Goal: Task Accomplishment & Management: Complete application form

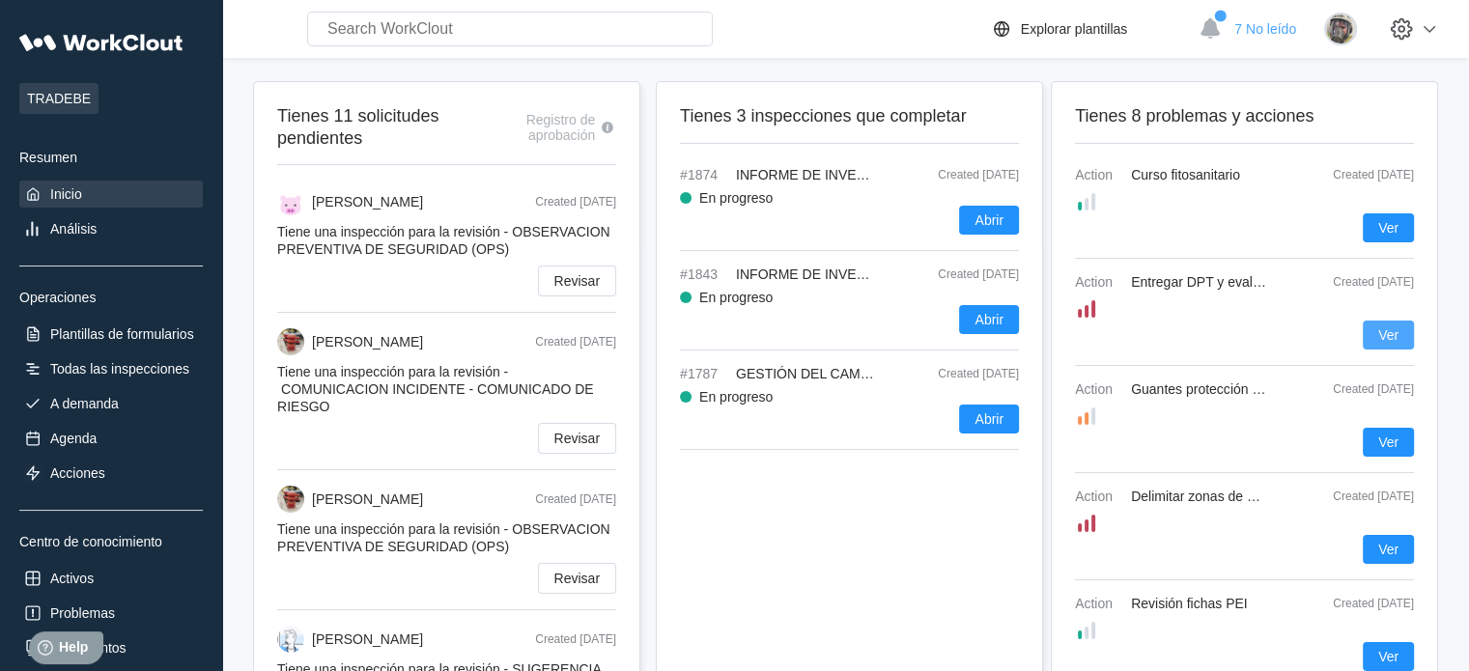
click at [1394, 335] on span "Ver" at bounding box center [1389, 335] width 20 height 14
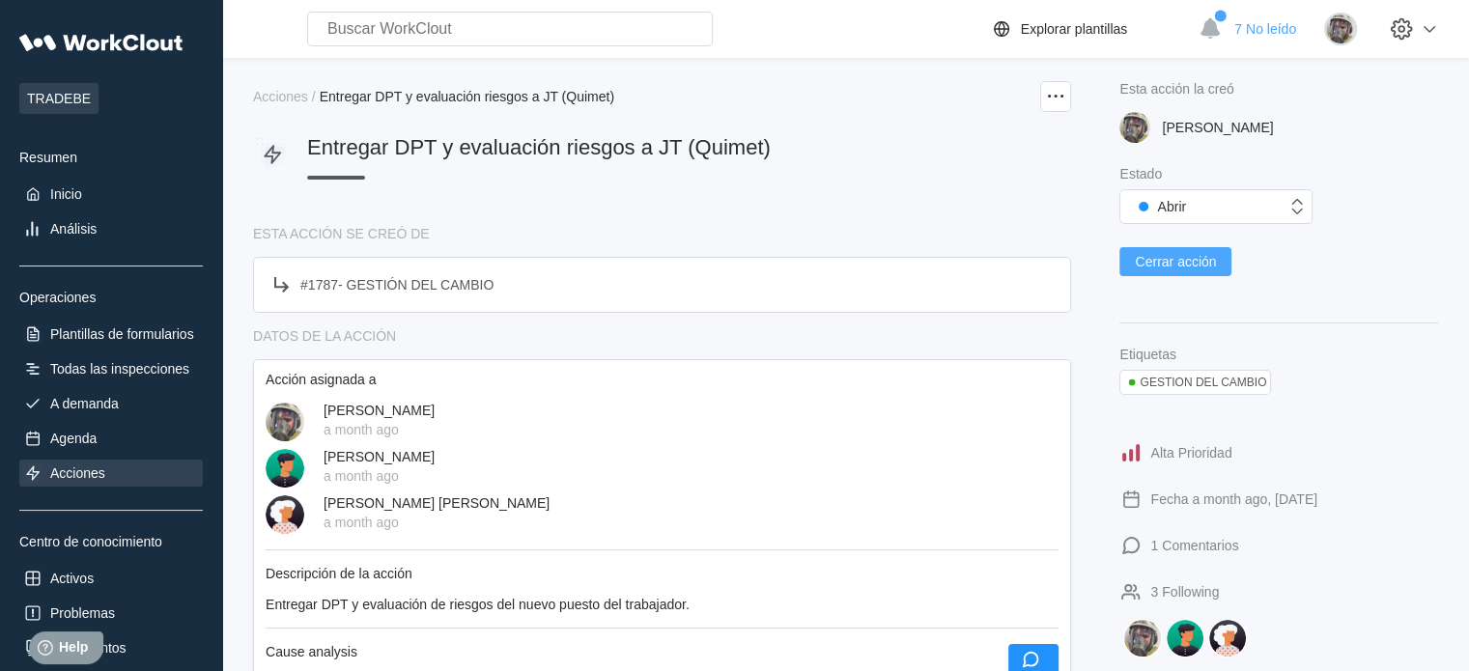
click at [1190, 250] on button "Cerrar acción" at bounding box center [1176, 261] width 112 height 29
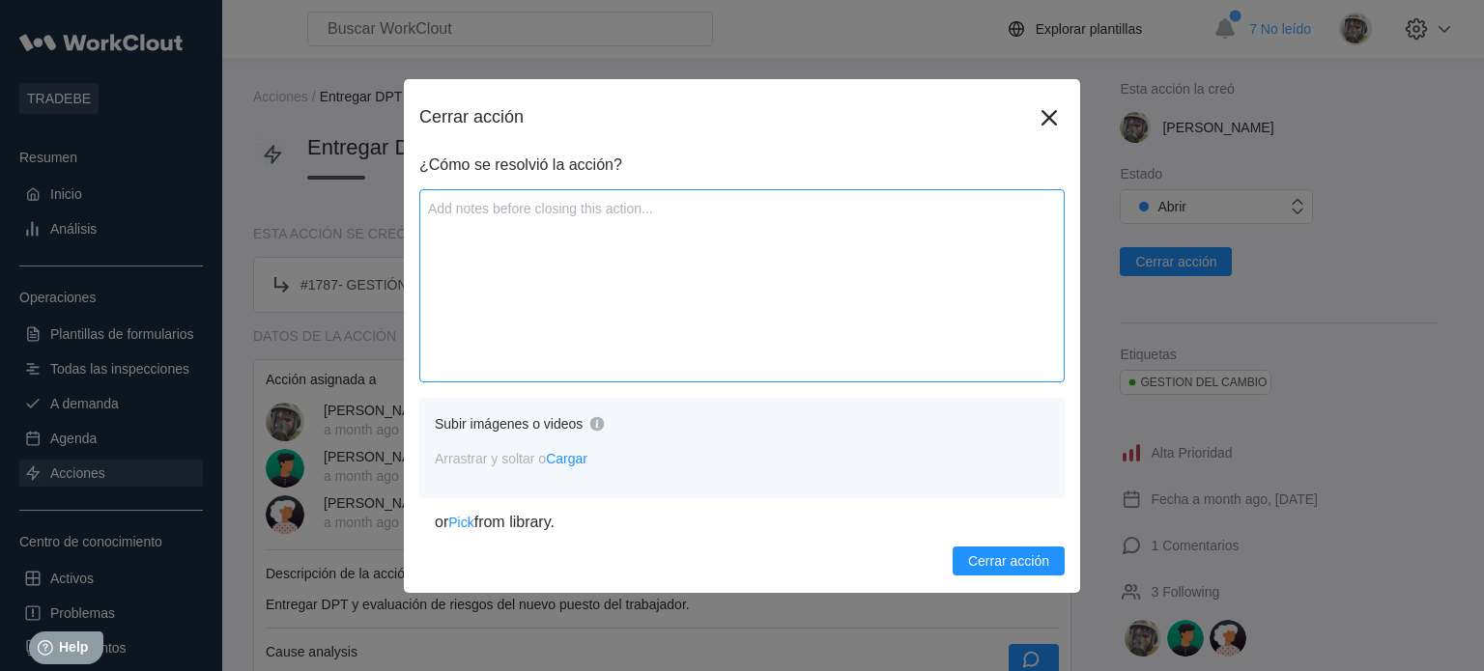
click at [598, 243] on textarea at bounding box center [741, 285] width 645 height 193
type textarea "S"
type textarea "x"
type textarea "Se"
type textarea "x"
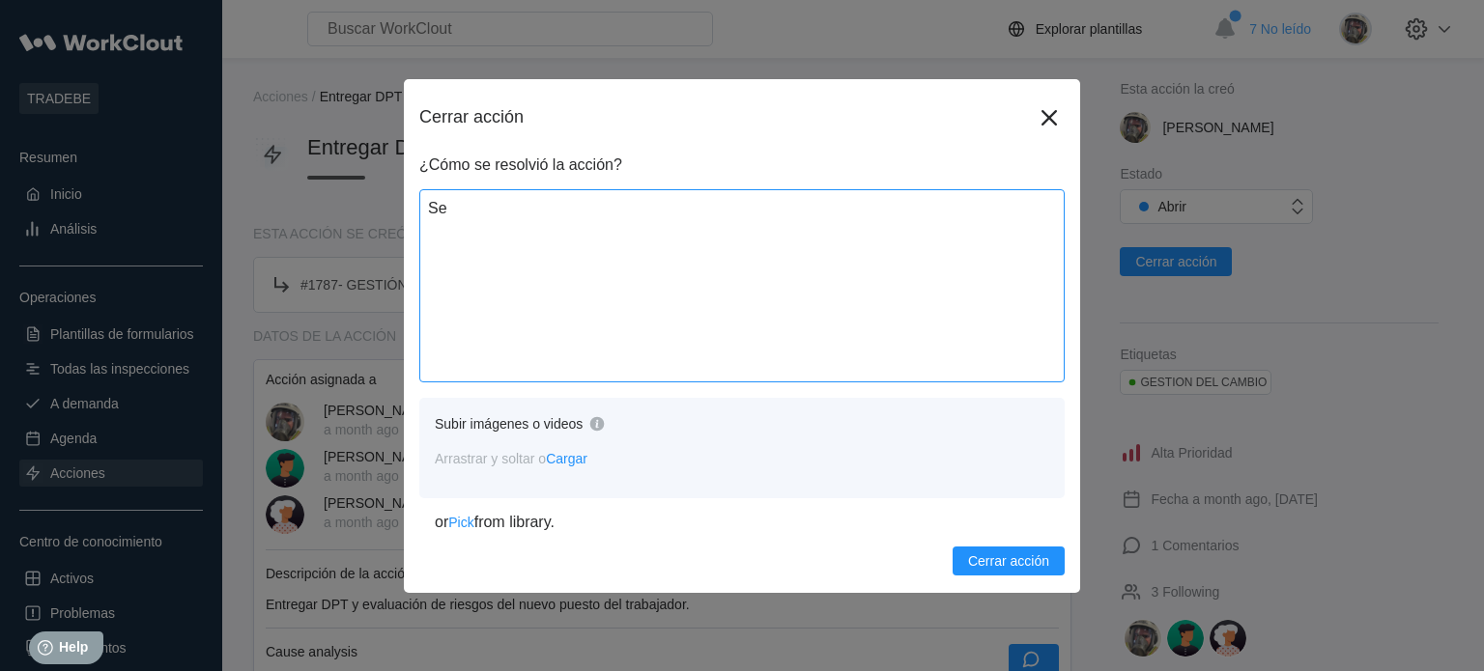
type textarea "Se"
type textarea "x"
type textarea "Se h"
type textarea "x"
type textarea "Se ha"
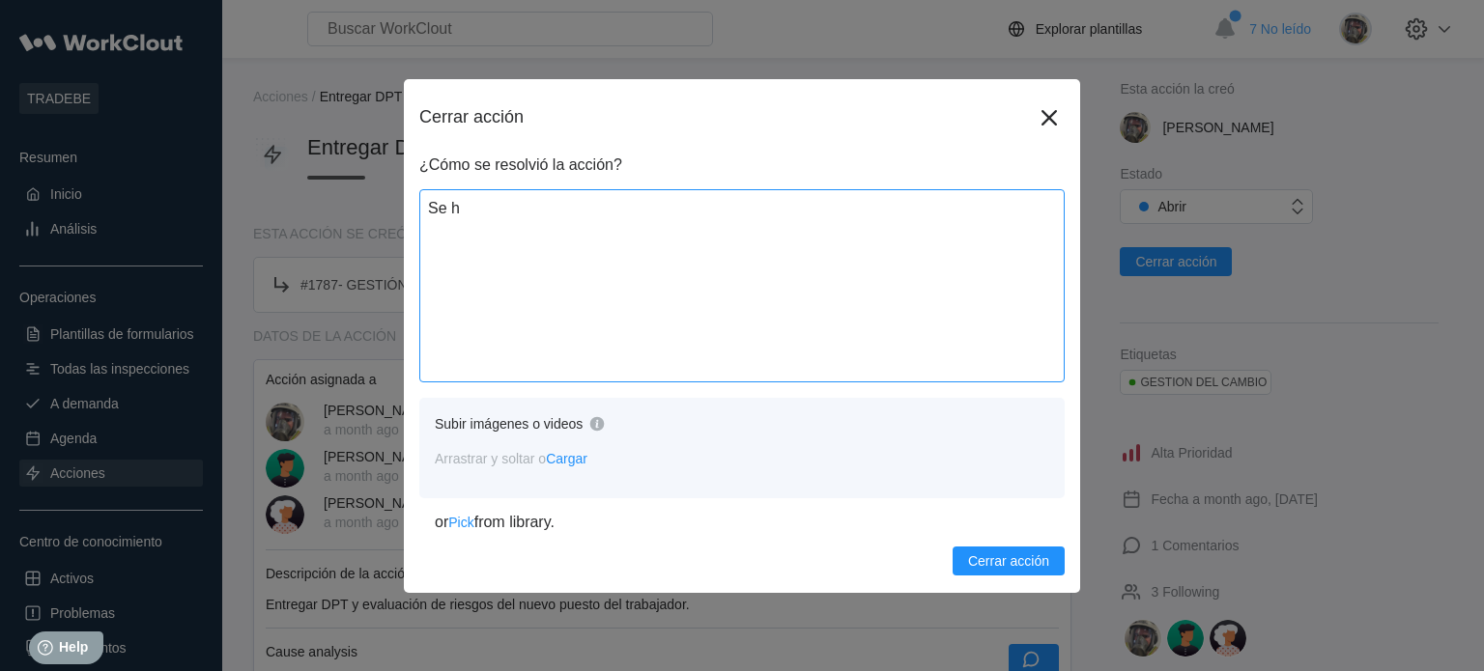
type textarea "x"
type textarea "Se hac"
type textarea "x"
type textarea "Se hace"
type textarea "x"
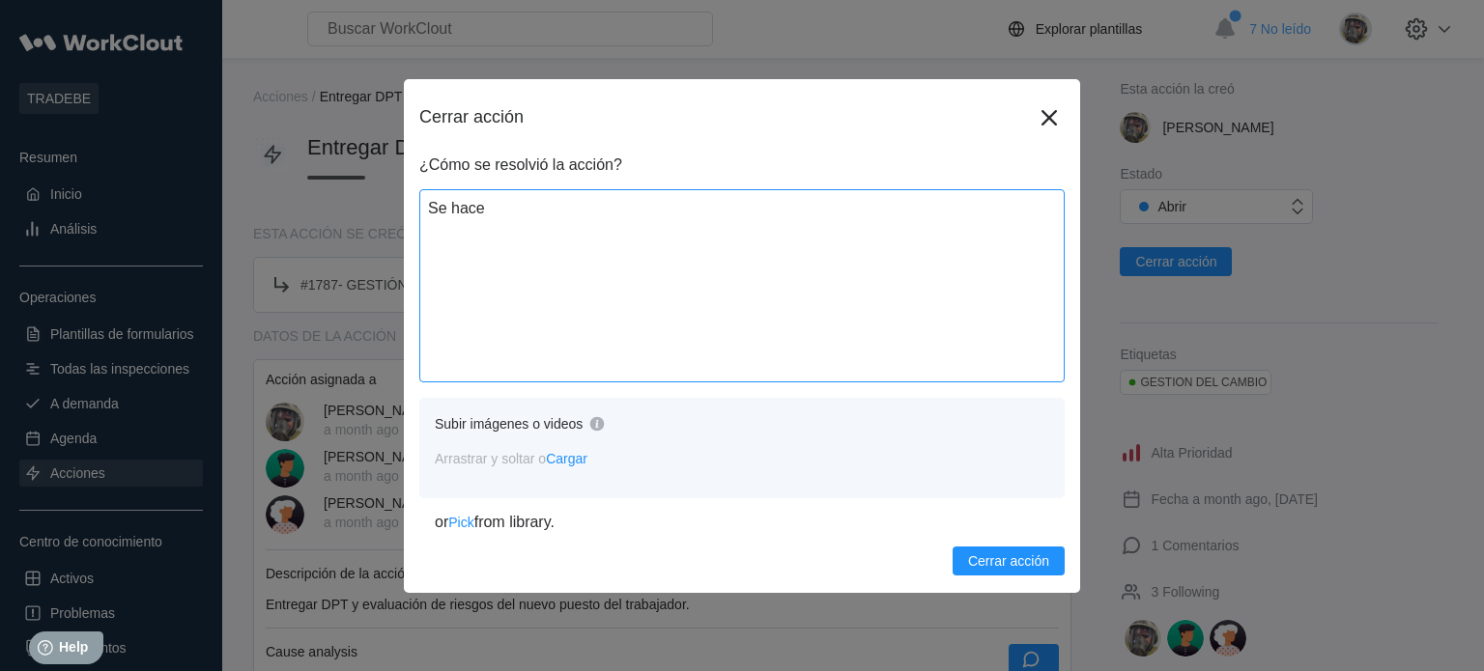
type textarea "Se hace"
type textarea "x"
type textarea "Se hace e"
type textarea "x"
type textarea "Se hace en"
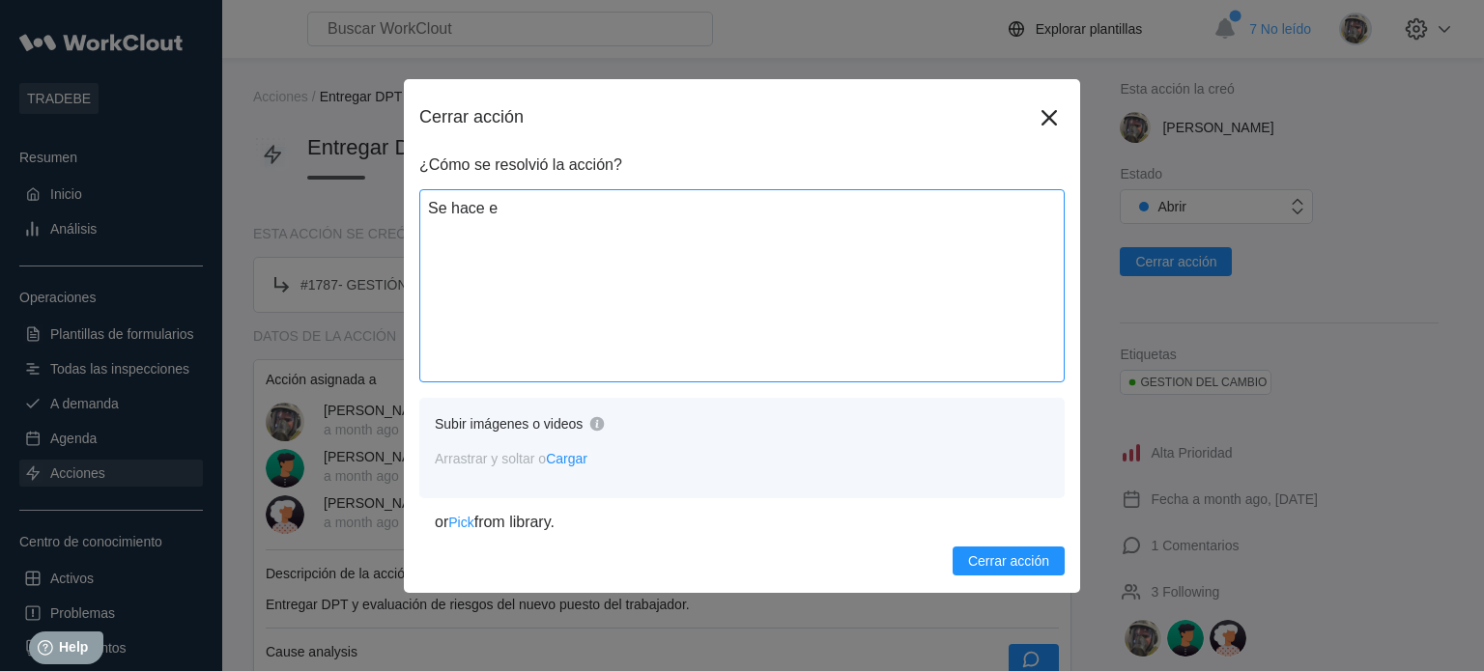
type textarea "x"
type textarea "Se hace ent"
type textarea "x"
type textarea "Se hace entr"
type textarea "x"
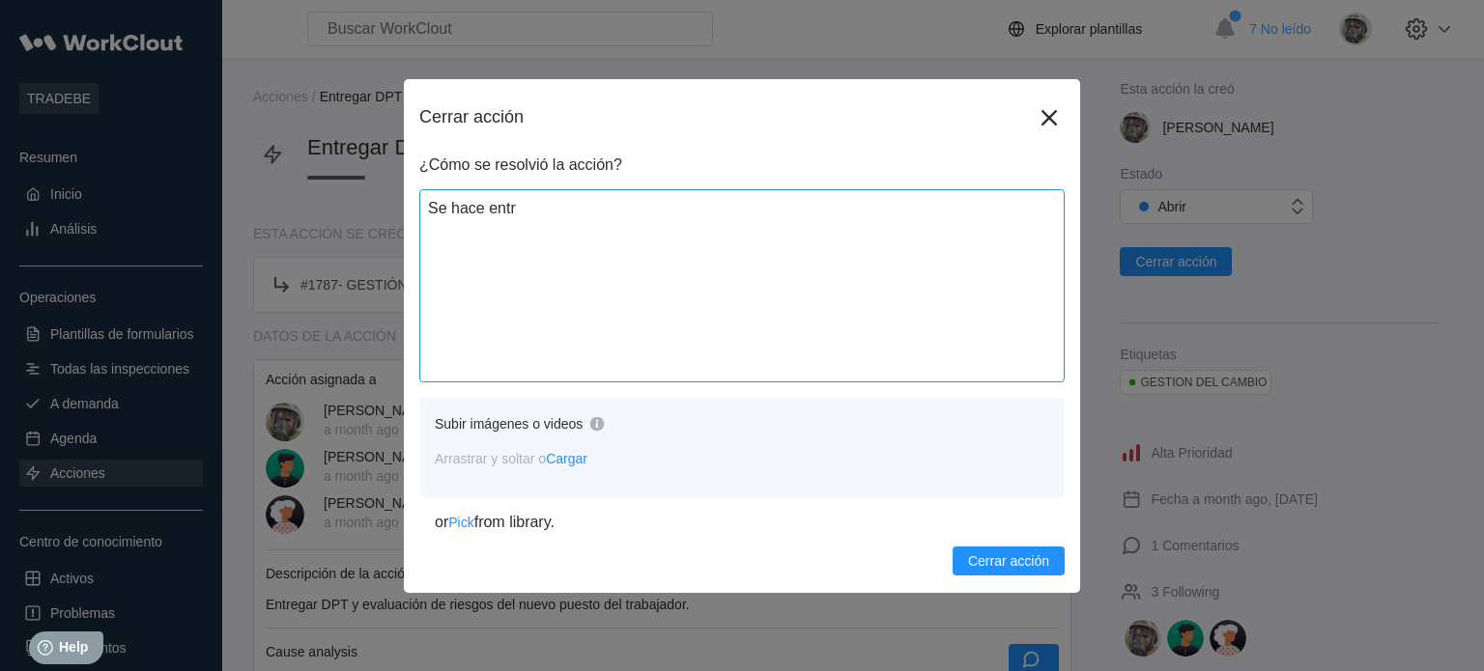
type textarea "Se hace entre"
type textarea "x"
type textarea "Se hace entreg"
type textarea "x"
type textarea "Se hace entrega"
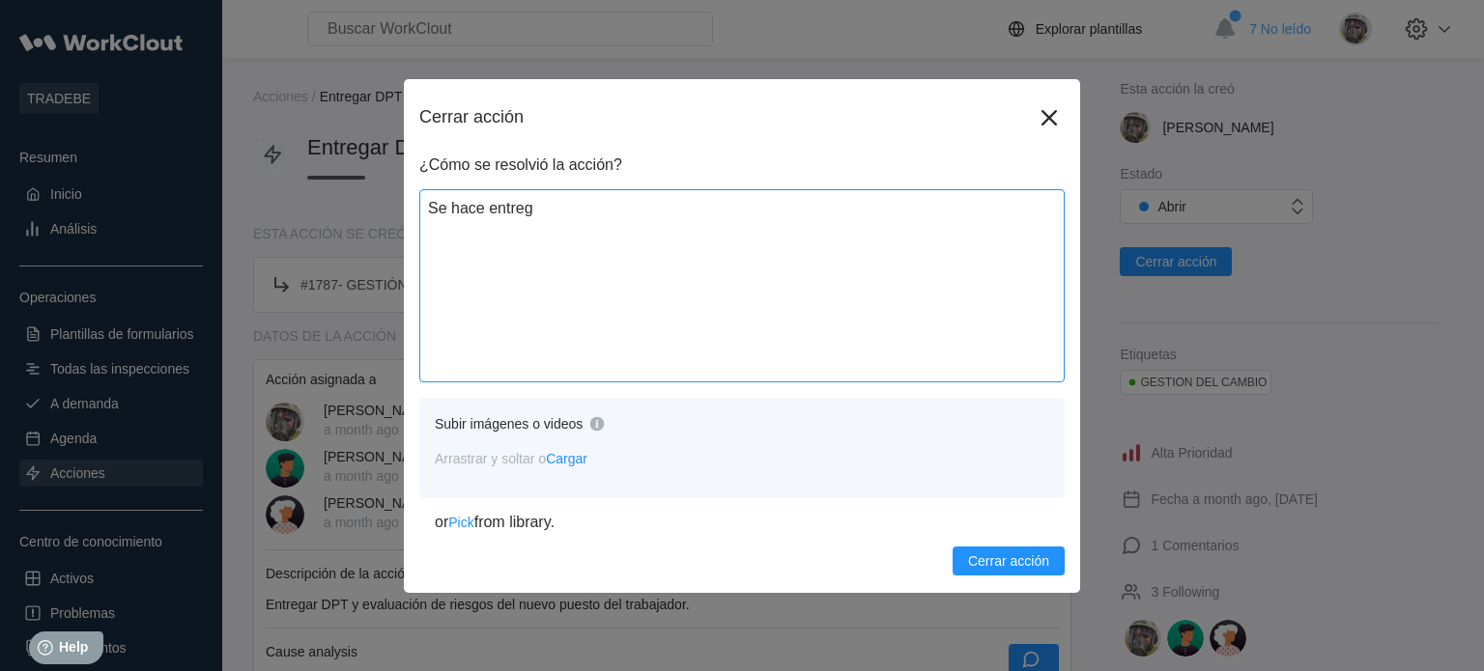
type textarea "x"
type textarea "Se hace entrega"
type textarea "x"
type textarea "Se hace entrega d"
type textarea "x"
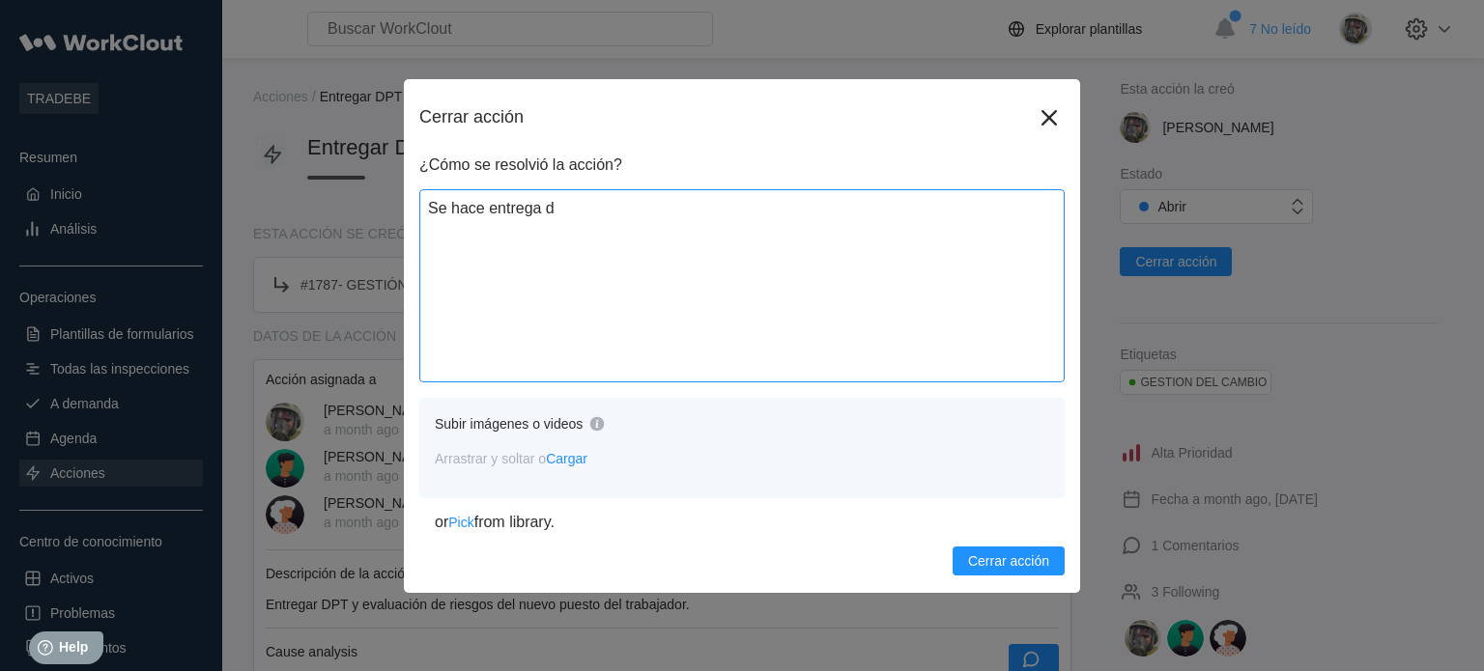
type textarea "Se hace entrega de"
type textarea "x"
type textarea "Se hace entrega de"
type textarea "x"
type textarea "Se hace entrega de l"
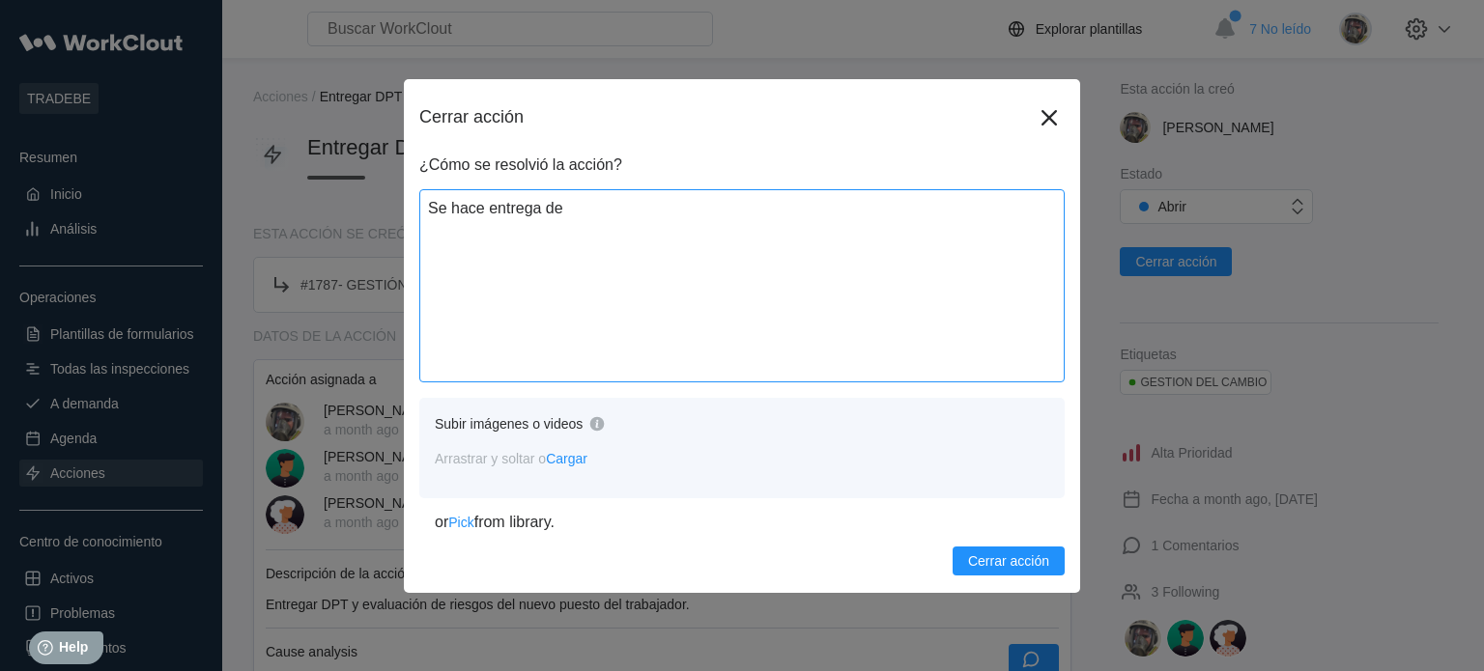
type textarea "x"
type textarea "Se hace entrega de la"
type textarea "x"
type textarea "Se hace entrega de la"
type textarea "x"
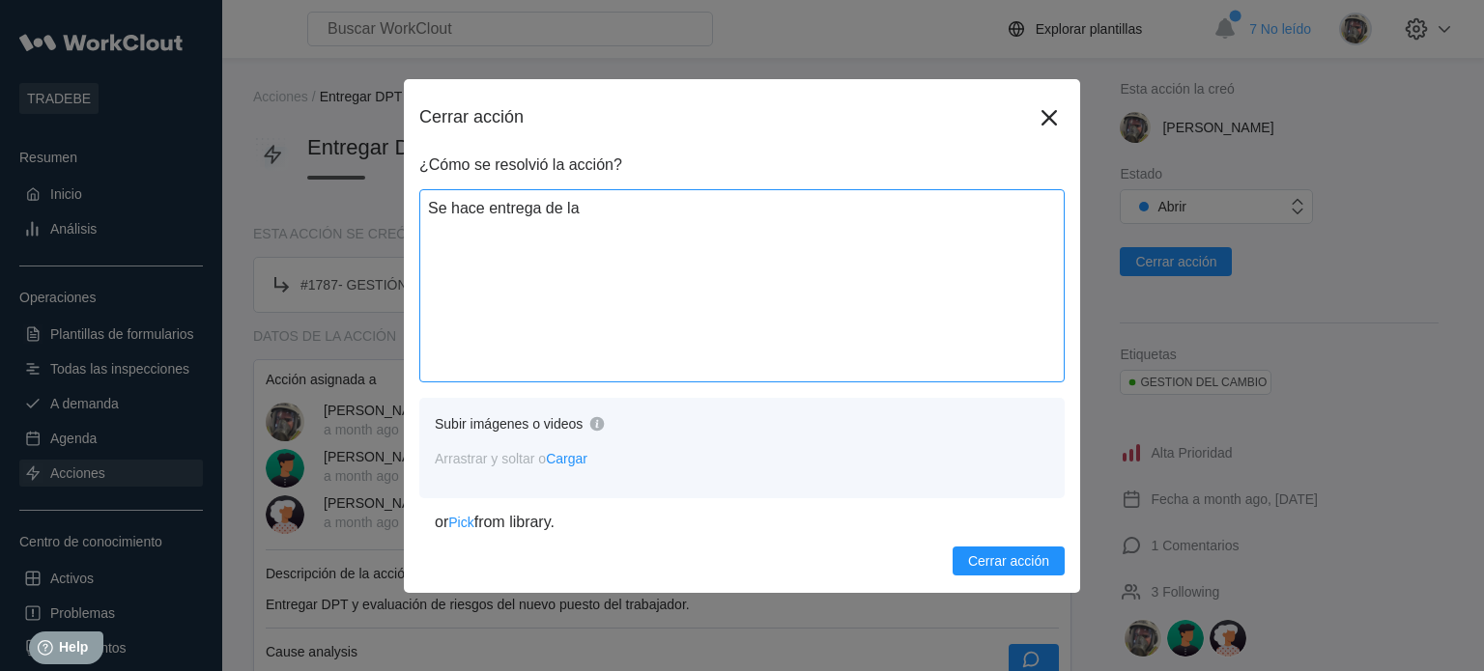
type textarea "Se hace entrega de la D"
type textarea "x"
type textarea "Se hace entrega de la DP"
type textarea "x"
type textarea "Se hace entrega de la DPT"
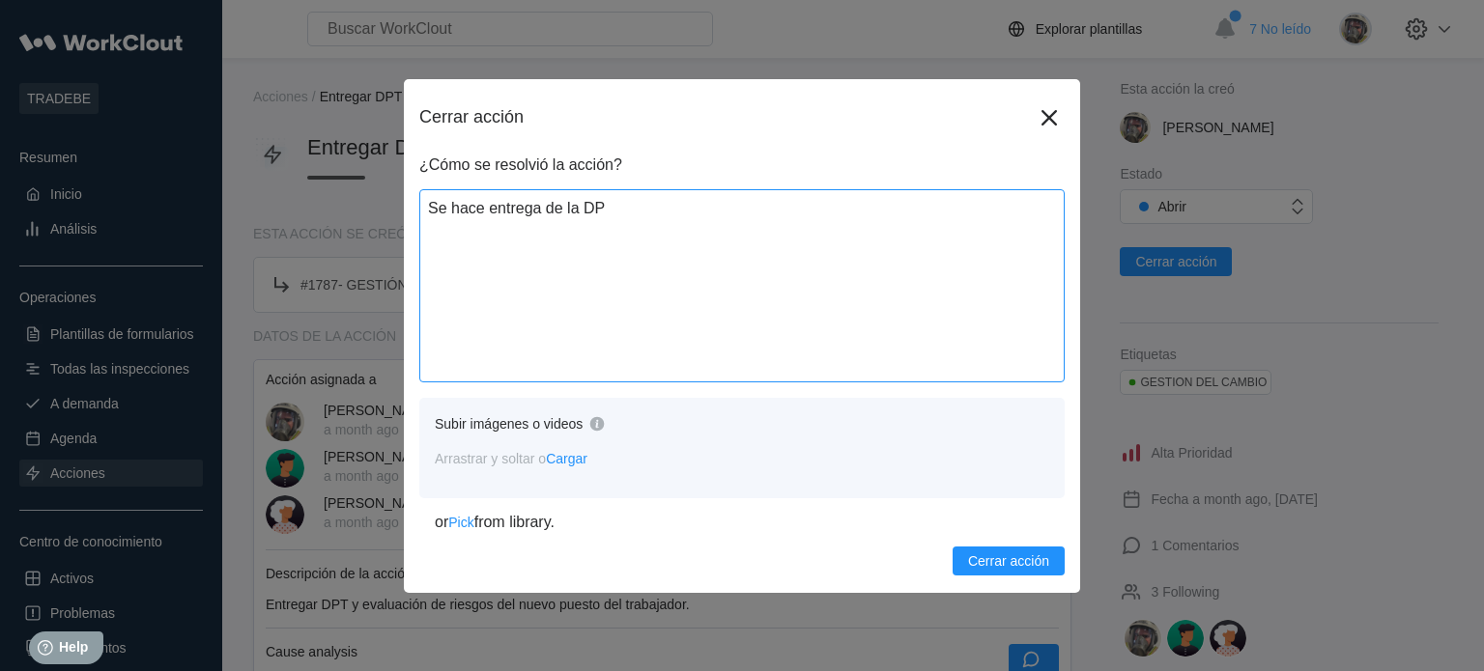
type textarea "x"
type textarea "Se hace entrega de la DPT"
type textarea "x"
type textarea "Se hace entrega de la DPT y"
type textarea "x"
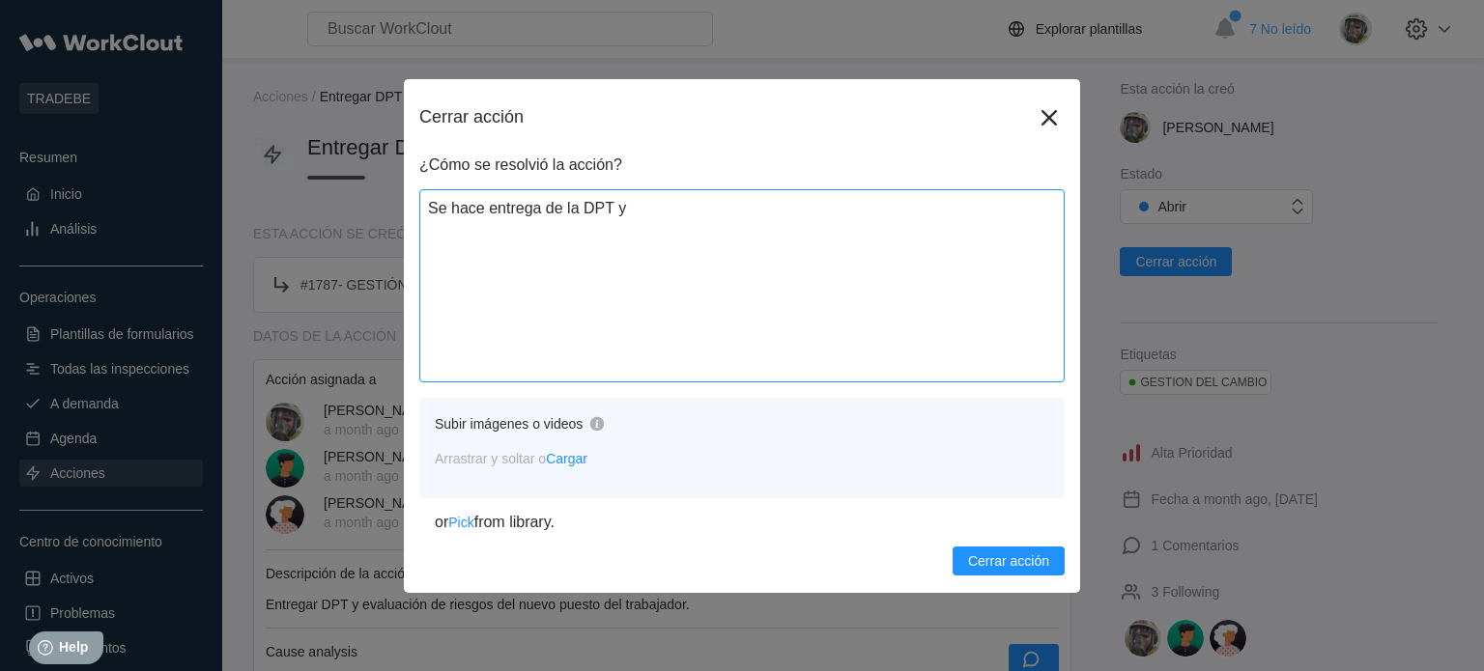
type textarea "Se hace entrega de la DPT y"
type textarea "x"
type textarea "Se hace entrega de la DPT y d"
type textarea "x"
type textarea "Se hace entrega de la DPT y de"
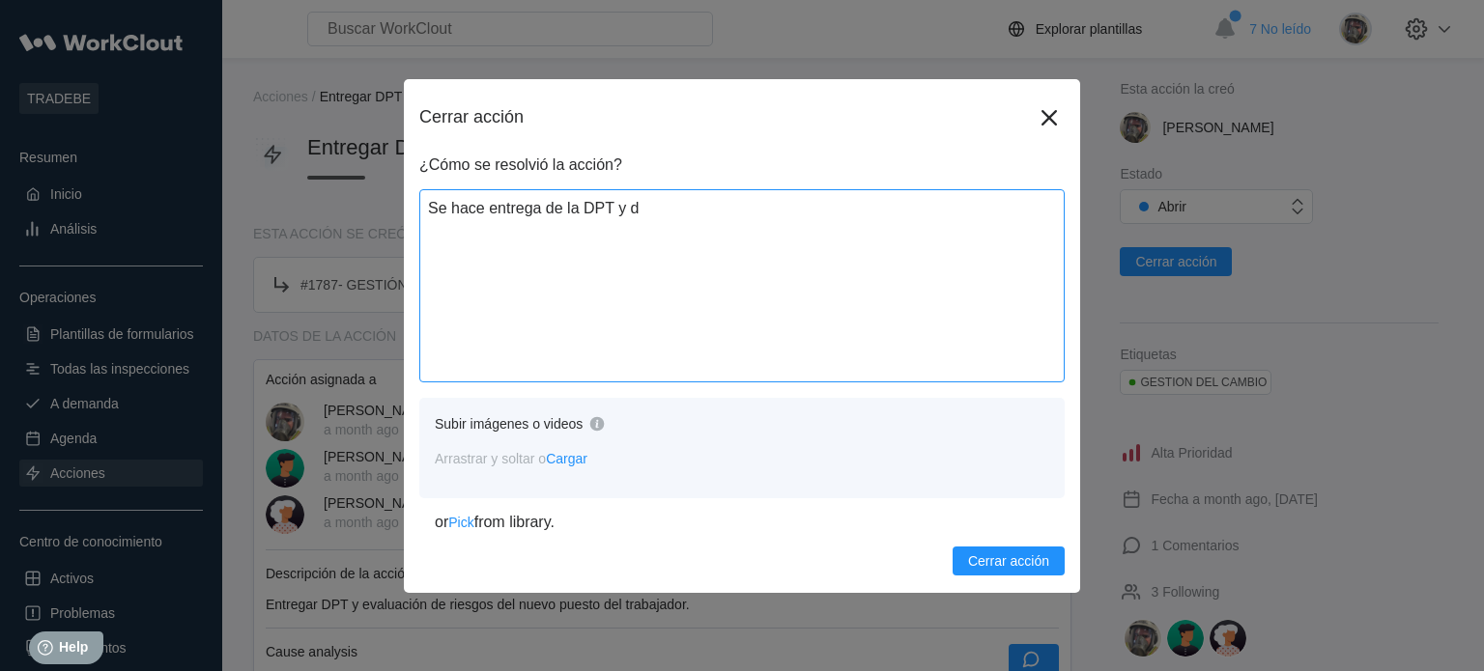
type textarea "x"
type textarea "Se hace entrega de la DPT y de"
type textarea "x"
type textarea "Se hace entrega de la DPT y de l"
type textarea "x"
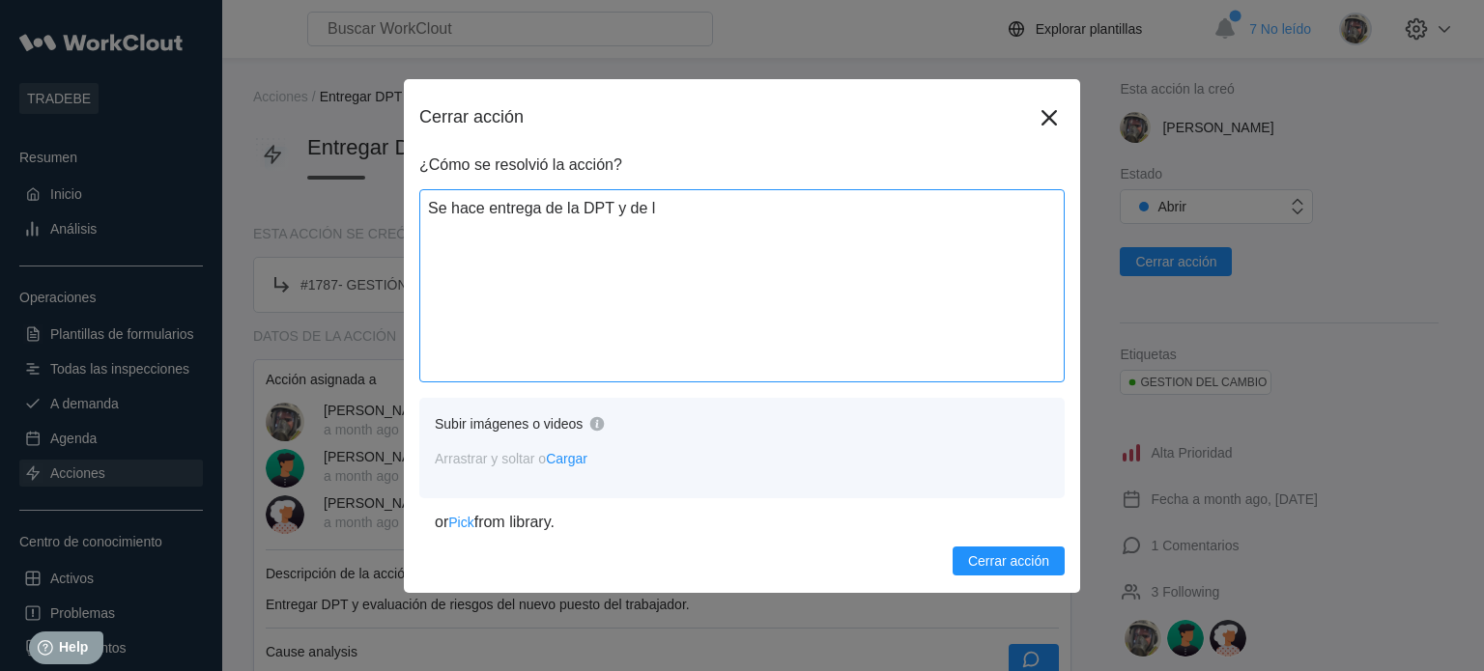
type textarea "Se hace entrega de la DPT y de lo"
type textarea "x"
type textarea "Se hace entrega de la DPT y de los"
type textarea "x"
type textarea "Se hace entrega de la DPT y de los"
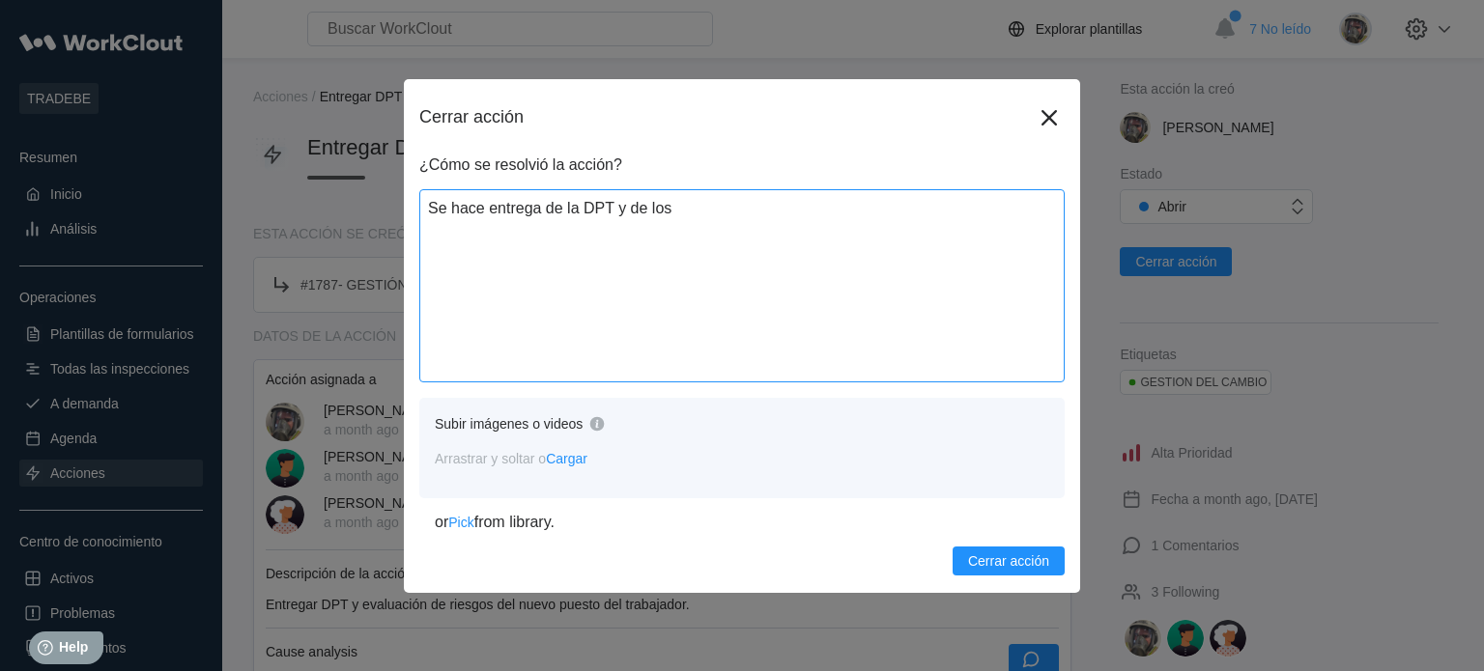
type textarea "x"
type textarea "Se hace entrega de la DPT y de los r"
type textarea "x"
type textarea "Se hace entrega de la DPT y de los ri"
type textarea "x"
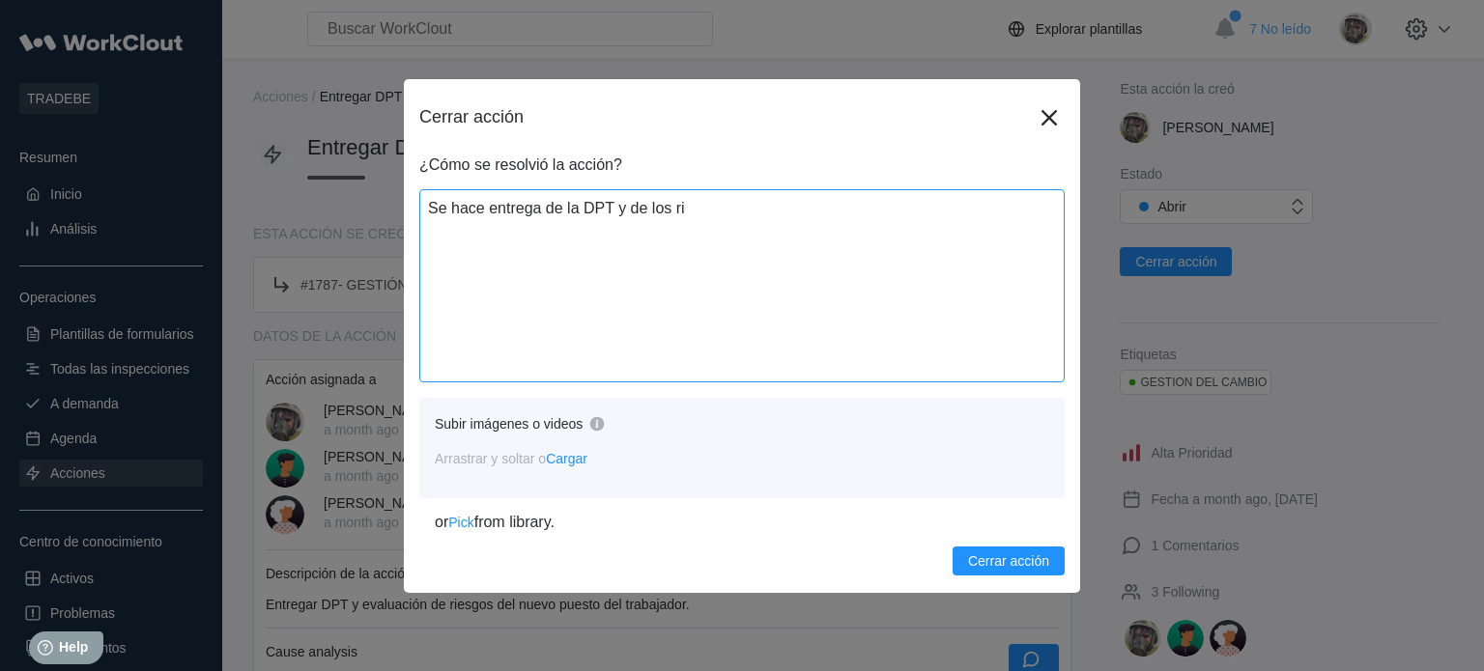
type textarea "Se hace entrega de la DPT y de los rie"
type textarea "x"
type textarea "Se hace entrega de la DPT y de los ries"
type textarea "x"
type textarea "Se hace entrega de la DPT y de los riesg"
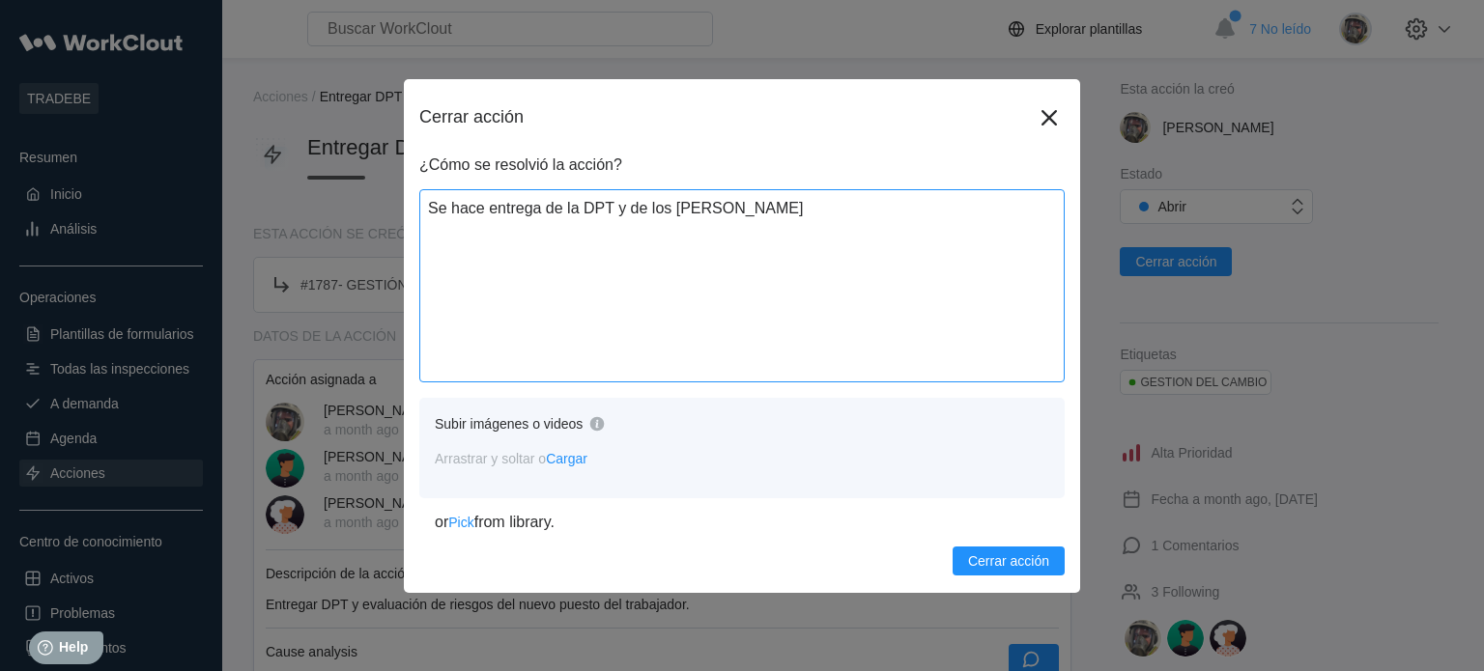
type textarea "x"
type textarea "Se hace entrega de la DPT y de los riesgo"
type textarea "x"
type textarea "Se hace entrega de la DPT y de los riesgos"
type textarea "x"
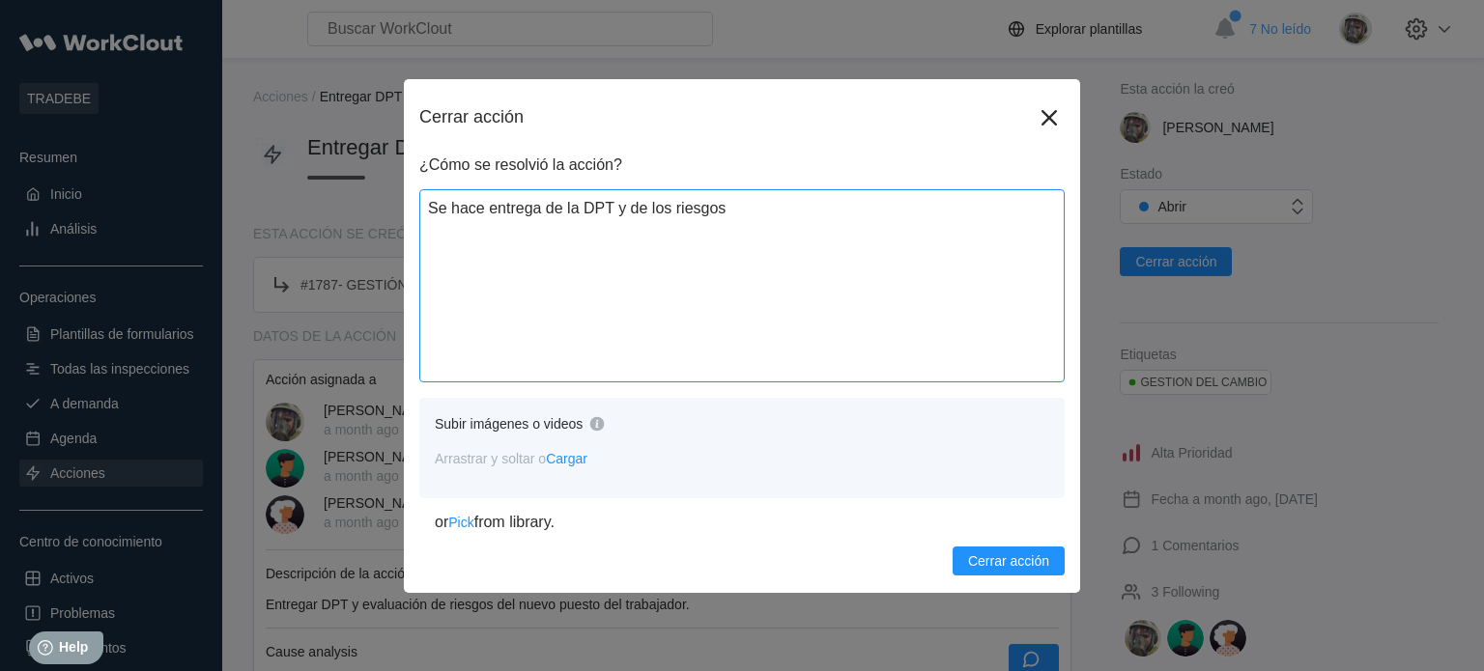
type textarea "Se hace entrega de la DPT y de los riesgos"
type textarea "x"
type textarea "Se hace entrega de la DPT y de los riesgos d"
type textarea "x"
type textarea "Se hace entrega de la DPT y de los riesgos de"
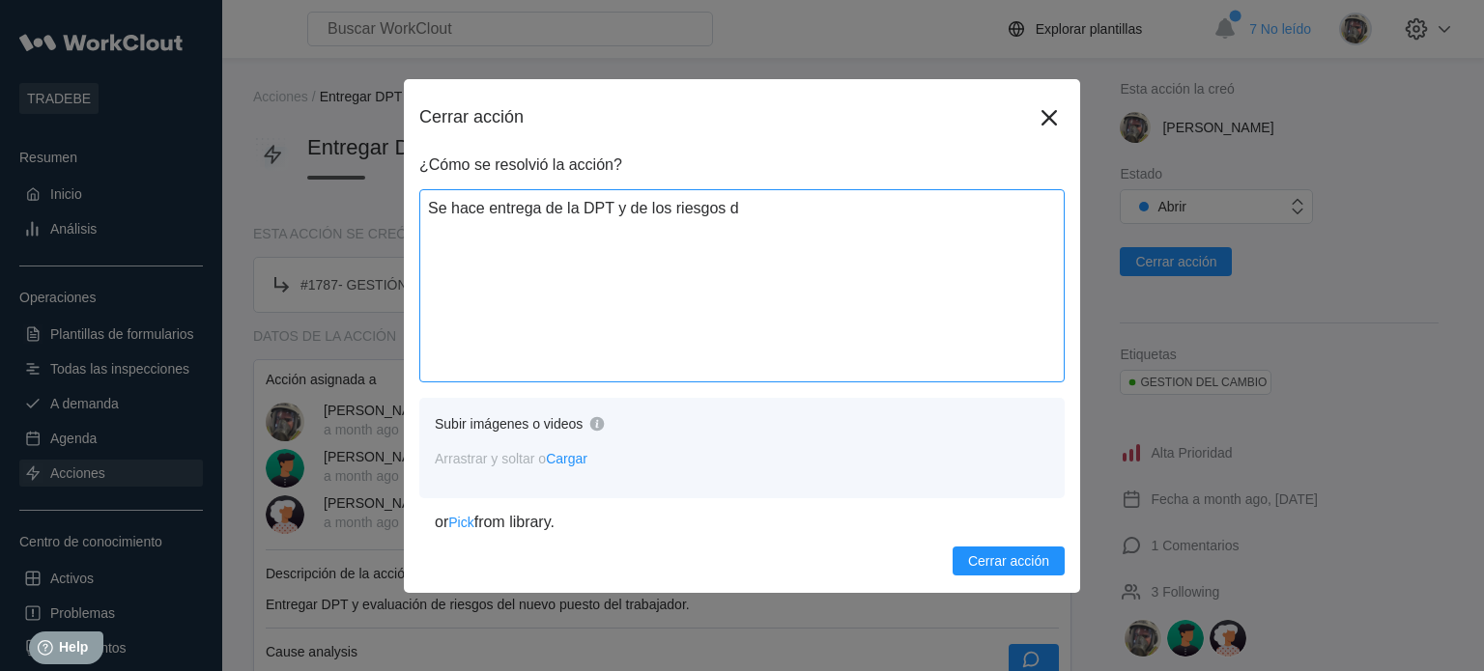
type textarea "x"
type textarea "Se hace entrega de la DPT y de los riesgos del"
type textarea "x"
type textarea "Se hace entrega de la DPT y de los riesgos del"
type textarea "x"
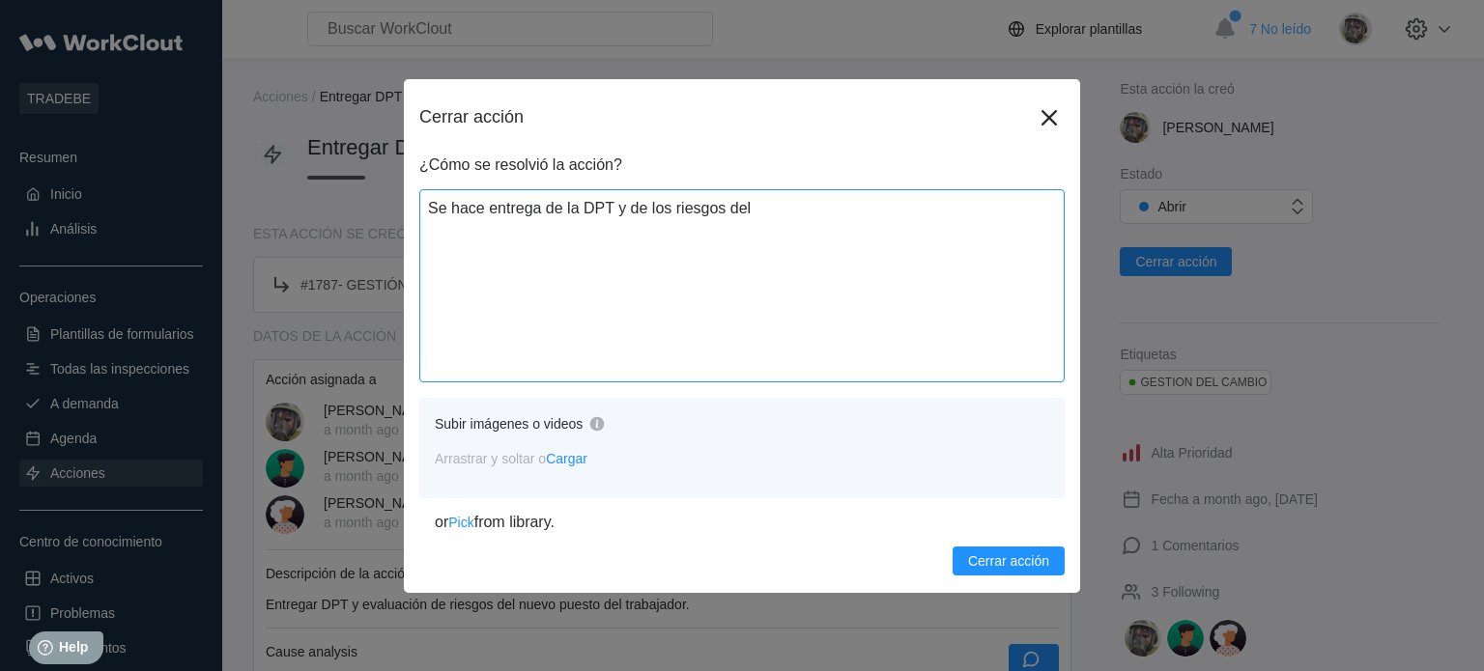
type textarea "Se hace entrega de la DPT y de los riesgos del p"
type textarea "x"
type textarea "Se hace entrega de la DPT y de los riesgos del pu"
type textarea "x"
type textarea "Se hace entrega de la DPT y de los riesgos del pue"
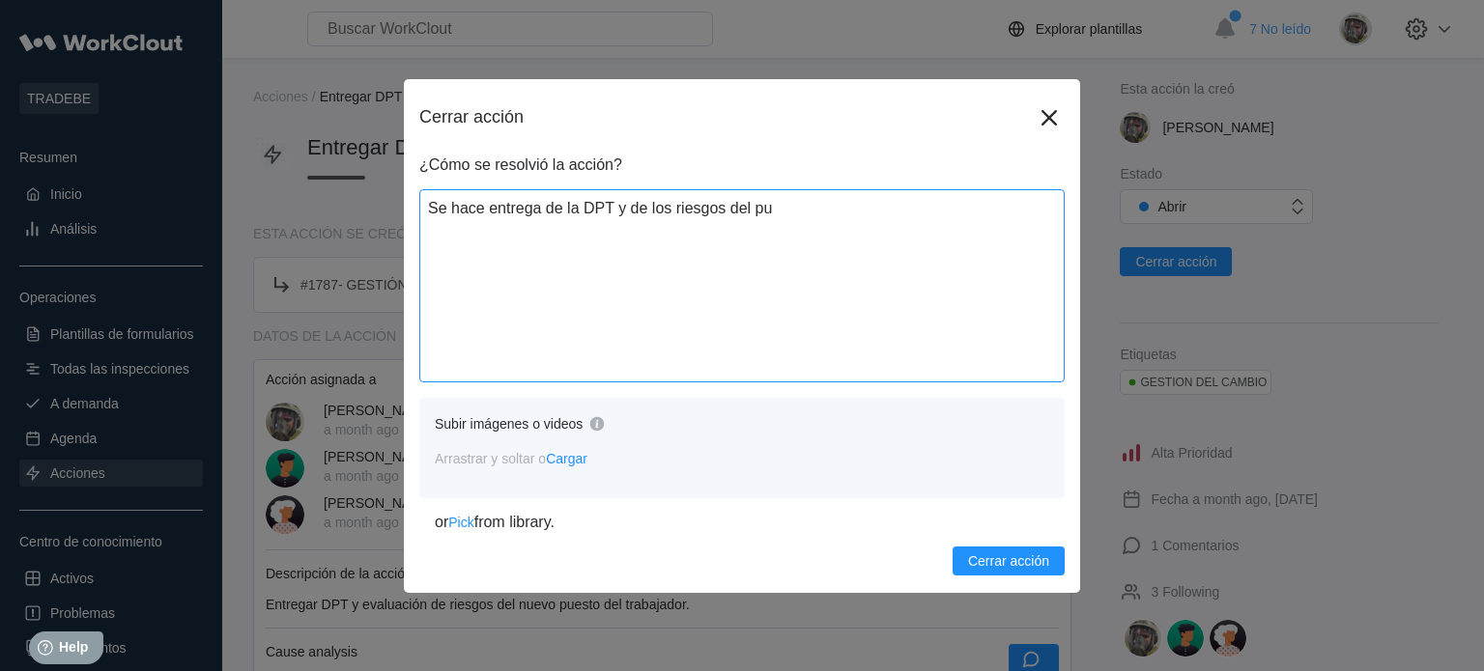
type textarea "x"
type textarea "Se hace entrega de la DPT y de los riesgos del puet"
type textarea "x"
type textarea "Se hace entrega de la DPT y de los riesgos del pue"
type textarea "x"
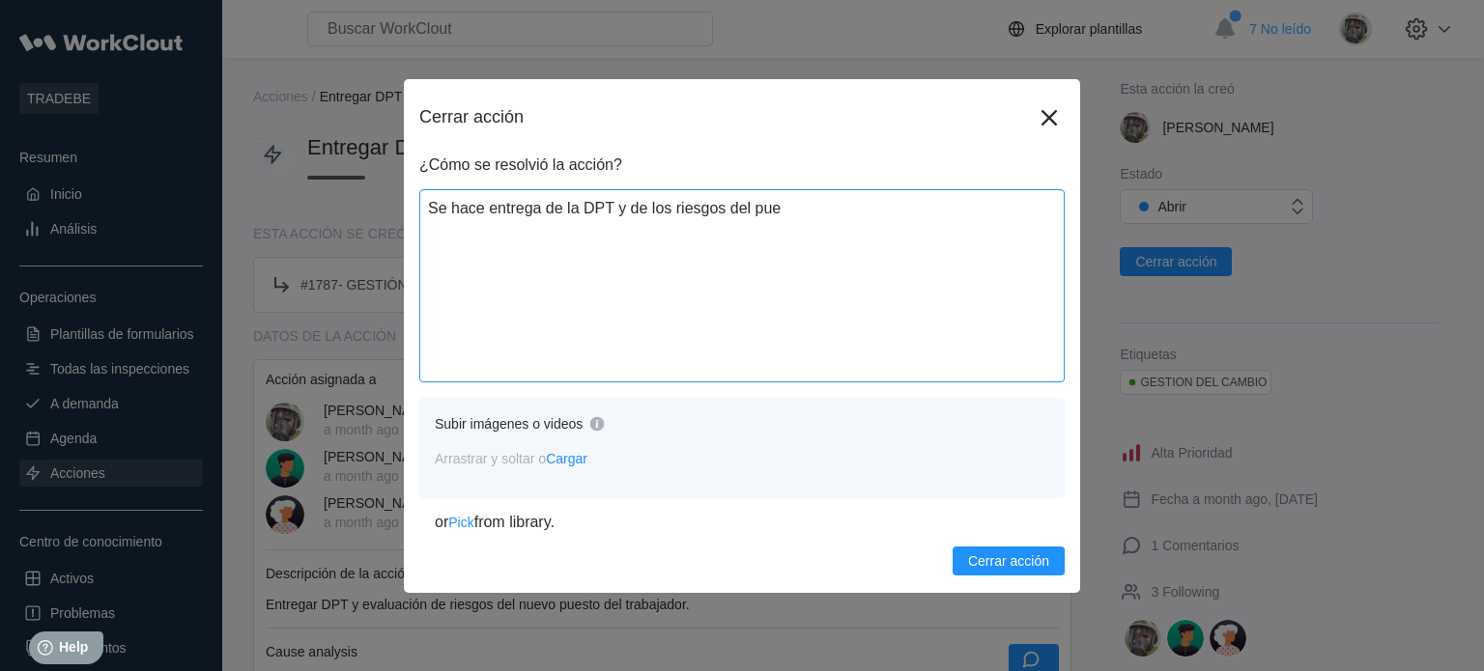
type textarea "Se hace entrega de la DPT y de los riesgos del pues"
type textarea "x"
type textarea "Se hace entrega de la DPT y de los riesgos del puest"
type textarea "x"
type textarea "Se hace entrega de la DPT y de los riesgos del puesto"
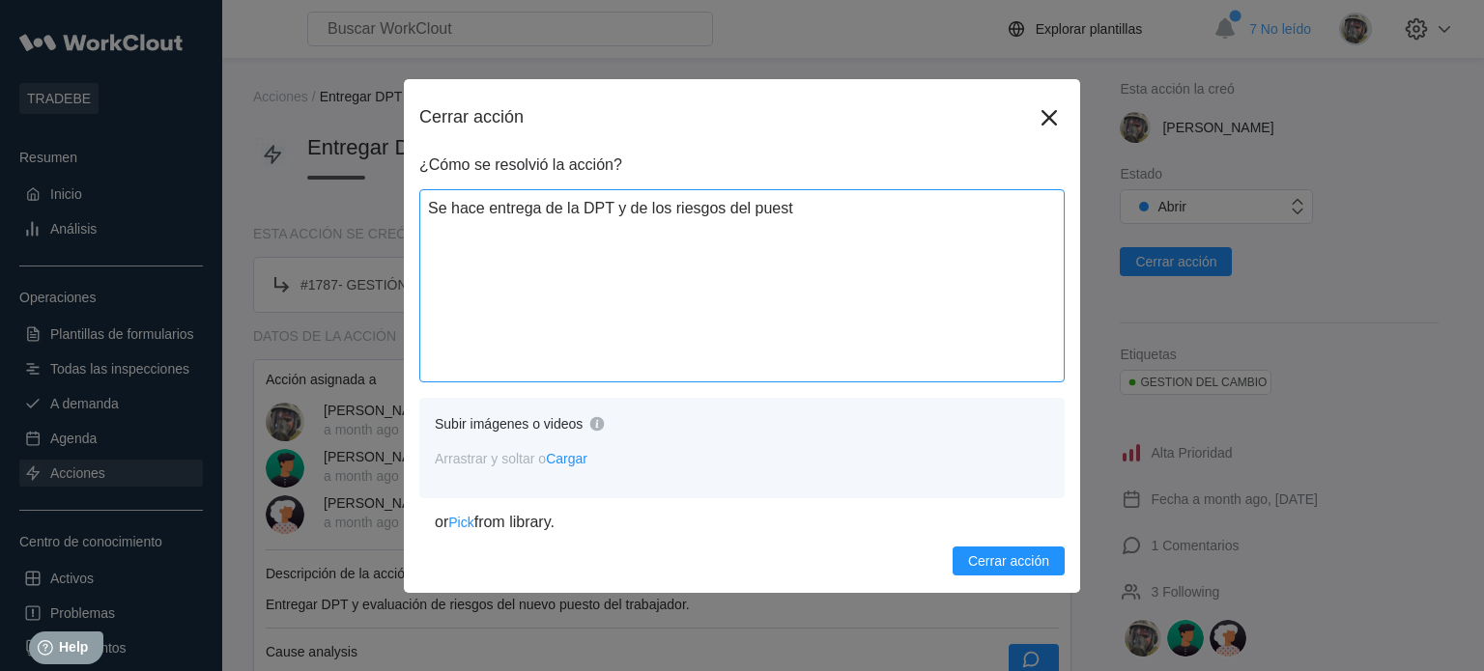
type textarea "x"
type textarea "Se hace entrega de la DPT y de los riesgos del puesto"
type textarea "x"
type textarea "Se hace entrega de la DPT y de los riesgos del puesto d"
type textarea "x"
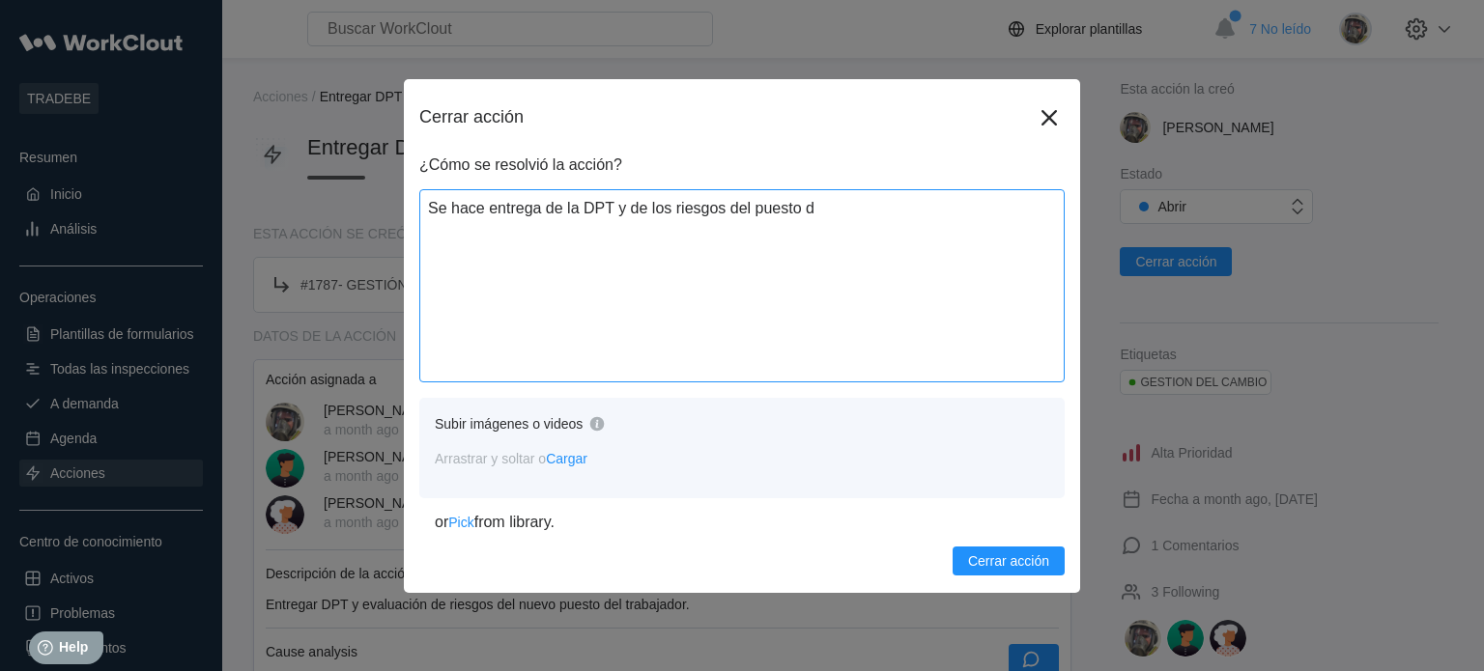
type textarea "Se hace entrega de la DPT y de los riesgos del puesto de"
type textarea "x"
type textarea "Se hace entrega de la DPT y de los riesgos del puesto de"
type textarea "x"
type textarea "Se hace entrega de la DPT y de los riesgos del puesto de t"
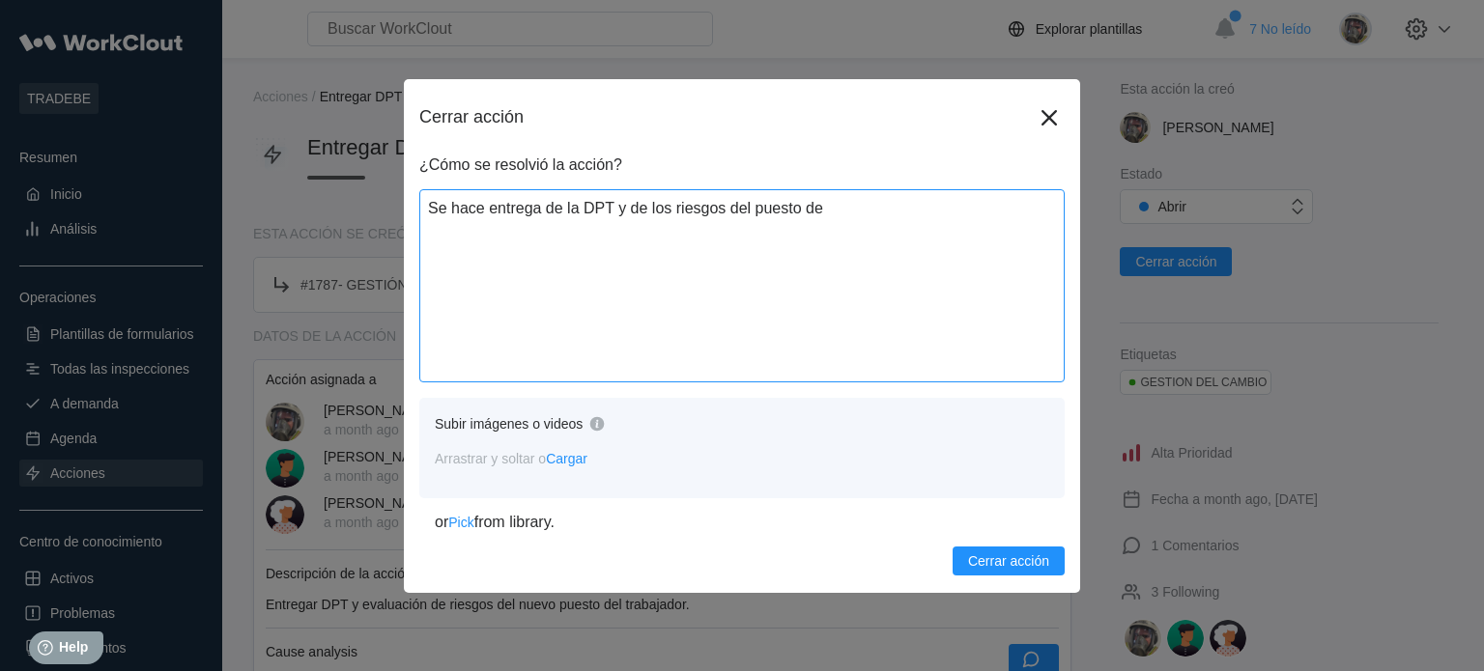
type textarea "x"
type textarea "Se hace entrega de la DPT y de los riesgos del puesto de tr"
type textarea "x"
type textarea "Se hace entrega de la DPT y de los riesgos del puesto de tra"
type textarea "x"
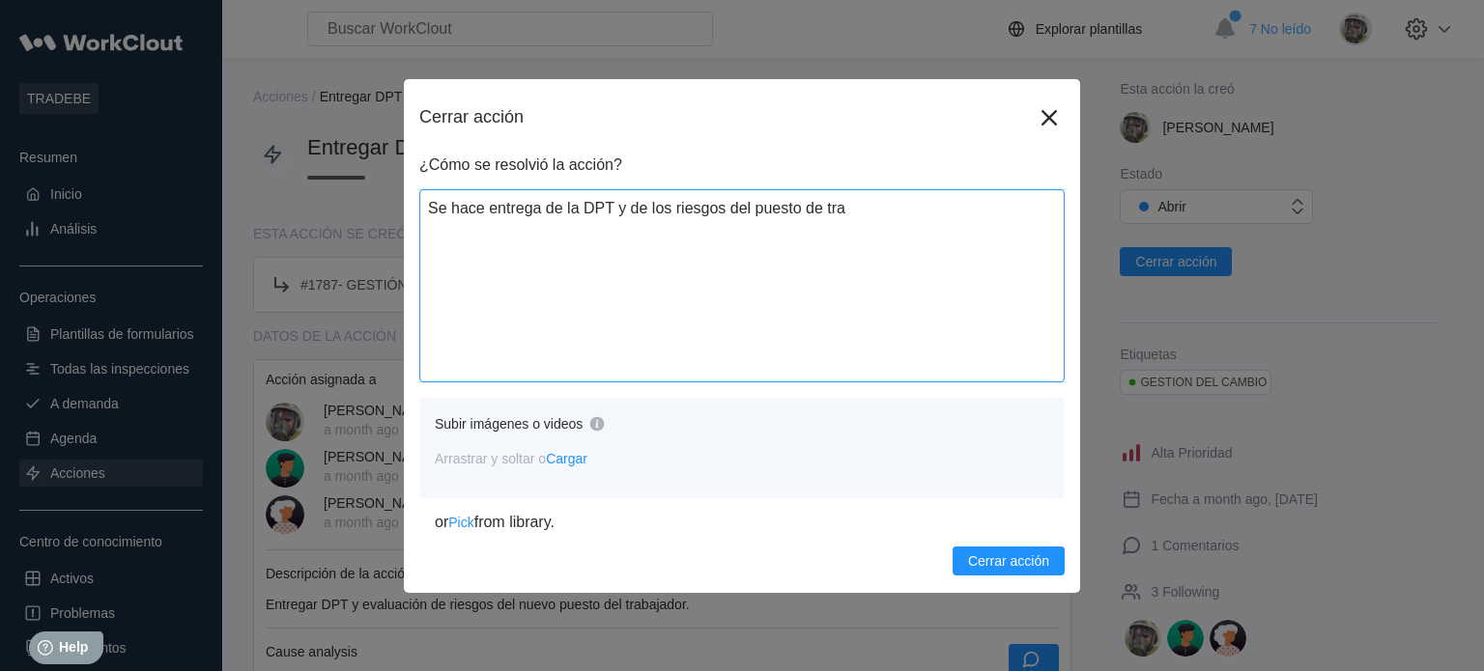
type textarea "Se hace entrega de la DPT y de los riesgos del puesto de trab"
type textarea "x"
type textarea "Se hace entrega de la DPT y de los riesgos del puesto de traba"
type textarea "x"
type textarea "Se hace entrega de la DPT y de los riesgos del puesto de trabaj"
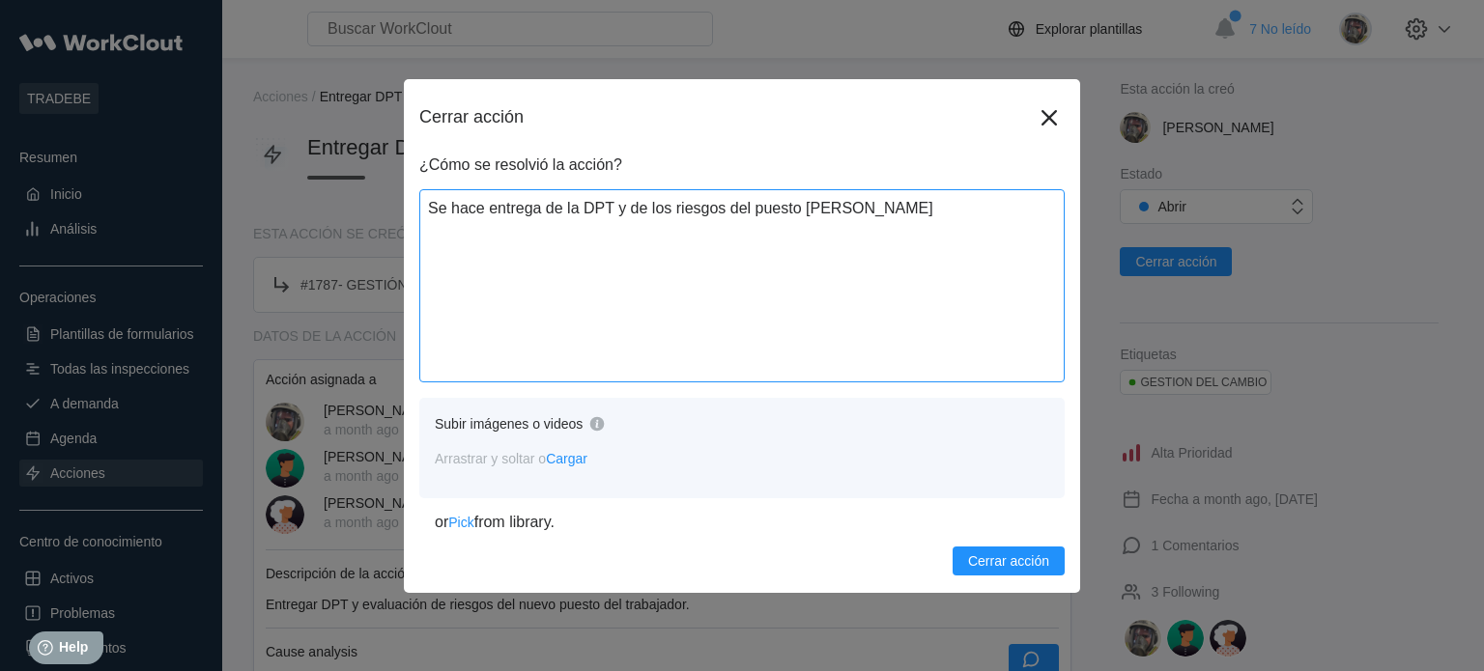
type textarea "x"
type textarea "Se hace entrega de la DPT y de los riesgos del puesto de trabajo"
type textarea "x"
type textarea "Se hace entrega de la DPT y de los riesgos del puesto de trabajo"
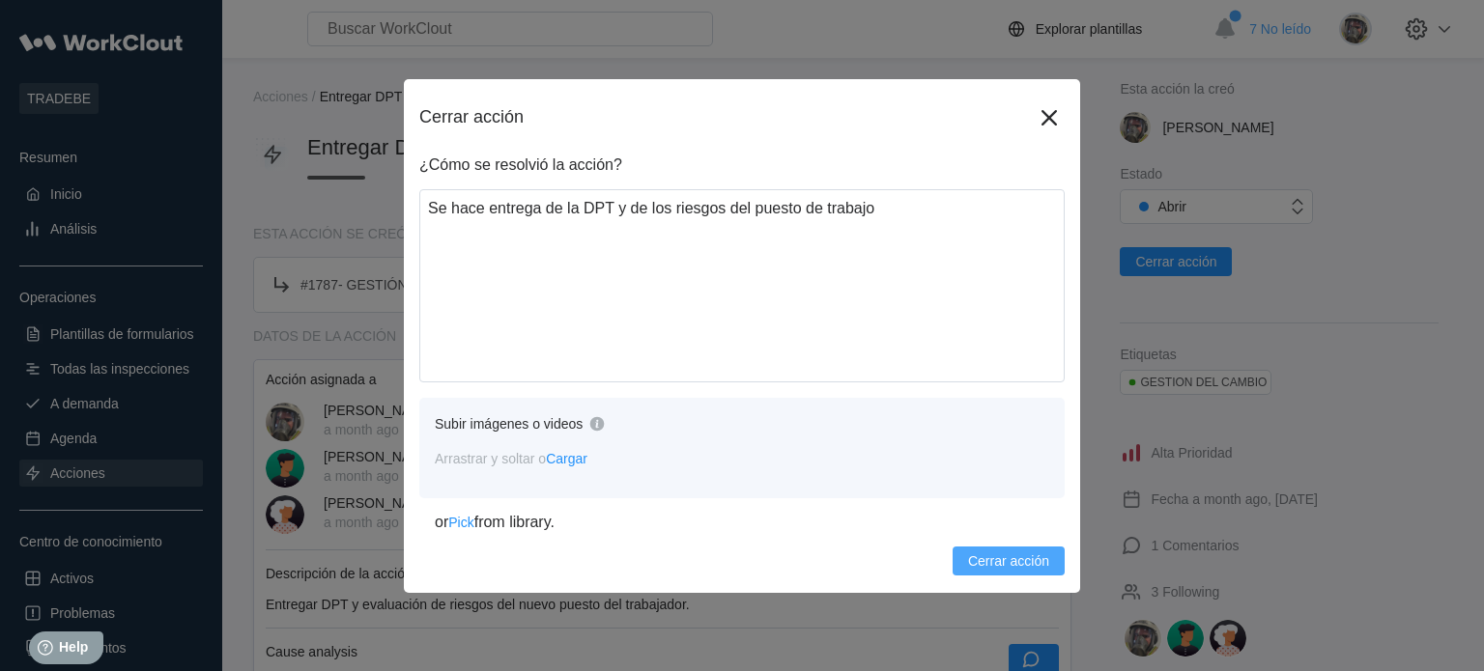
click at [996, 563] on span "Cerrar acción" at bounding box center [1008, 561] width 81 height 14
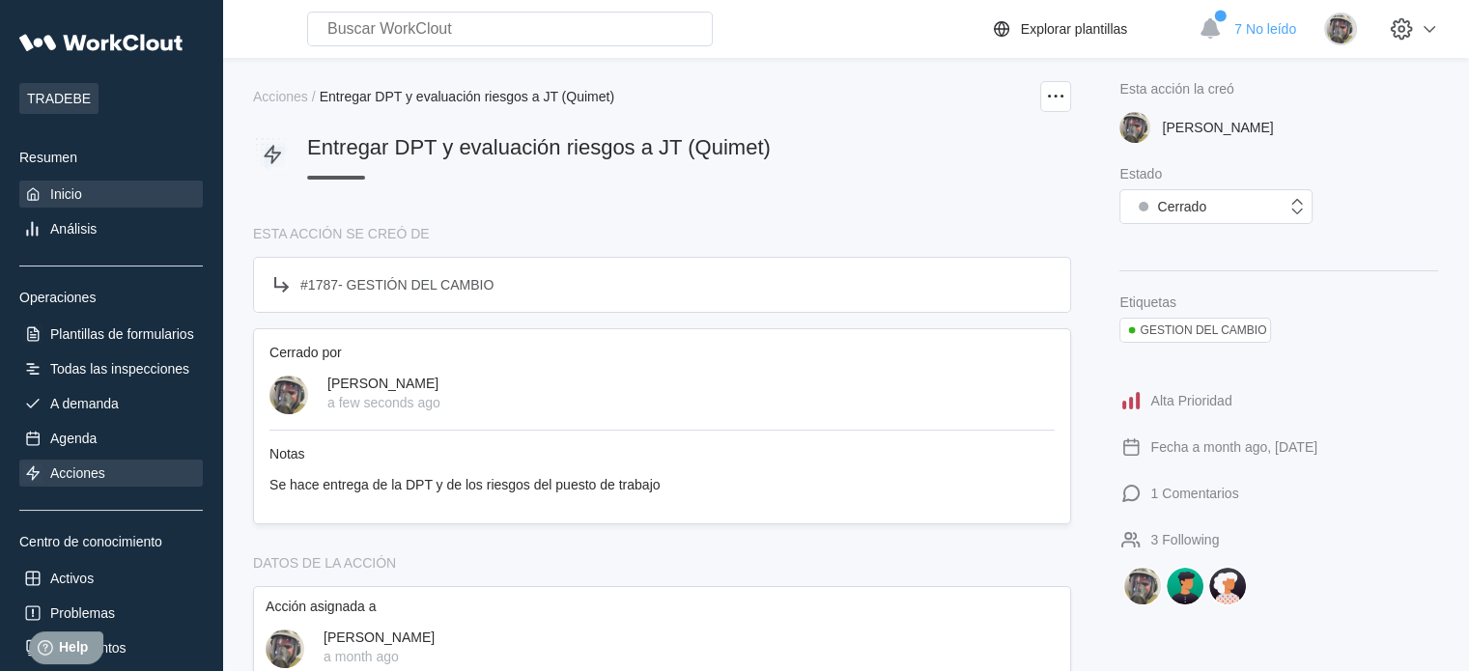
click at [74, 190] on div "Inicio" at bounding box center [66, 193] width 32 height 15
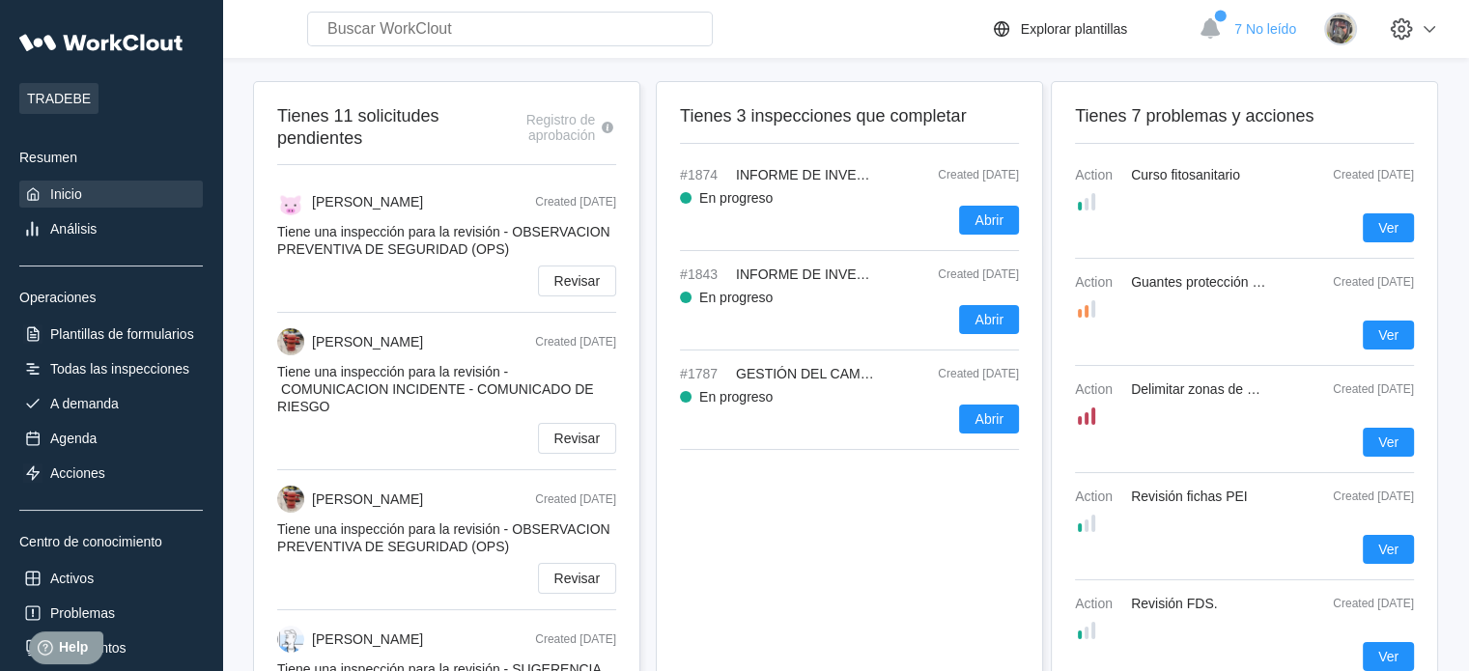
click at [925, 512] on div "Tienes 3 inspecciones que completar #1874 INFORME DE INVESTIGACIÓN ACCIDENTES /…" at bounding box center [849, 419] width 387 height 676
click at [143, 360] on div "Todas las inspecciones" at bounding box center [111, 368] width 184 height 27
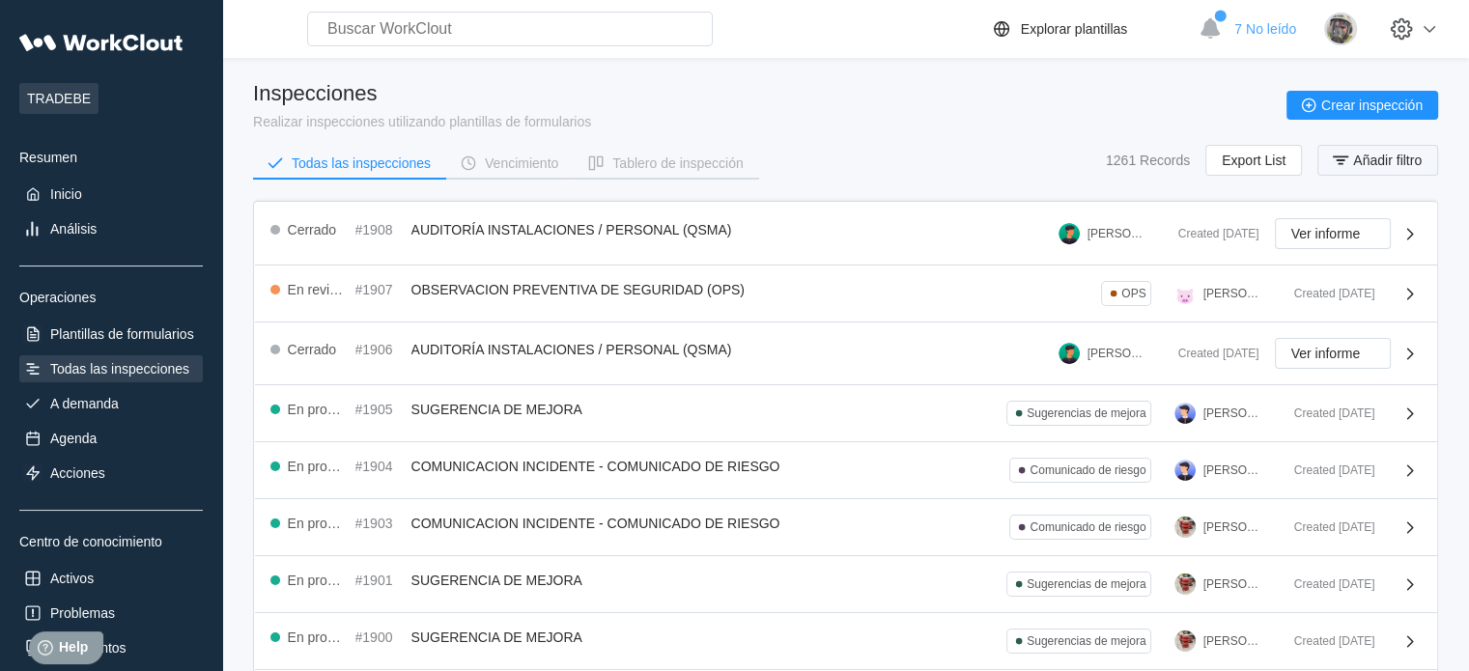
click at [1377, 157] on span "Añadir filtro" at bounding box center [1387, 161] width 69 height 14
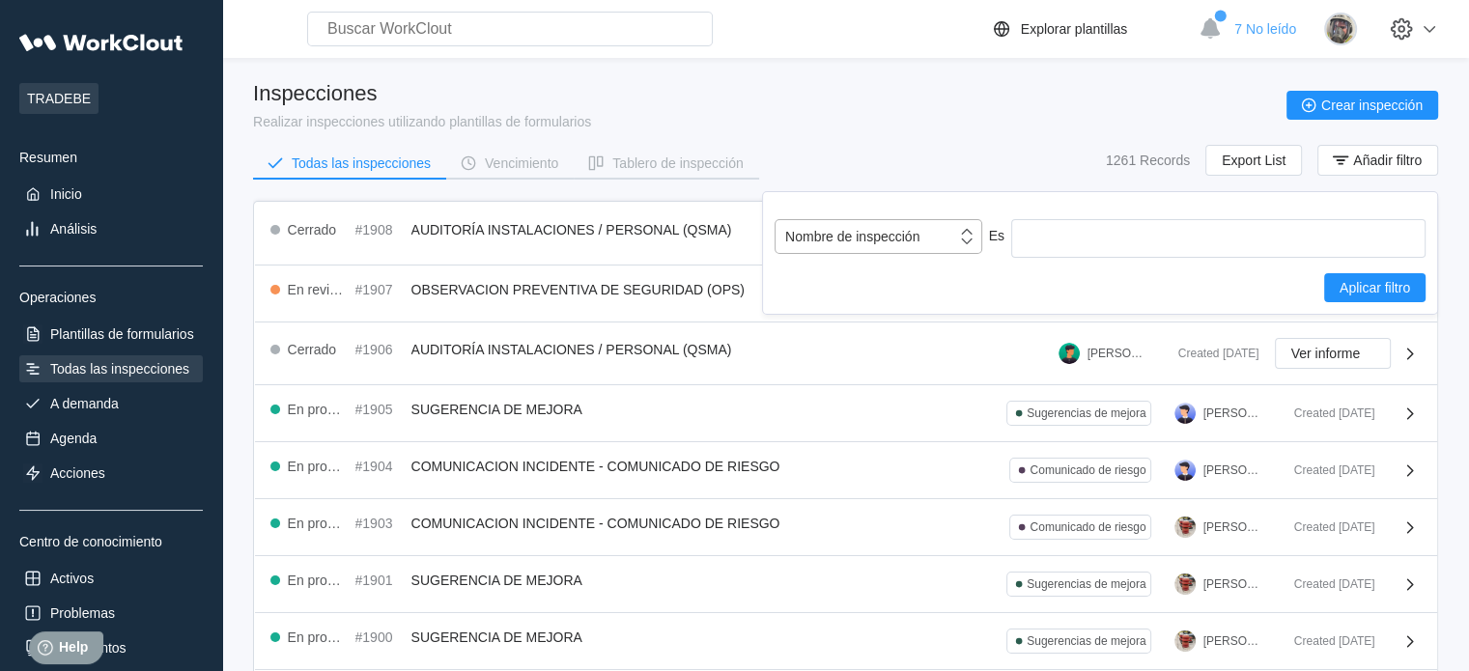
click at [912, 235] on div "Nombre de inspección" at bounding box center [852, 236] width 134 height 15
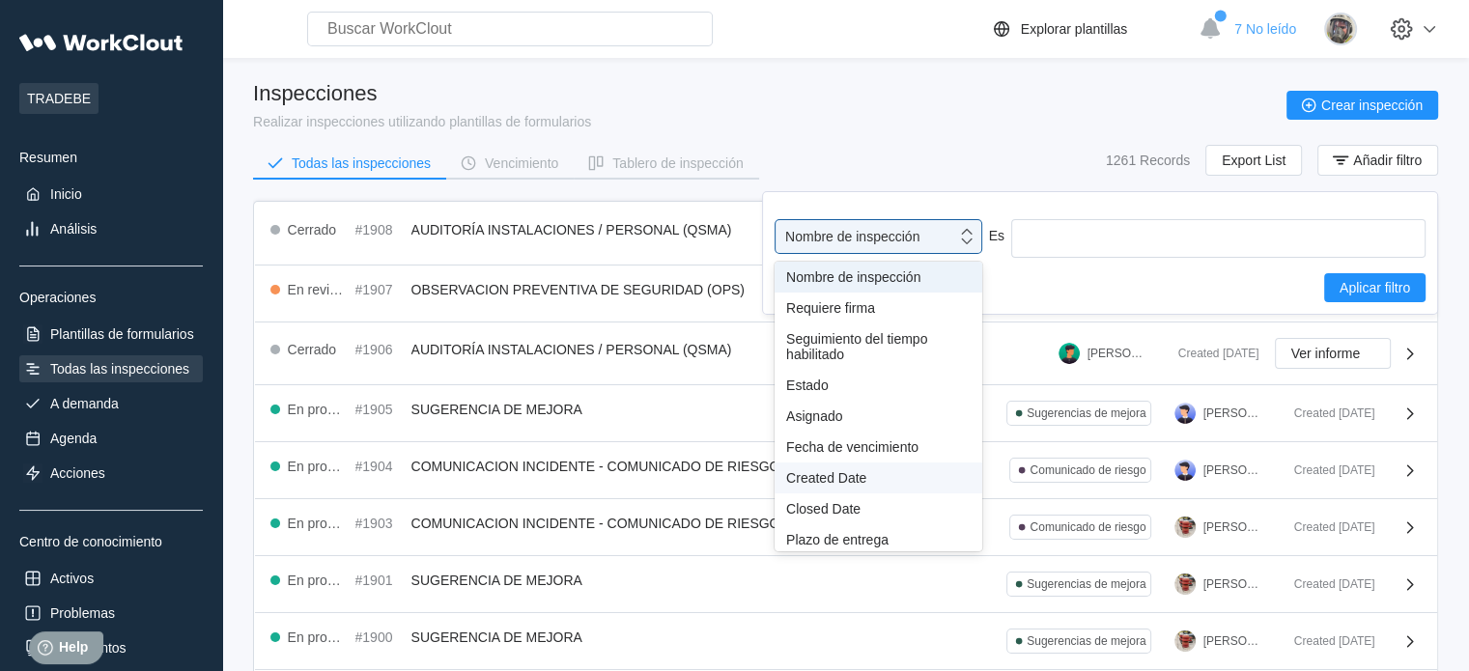
scroll to position [170, 0]
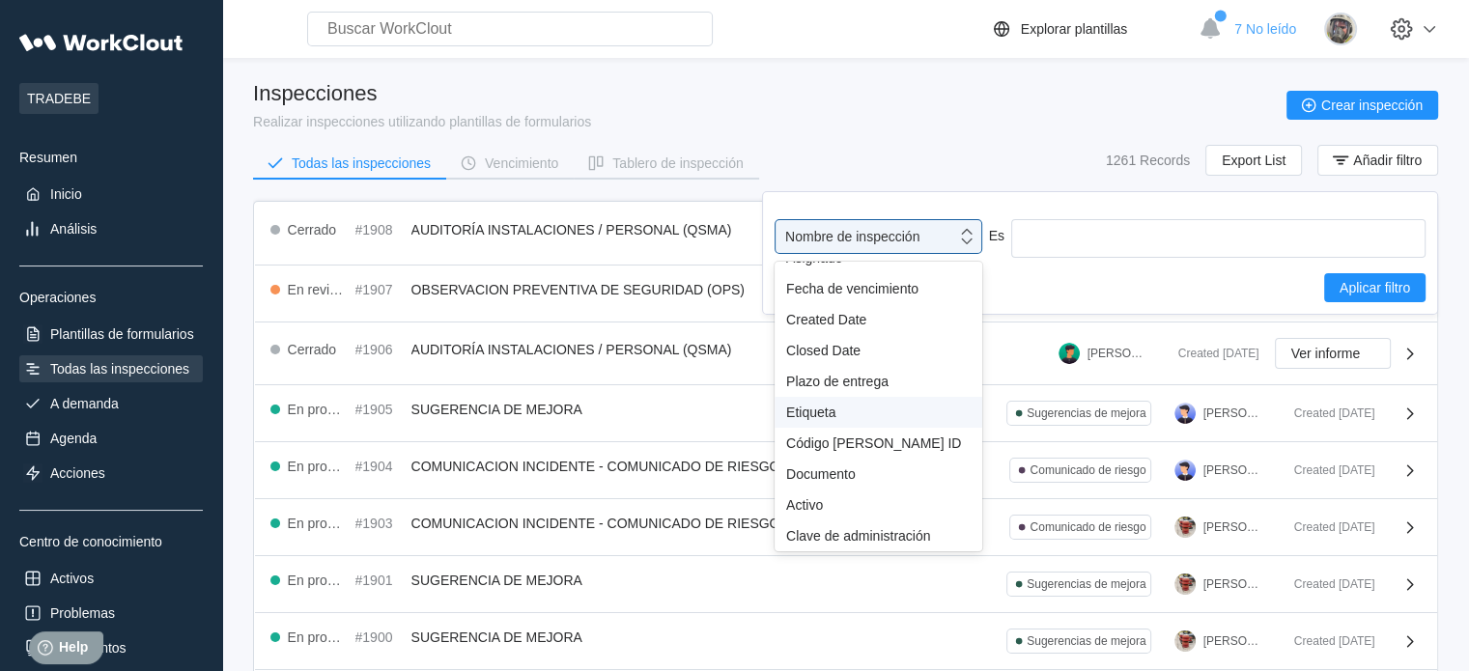
click at [838, 415] on div "Etiqueta" at bounding box center [878, 412] width 185 height 15
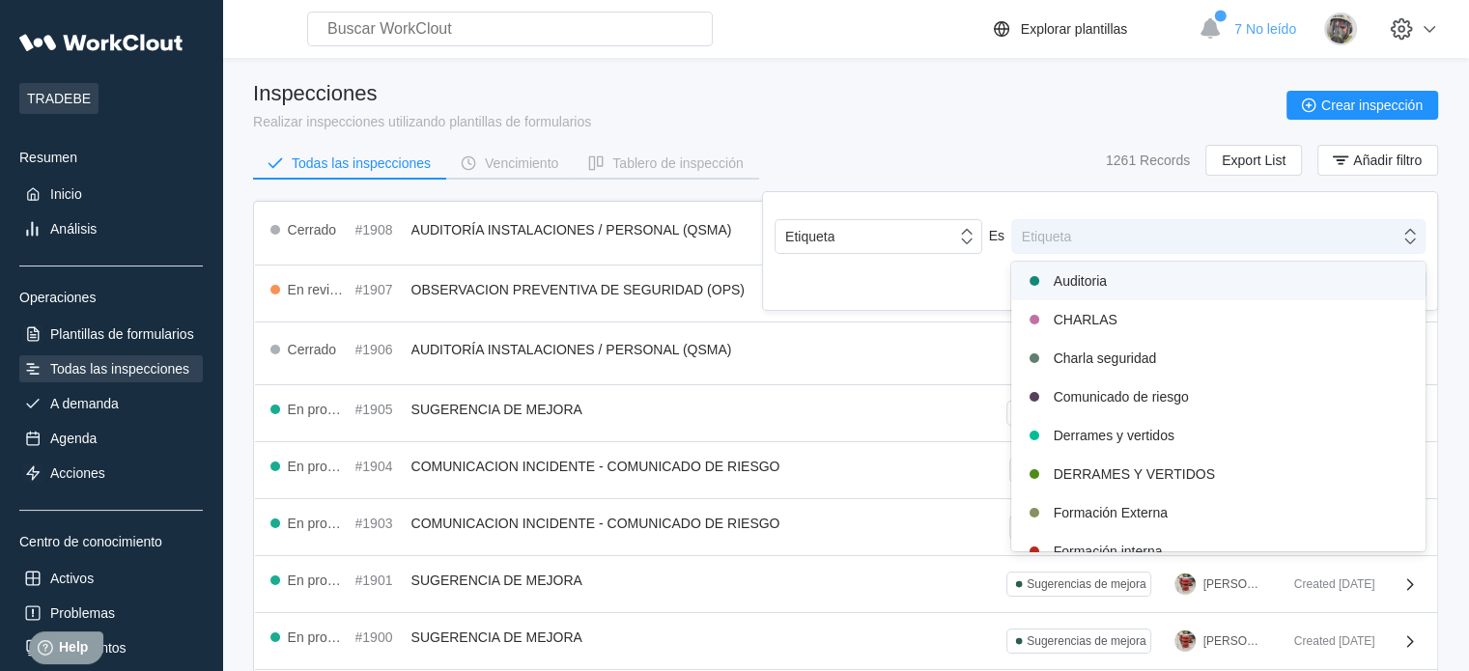
click at [1055, 248] on div "Etiqueta" at bounding box center [1205, 236] width 387 height 27
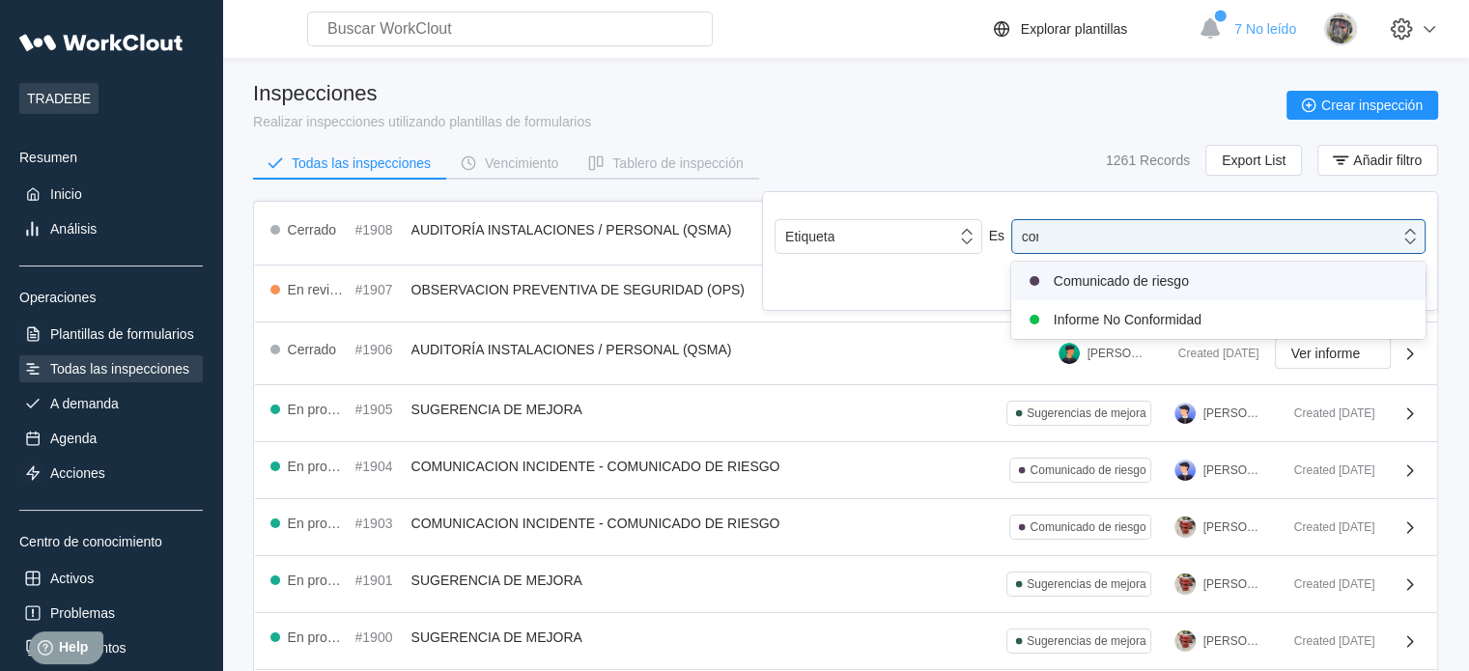
type input "comu"
click at [1089, 286] on div "Comunicado de riesgo" at bounding box center [1218, 281] width 391 height 23
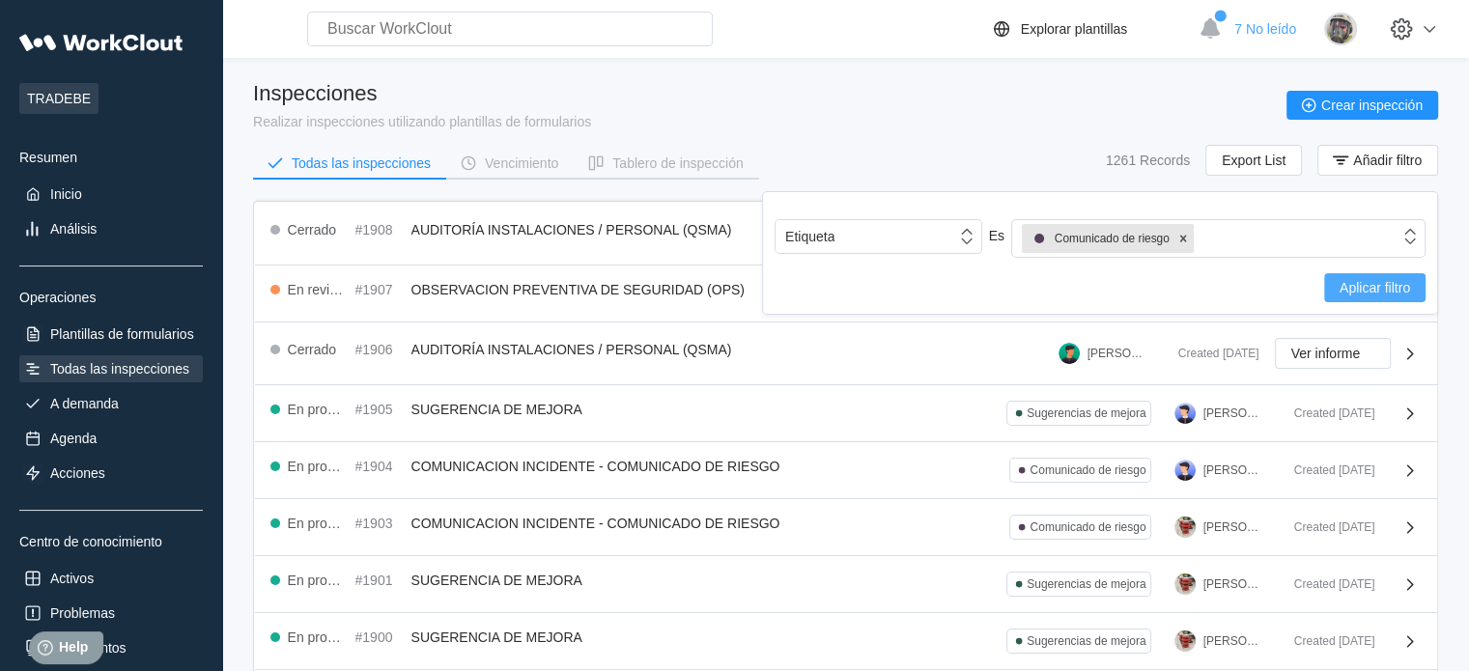
click at [1374, 294] on span "Aplicar filtro" at bounding box center [1375, 288] width 71 height 14
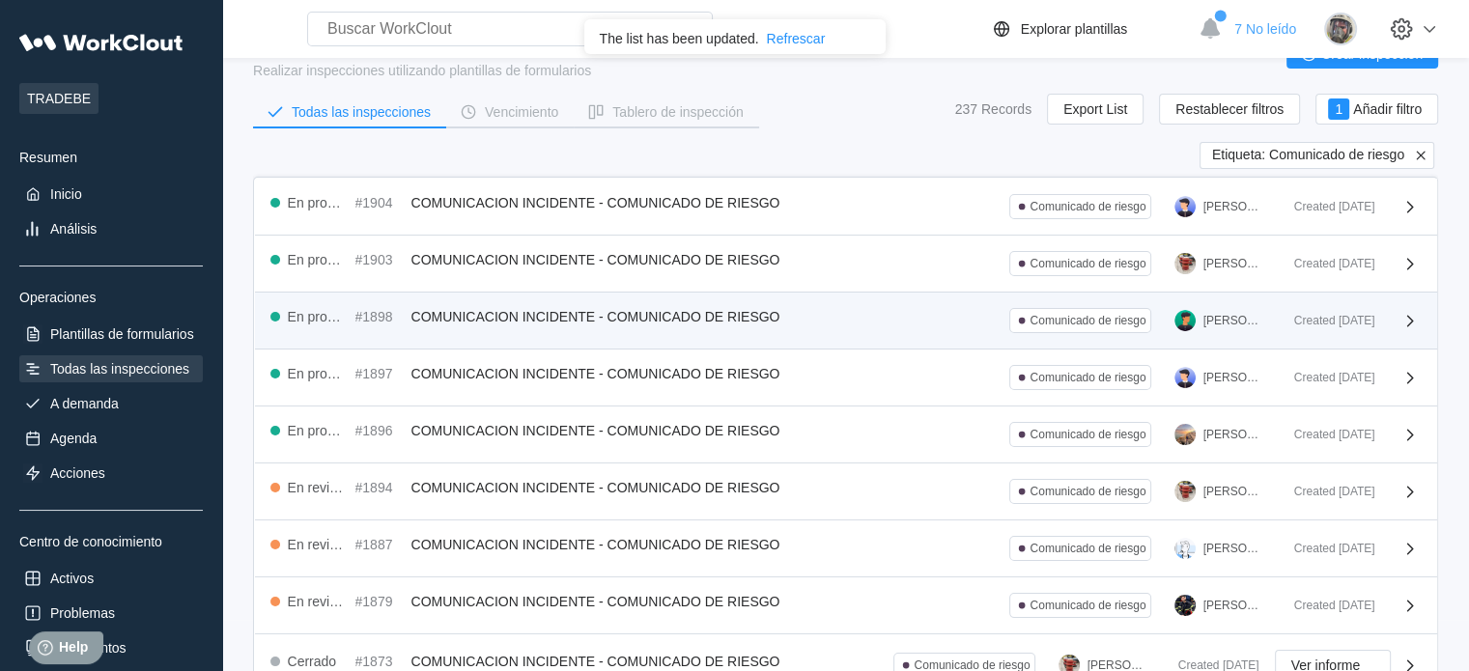
scroll to position [0, 0]
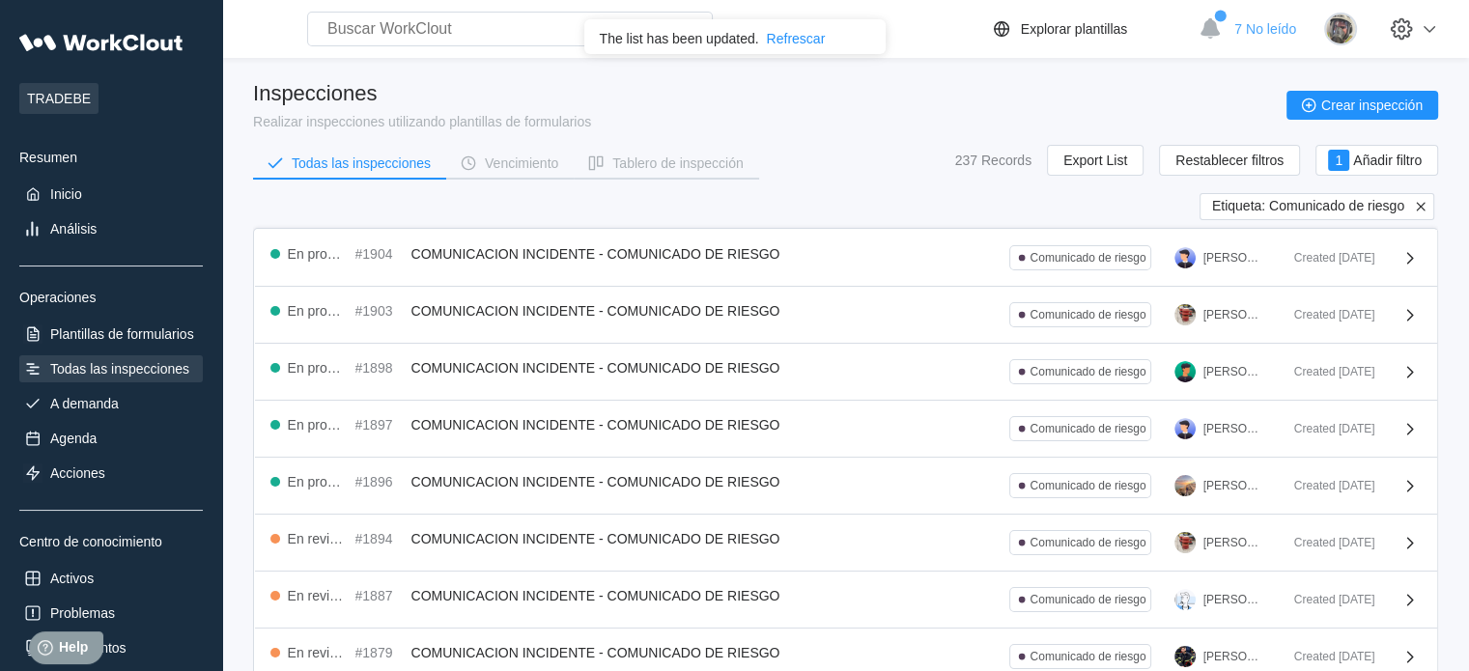
click at [1422, 205] on icon at bounding box center [1420, 206] width 9 height 9
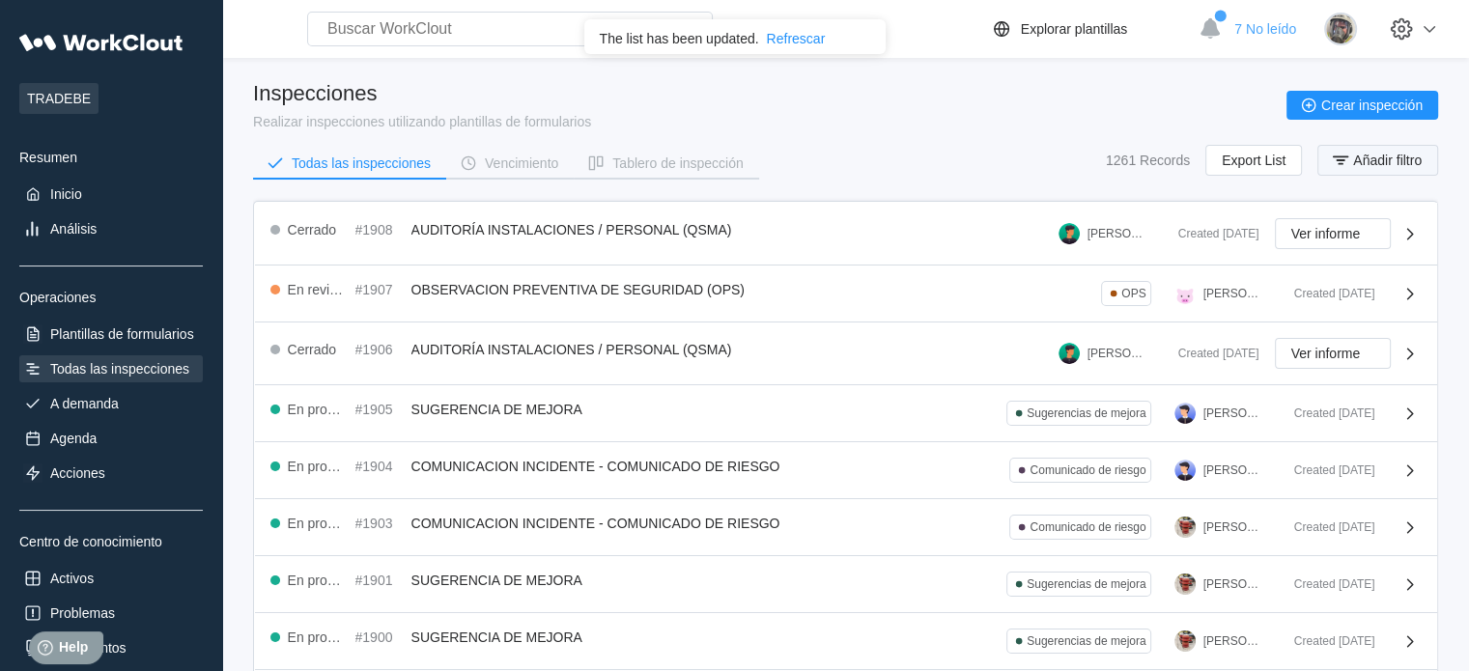
click at [1361, 169] on button "Añadir filtro" at bounding box center [1378, 160] width 121 height 31
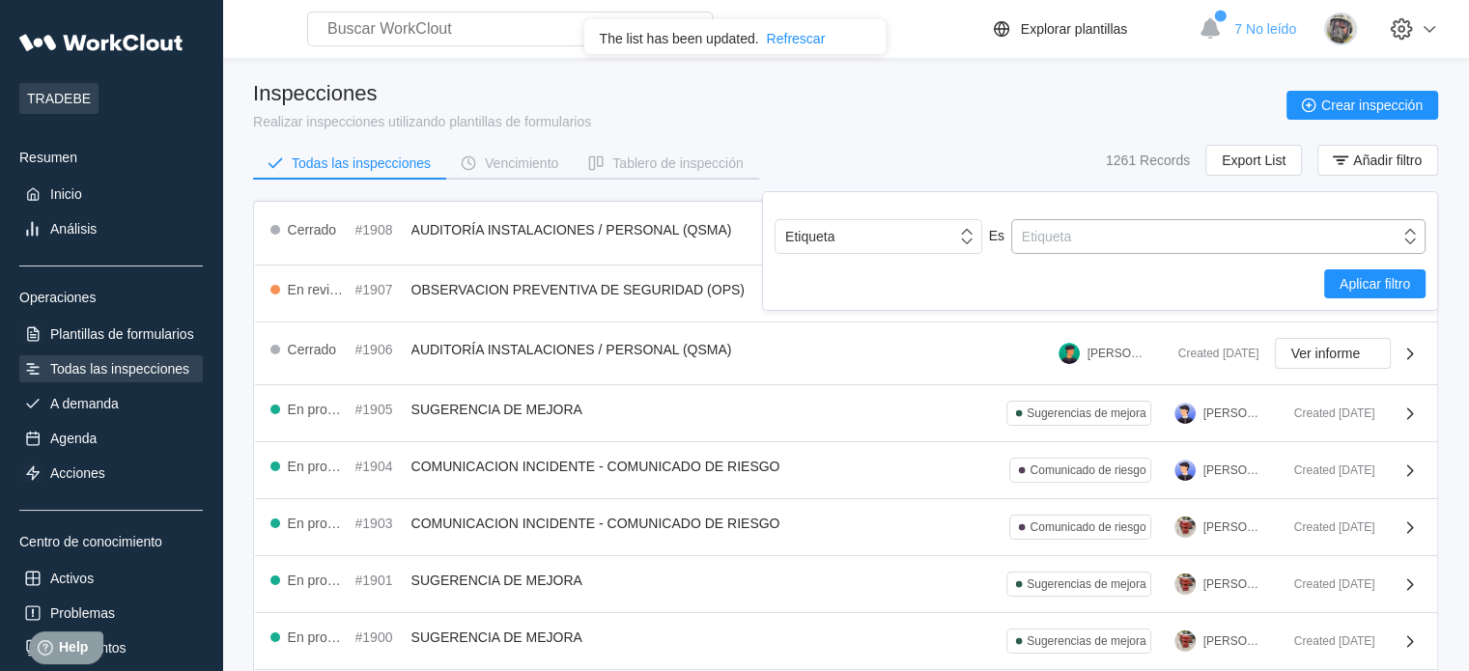
click at [1301, 236] on div "Etiqueta" at bounding box center [1205, 236] width 387 height 27
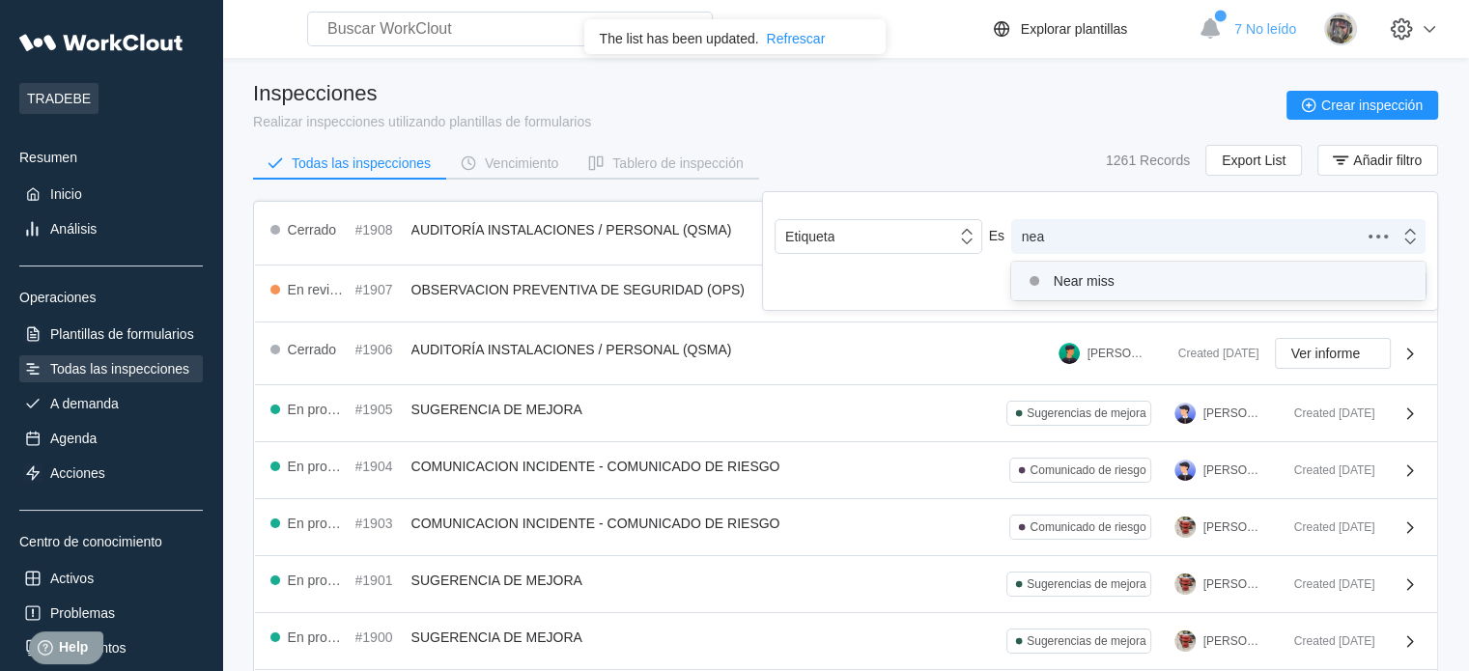
type input "near"
click at [1244, 274] on div "Near miss" at bounding box center [1218, 281] width 391 height 23
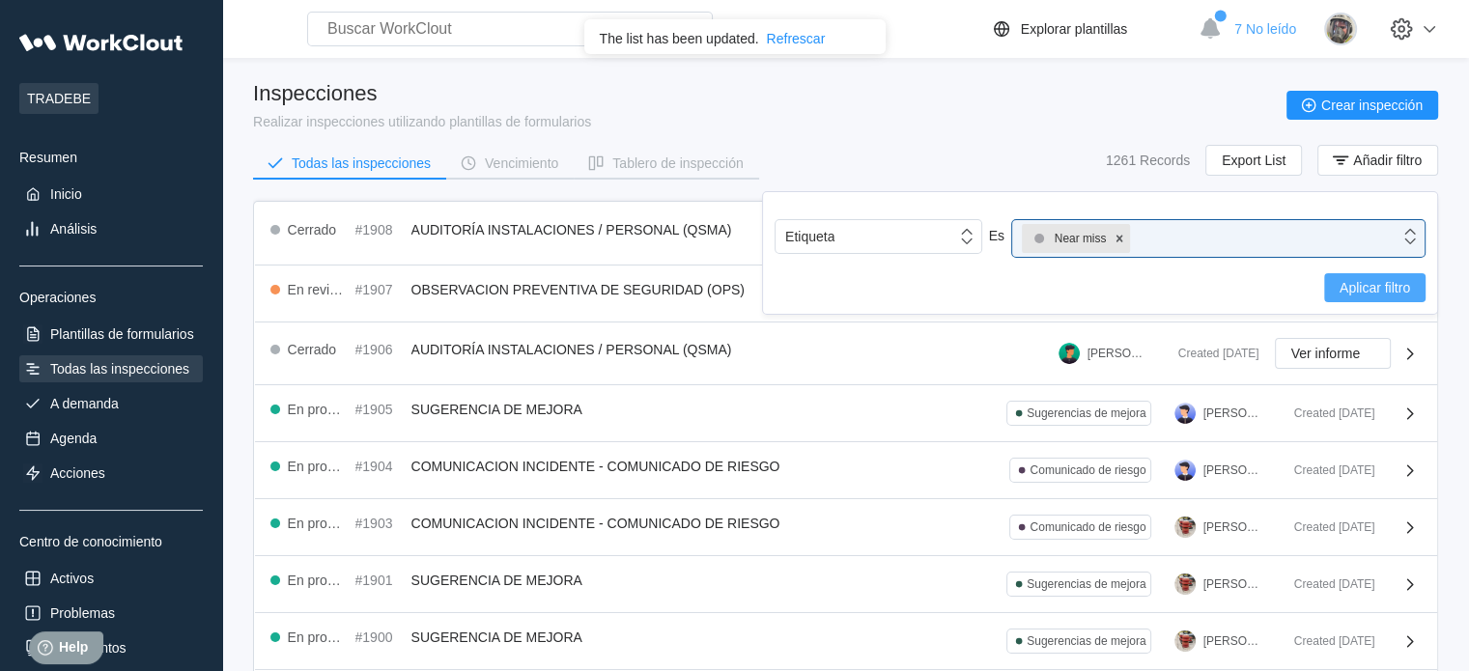
click at [1347, 281] on span "Aplicar filtro" at bounding box center [1375, 288] width 71 height 14
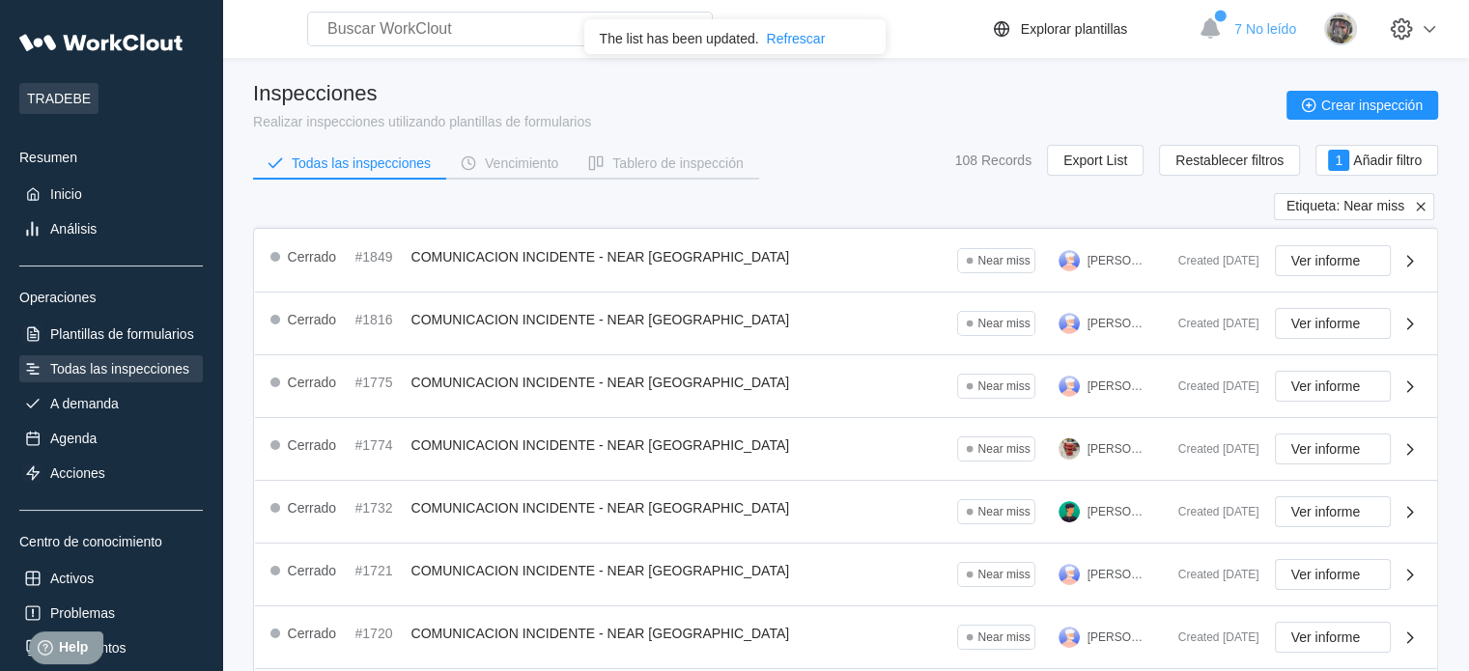
click at [1418, 206] on icon at bounding box center [1420, 206] width 17 height 17
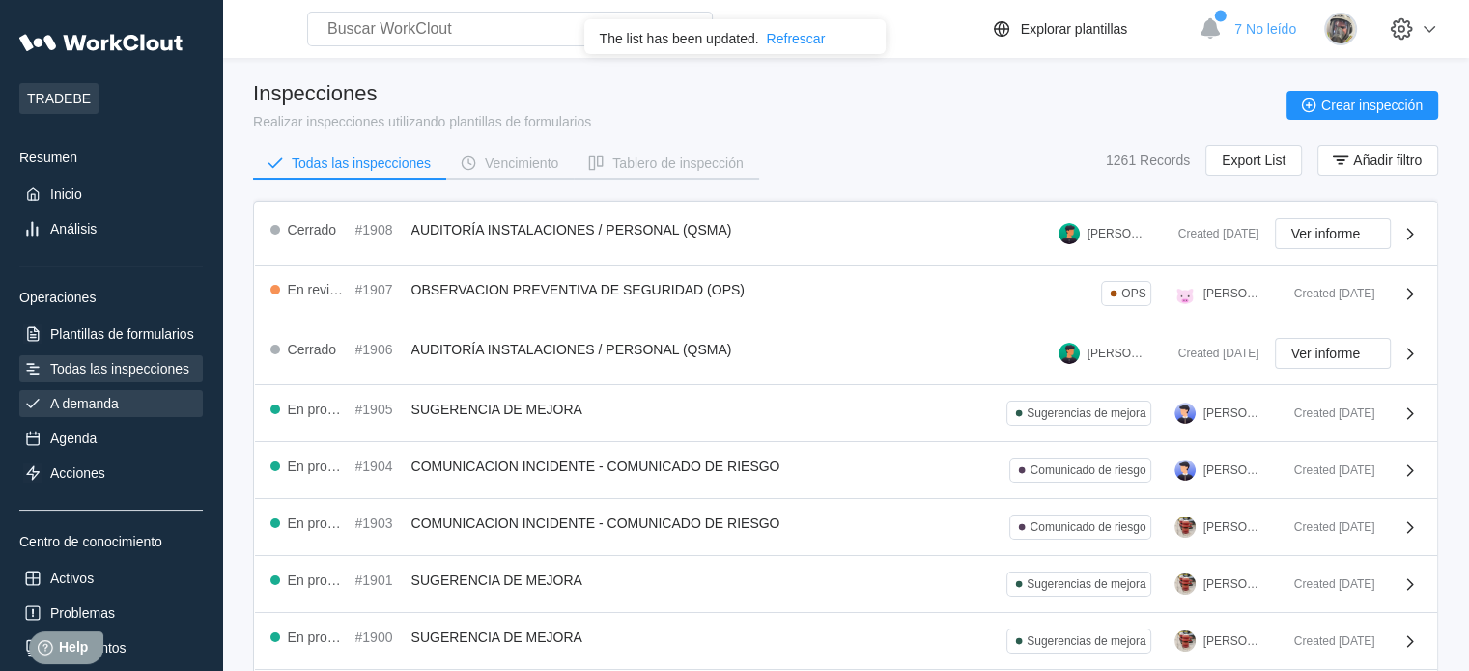
click at [79, 411] on div "A demanda" at bounding box center [84, 403] width 69 height 15
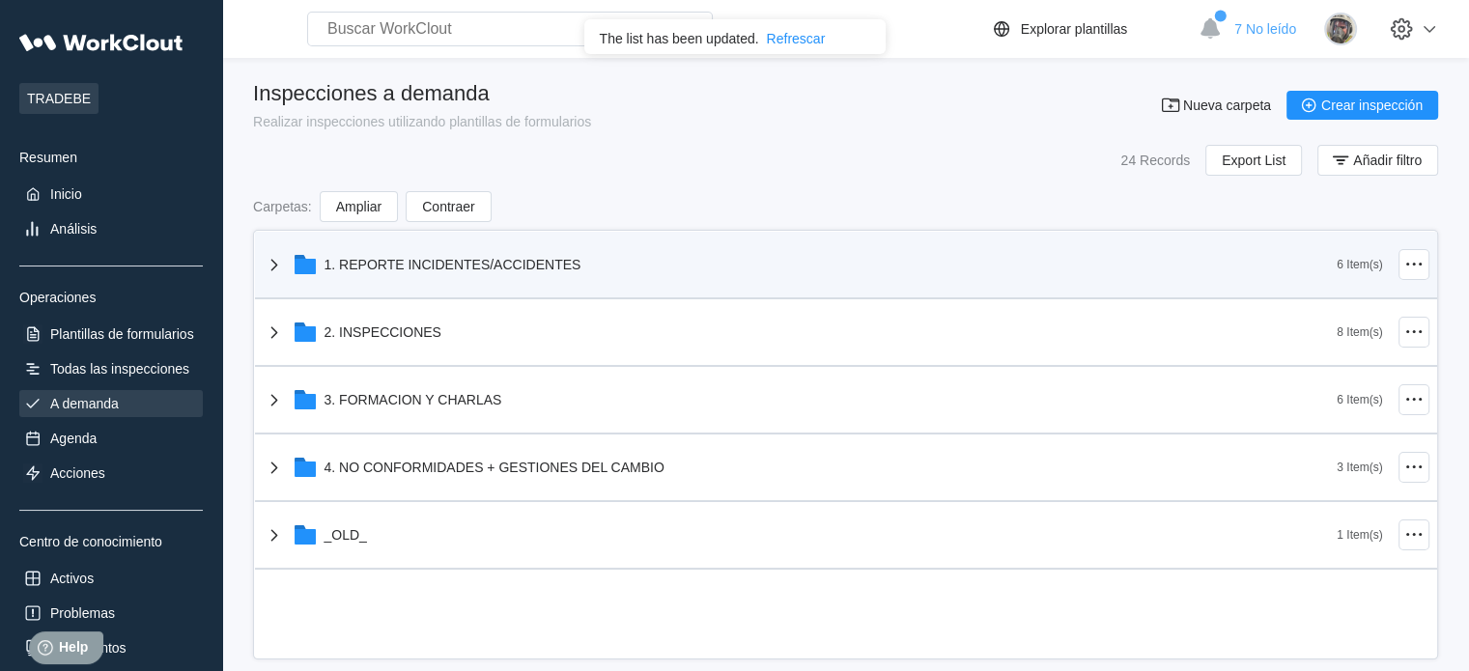
click at [505, 270] on div "1. REPORTE INCIDENTES/ACCIDENTES" at bounding box center [453, 264] width 257 height 15
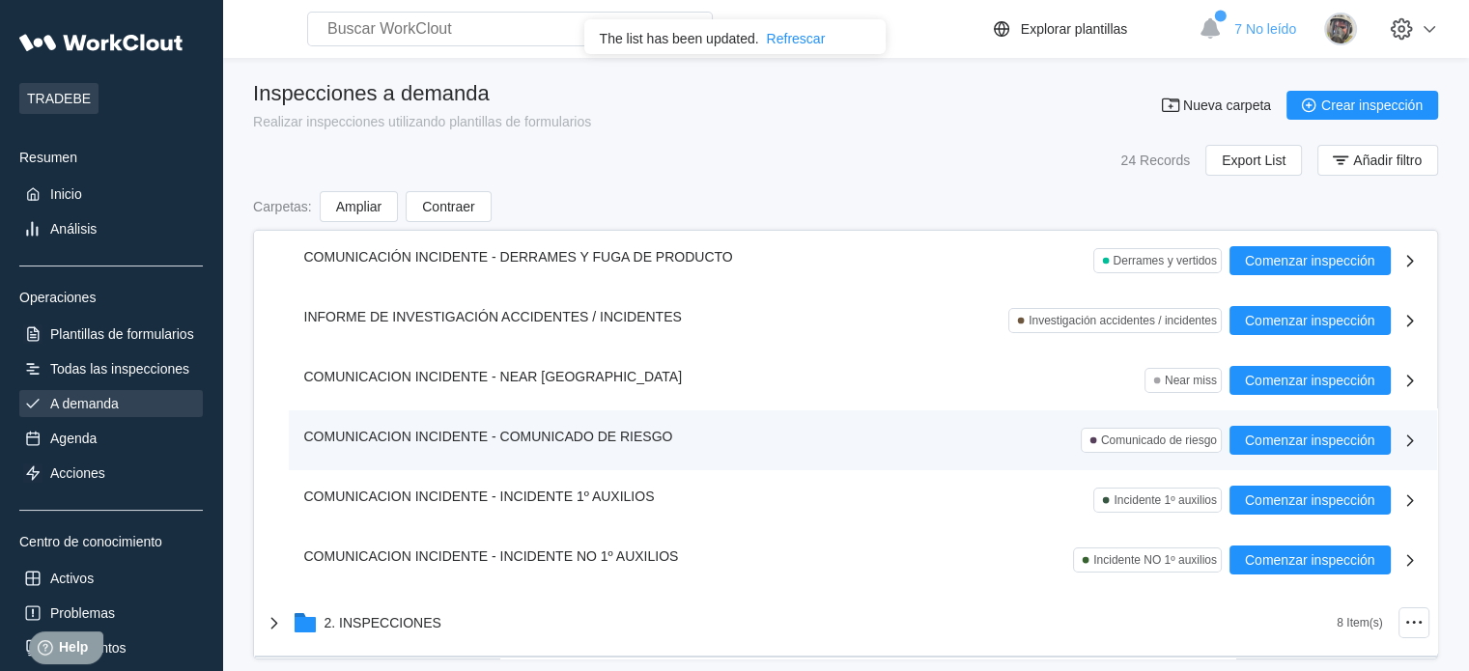
scroll to position [97, 0]
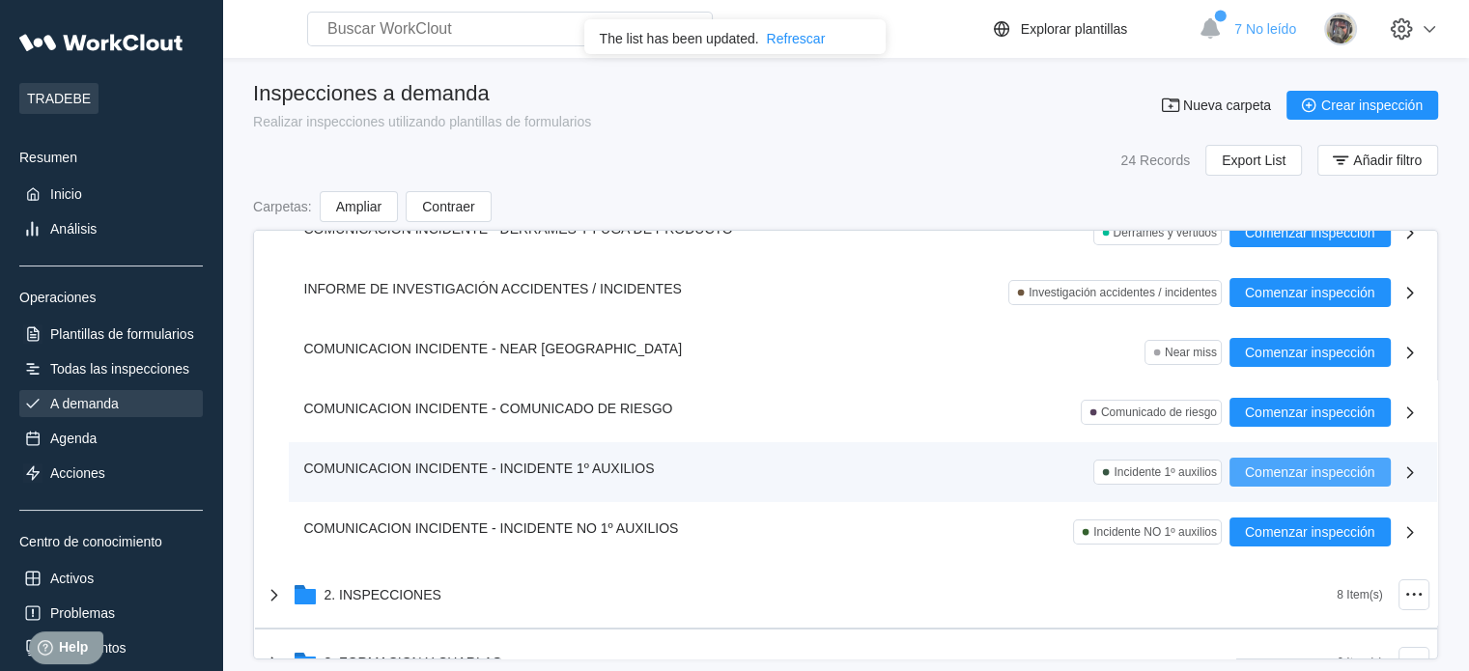
click at [1296, 466] on span "Comenzar inspección" at bounding box center [1310, 473] width 130 height 14
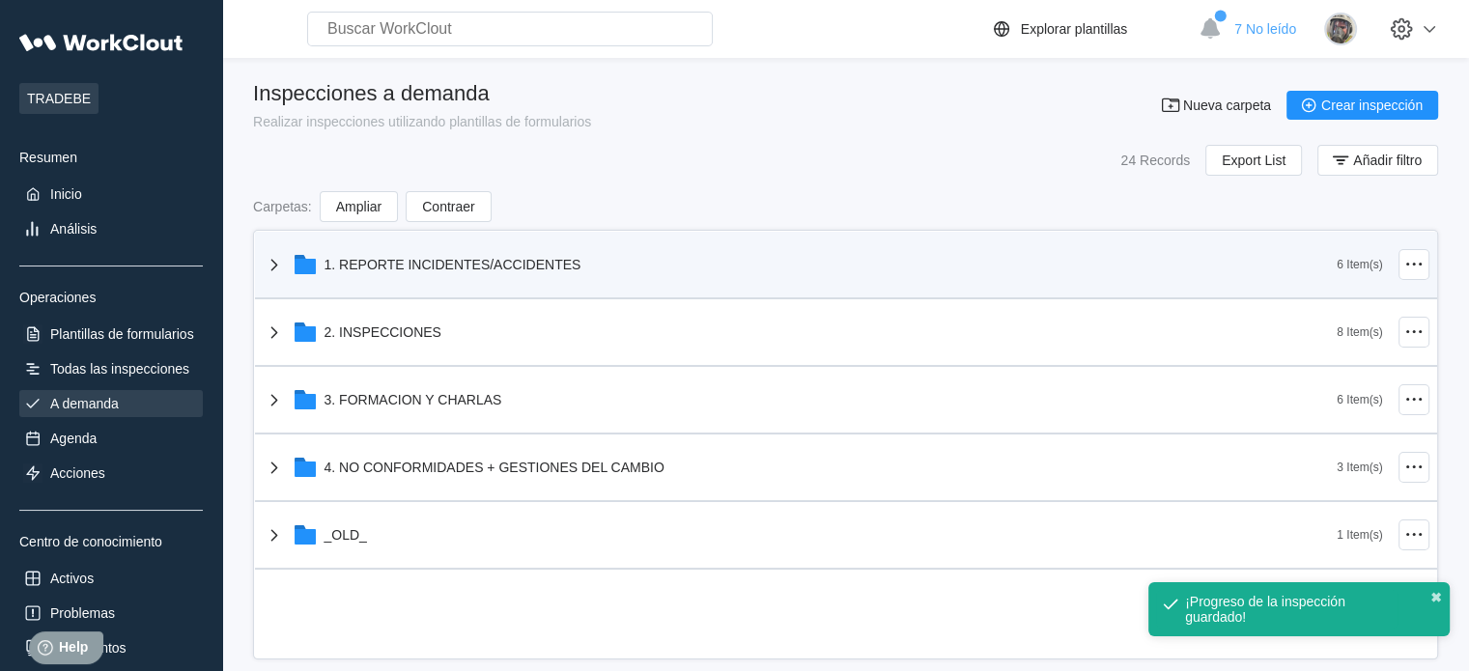
click at [500, 251] on div "1. REPORTE INCIDENTES/ACCIDENTES" at bounding box center [800, 265] width 1075 height 50
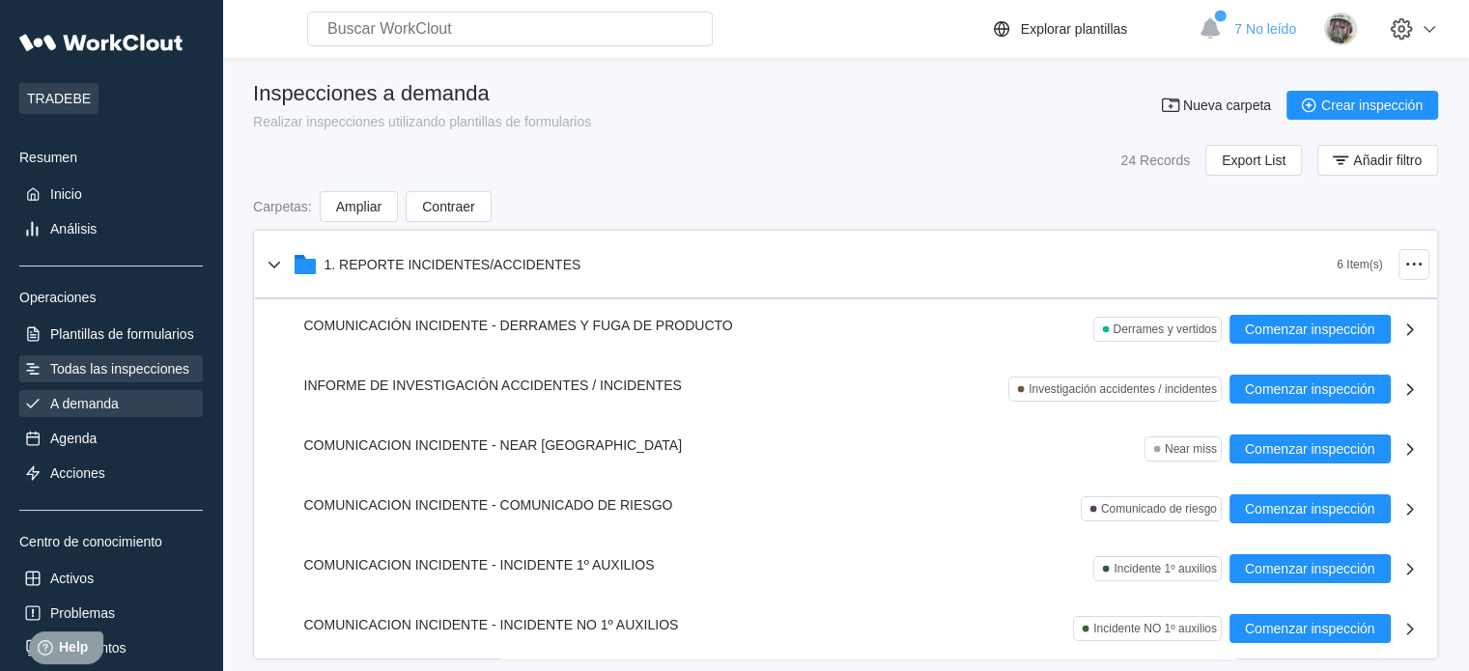
click at [134, 368] on div "Todas las inspecciones" at bounding box center [119, 368] width 139 height 15
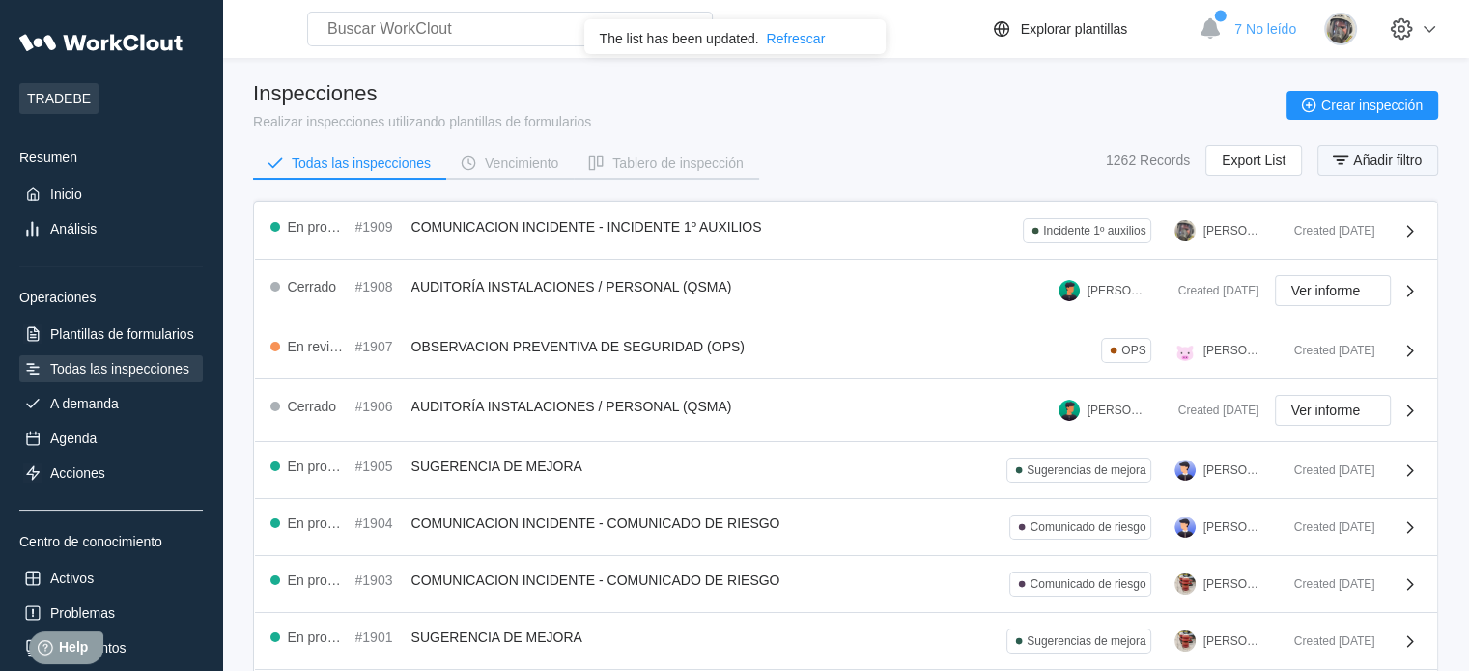
click at [1362, 165] on span "Añadir filtro" at bounding box center [1387, 161] width 69 height 14
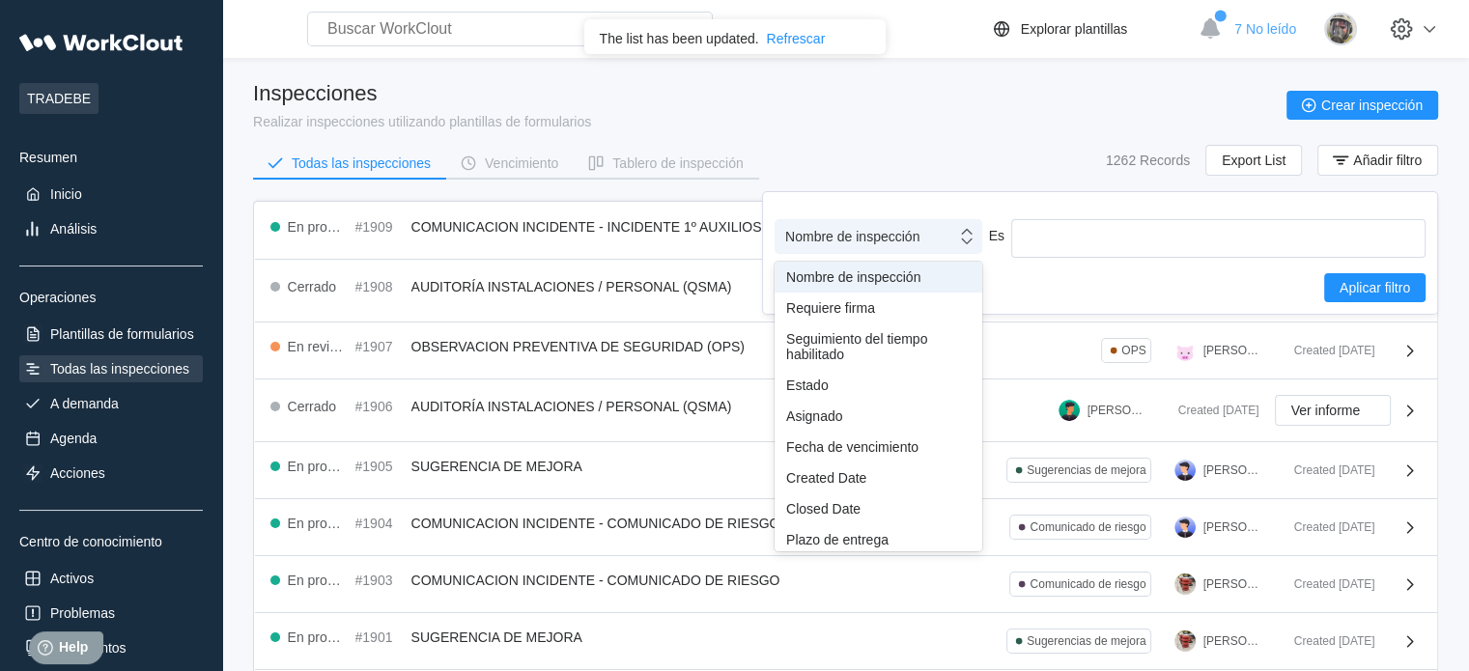
click at [895, 221] on div "Nombre de inspección" at bounding box center [879, 236] width 208 height 35
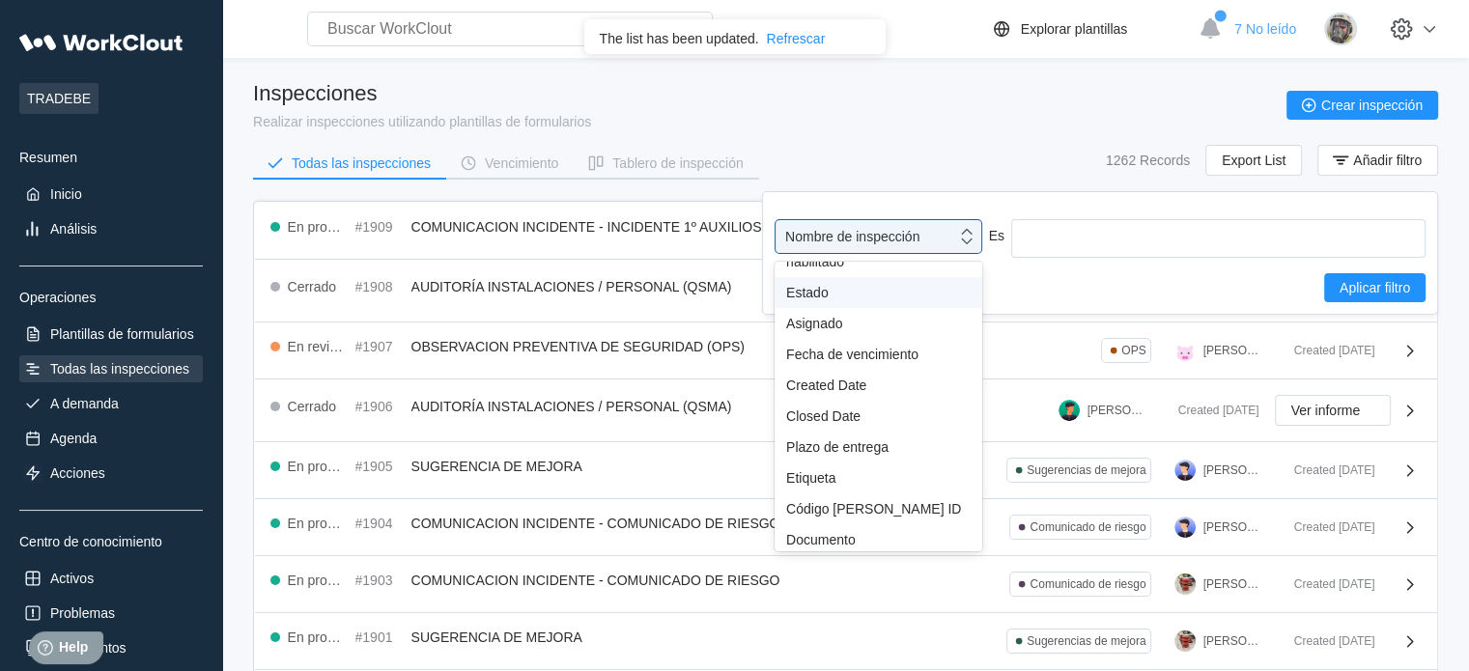
scroll to position [170, 0]
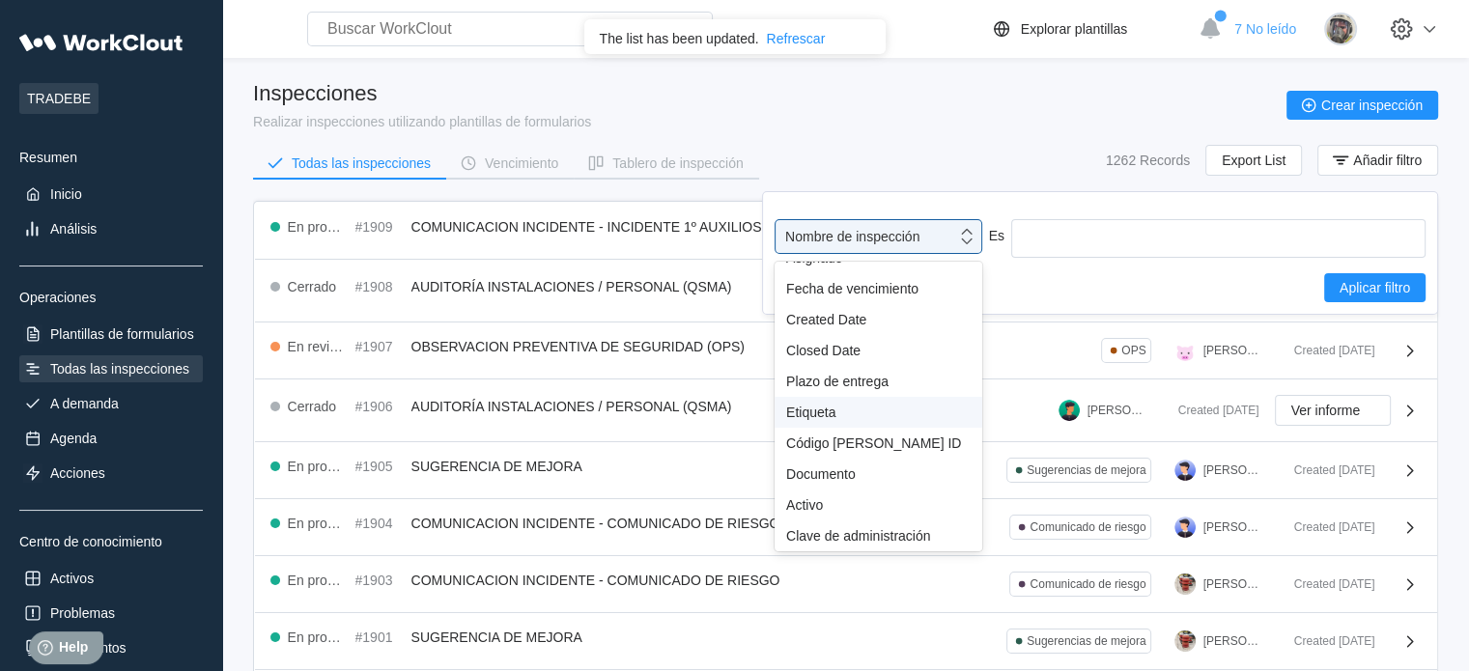
click at [846, 405] on div "Etiqueta" at bounding box center [878, 412] width 185 height 15
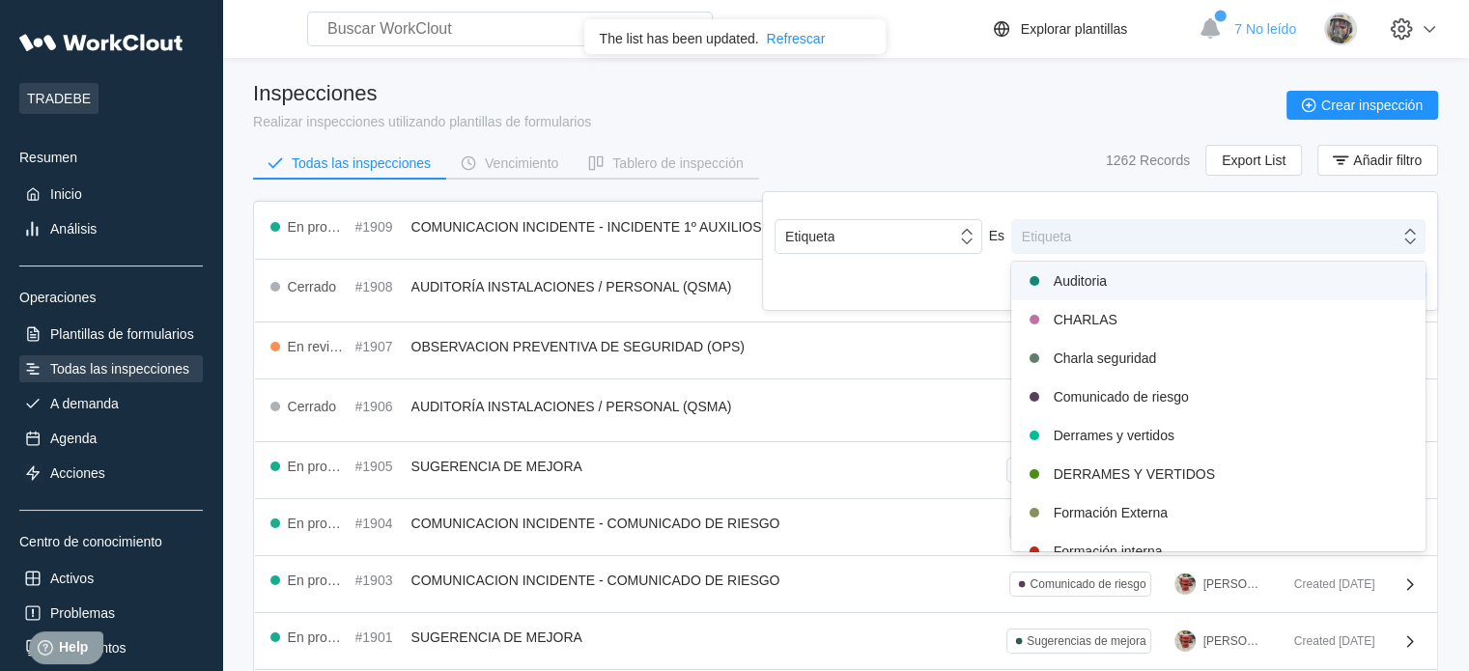
click at [1058, 229] on div "Etiqueta" at bounding box center [1046, 236] width 49 height 15
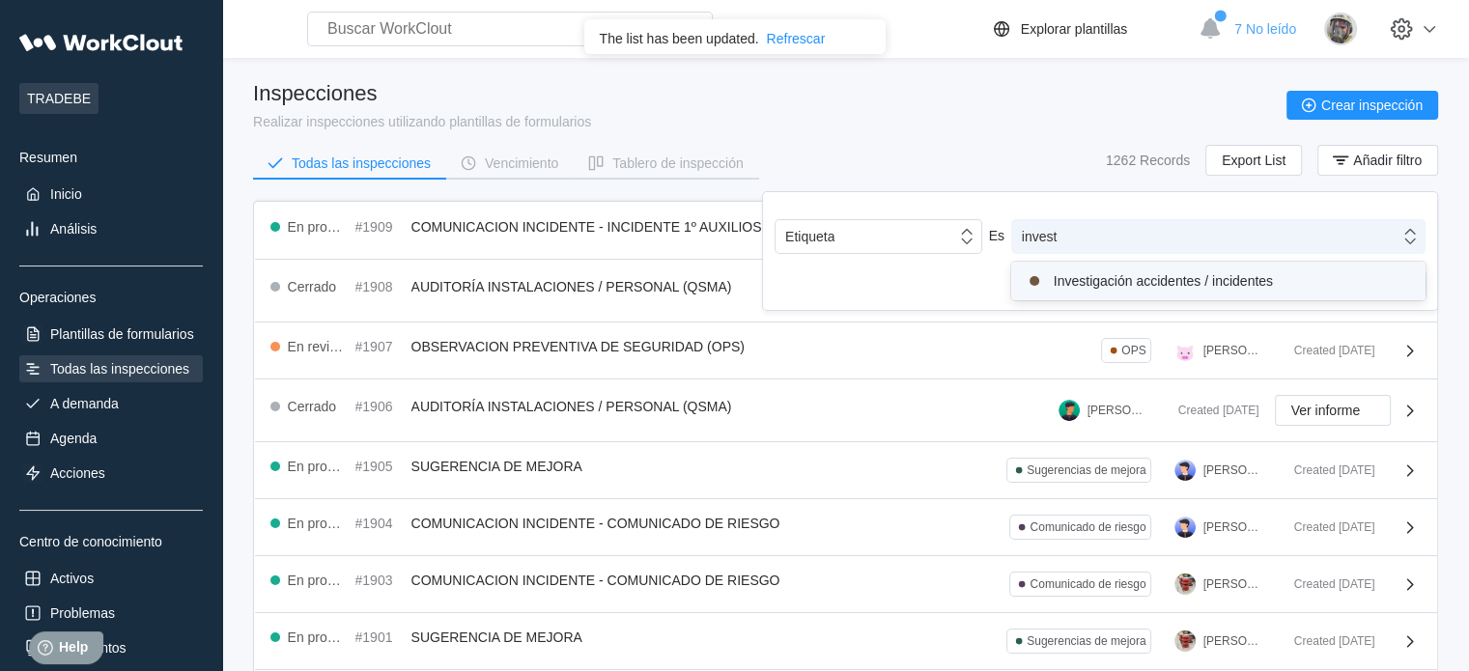
type input "investi"
click at [1145, 284] on div "Investigación accidentes / incidentes" at bounding box center [1218, 281] width 391 height 23
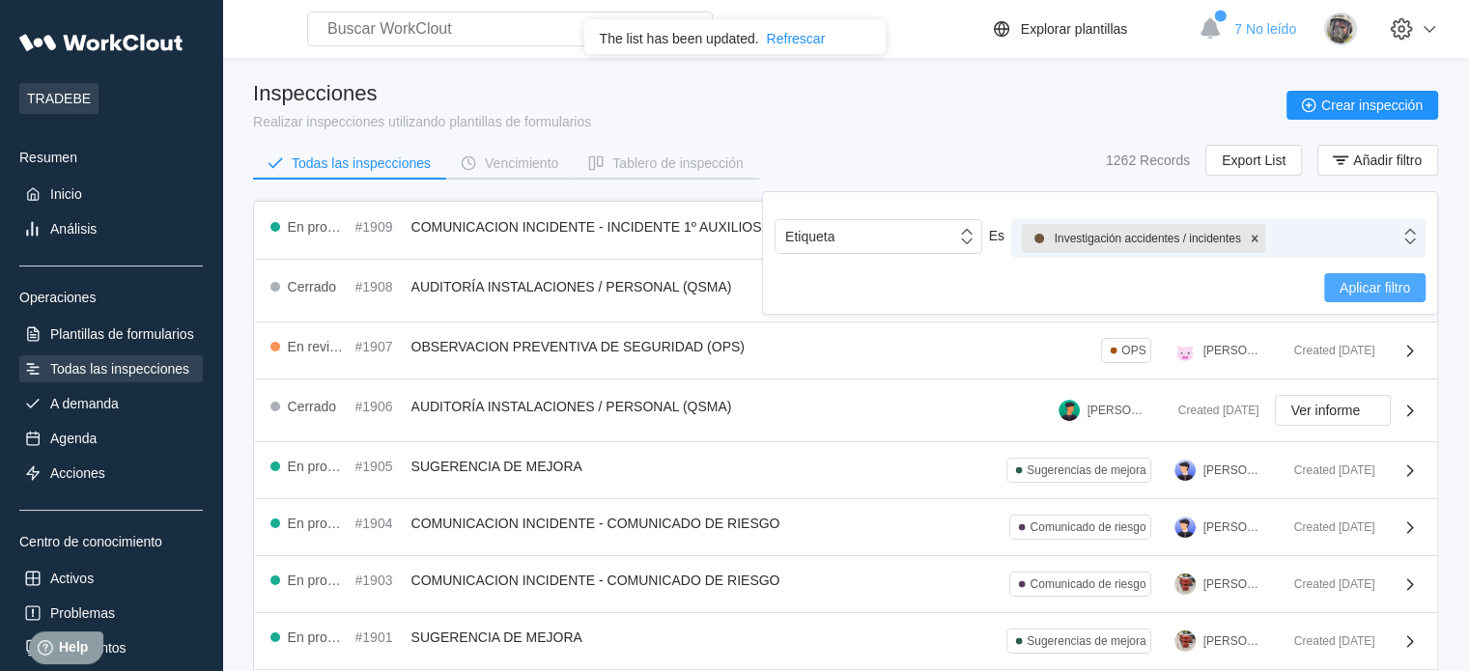
click at [1390, 285] on span "Aplicar filtro" at bounding box center [1375, 288] width 71 height 14
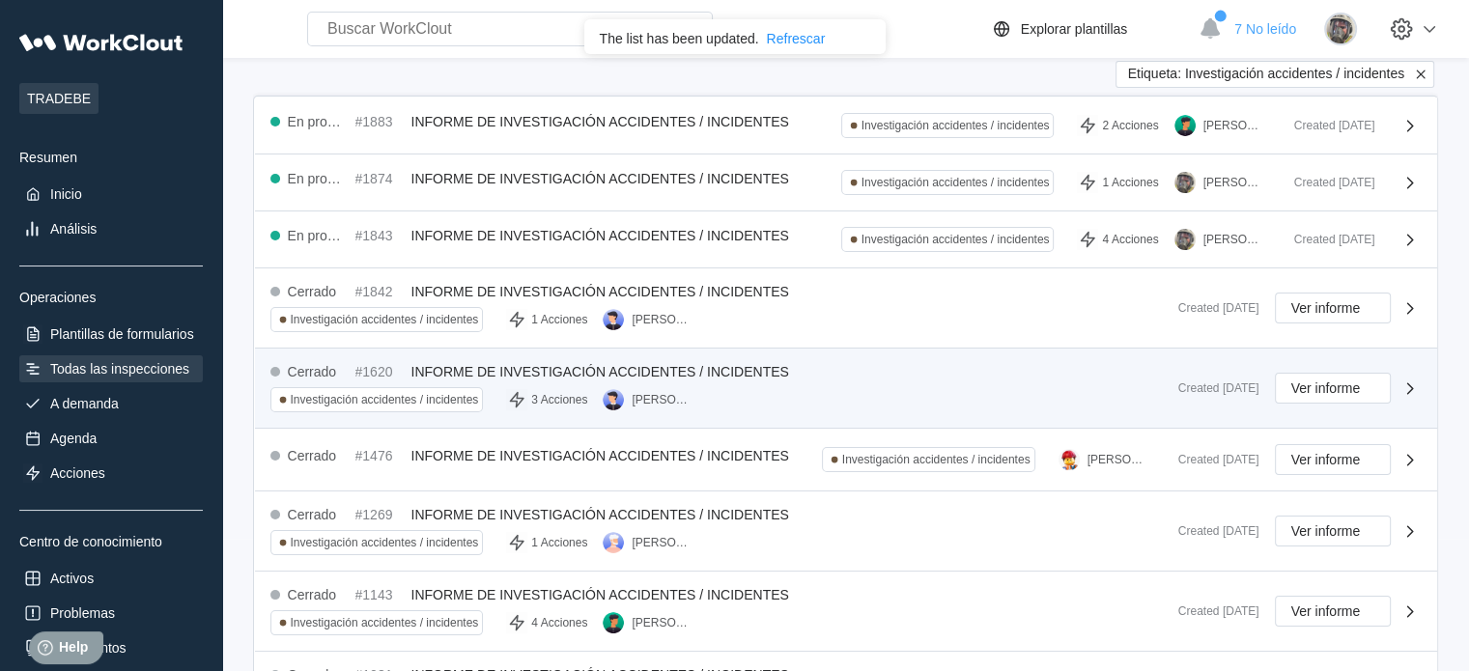
scroll to position [97, 0]
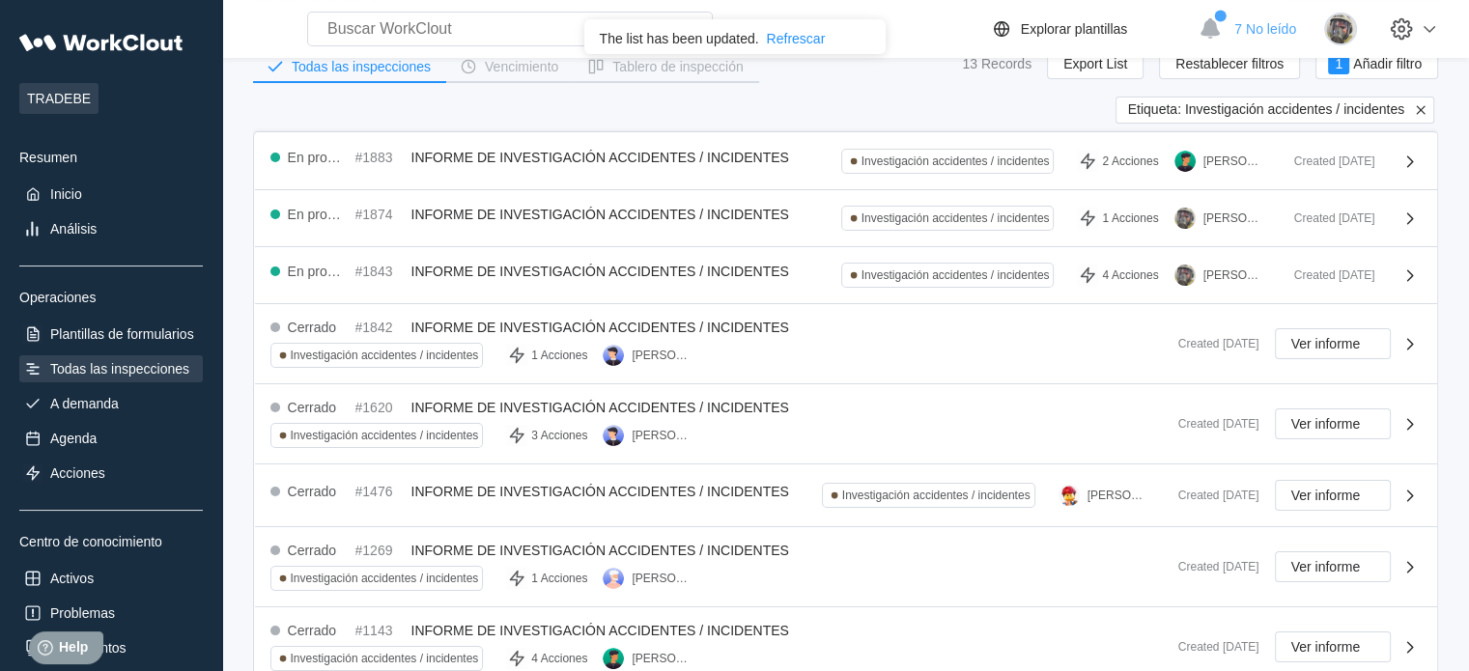
click at [1420, 106] on icon at bounding box center [1420, 109] width 17 height 17
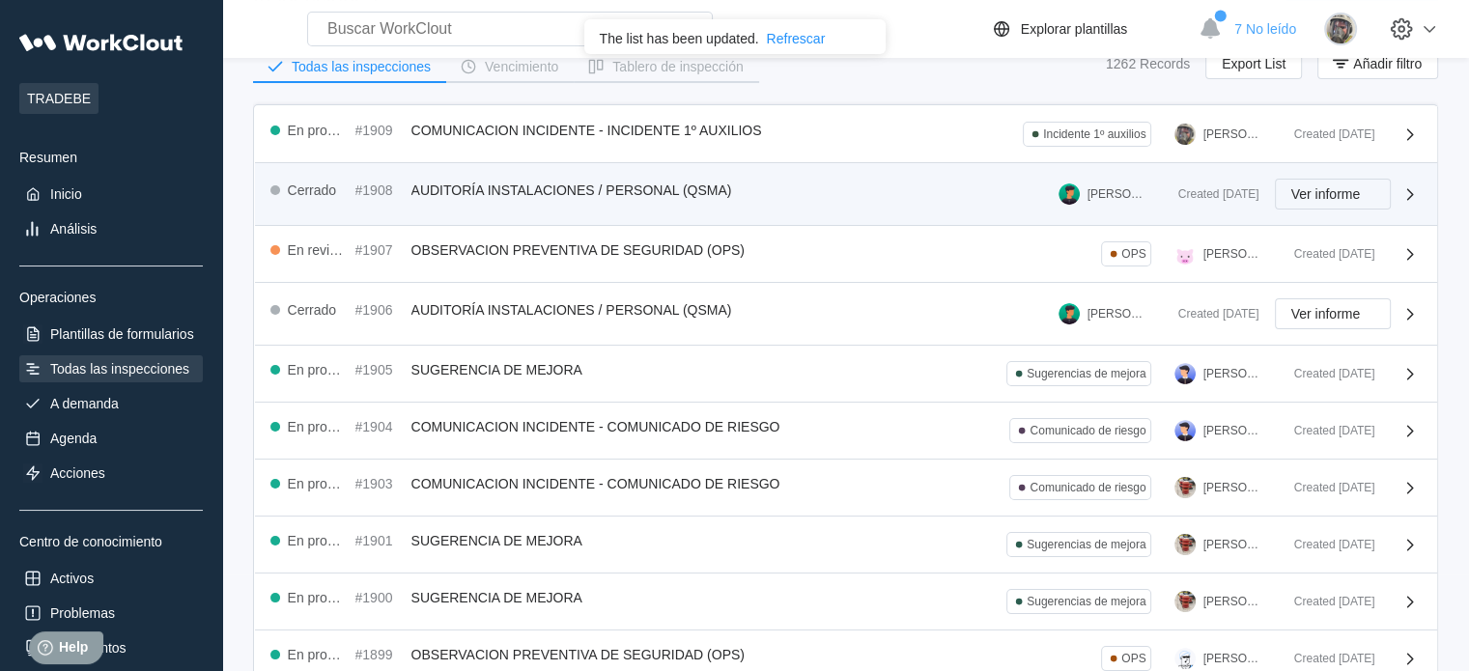
scroll to position [0, 0]
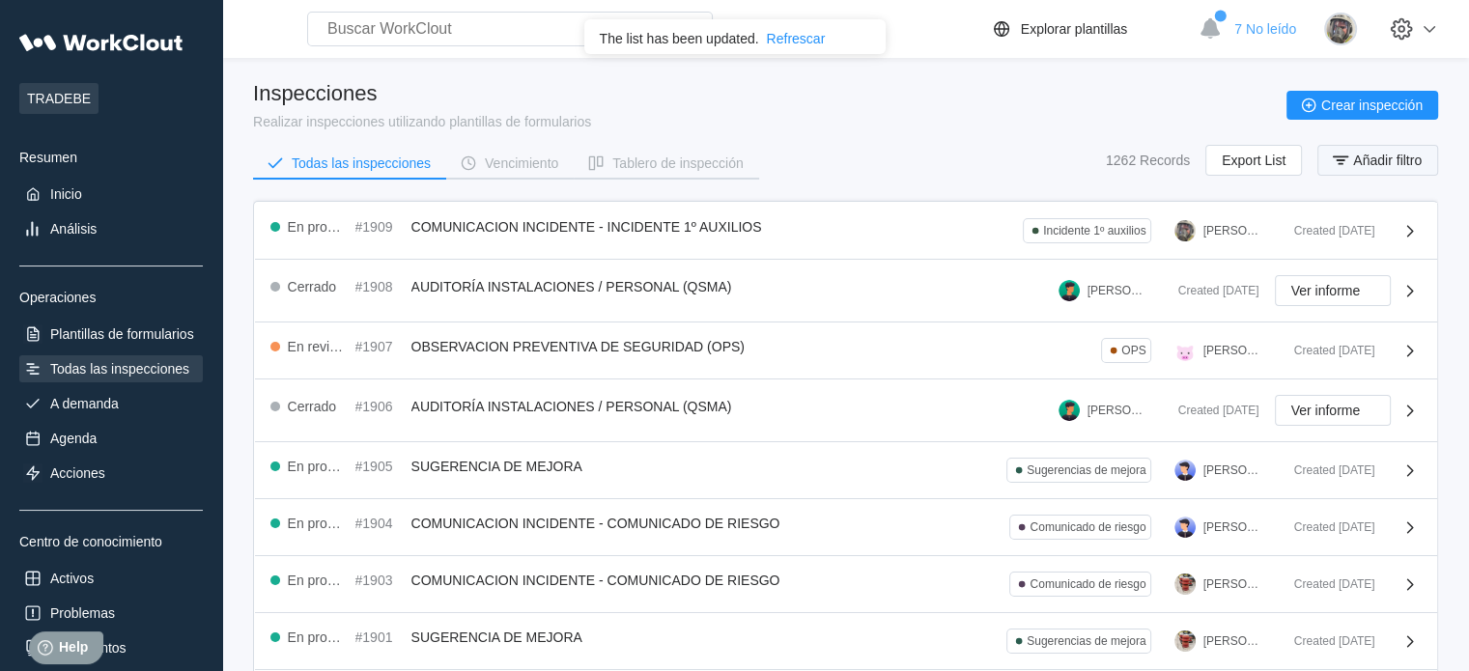
click at [1393, 156] on span "Añadir filtro" at bounding box center [1387, 161] width 69 height 14
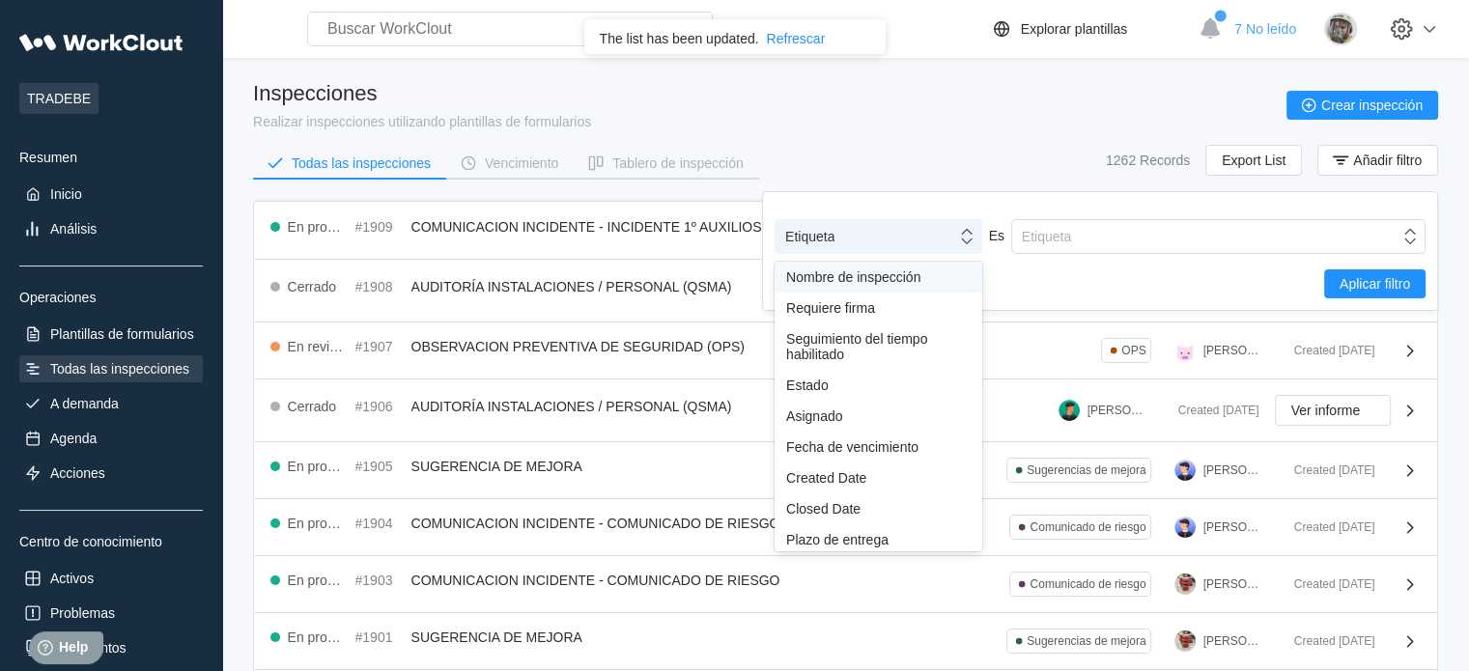
click at [871, 250] on div "Etiqueta" at bounding box center [866, 236] width 181 height 27
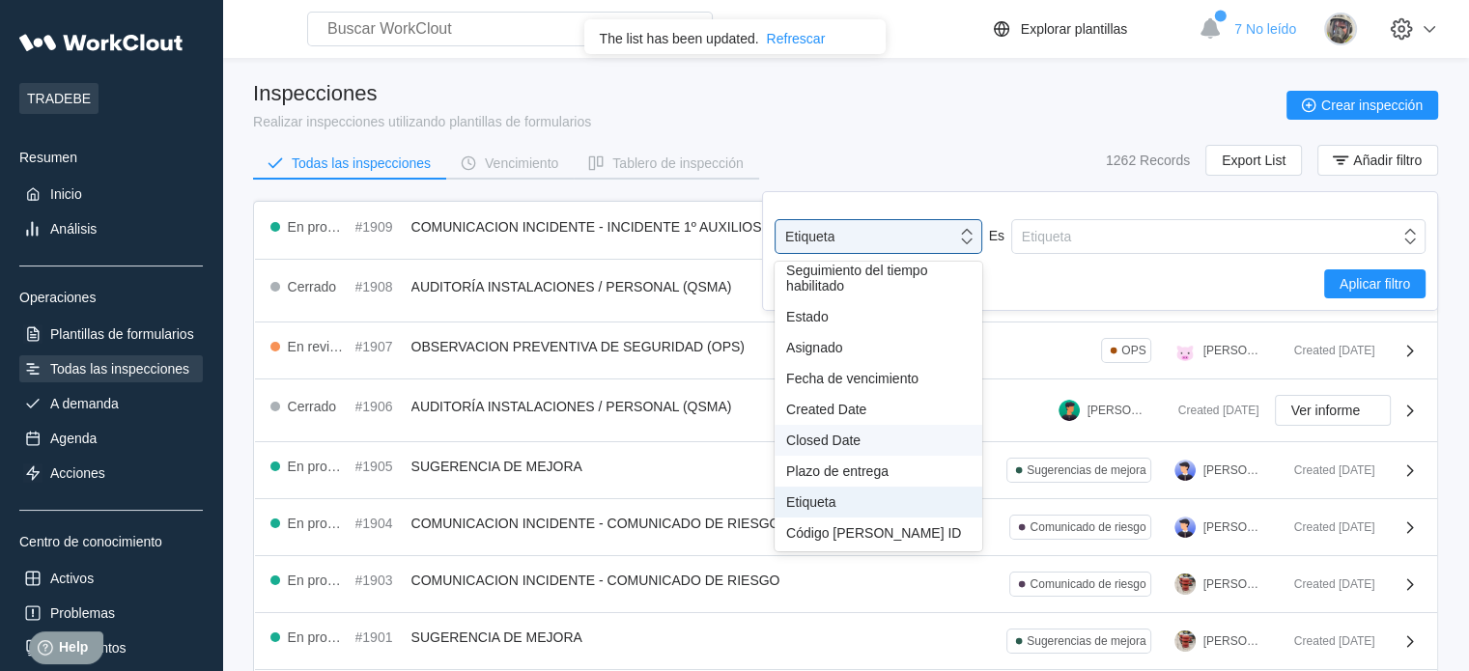
scroll to position [170, 0]
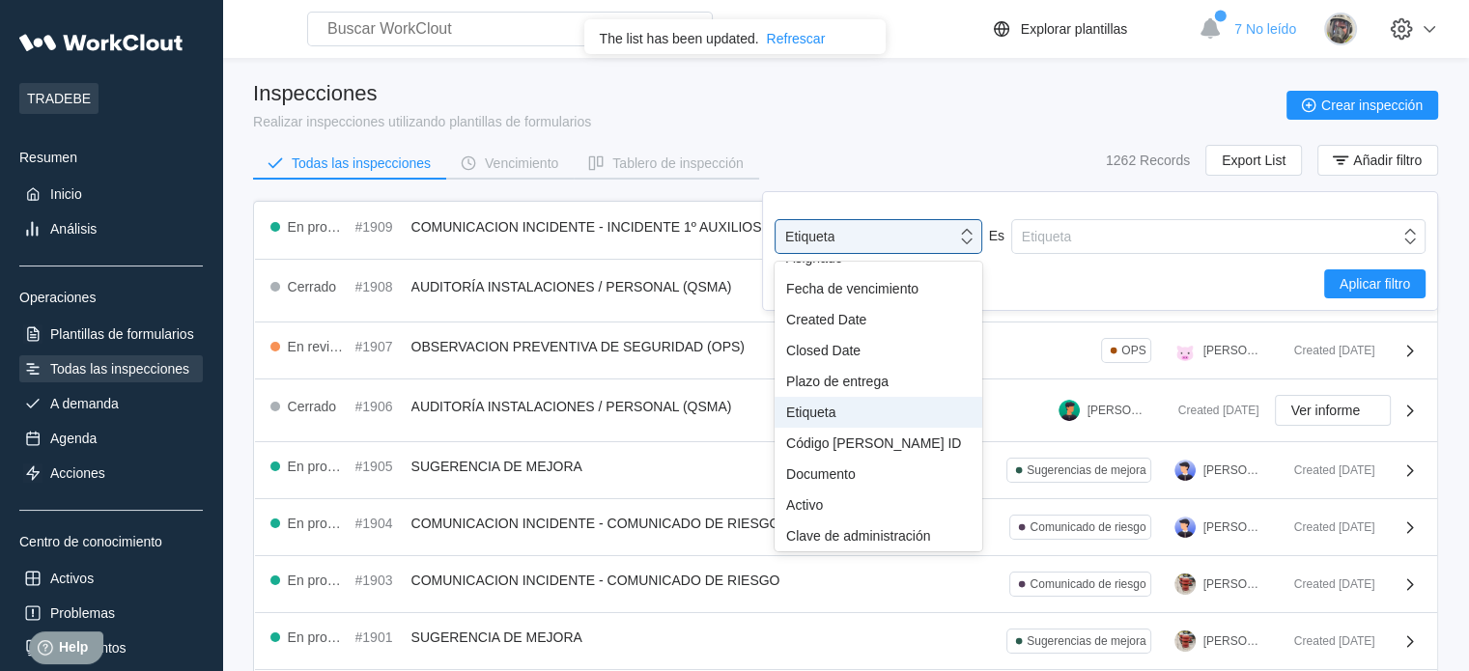
click at [848, 405] on div "Etiqueta" at bounding box center [878, 412] width 185 height 15
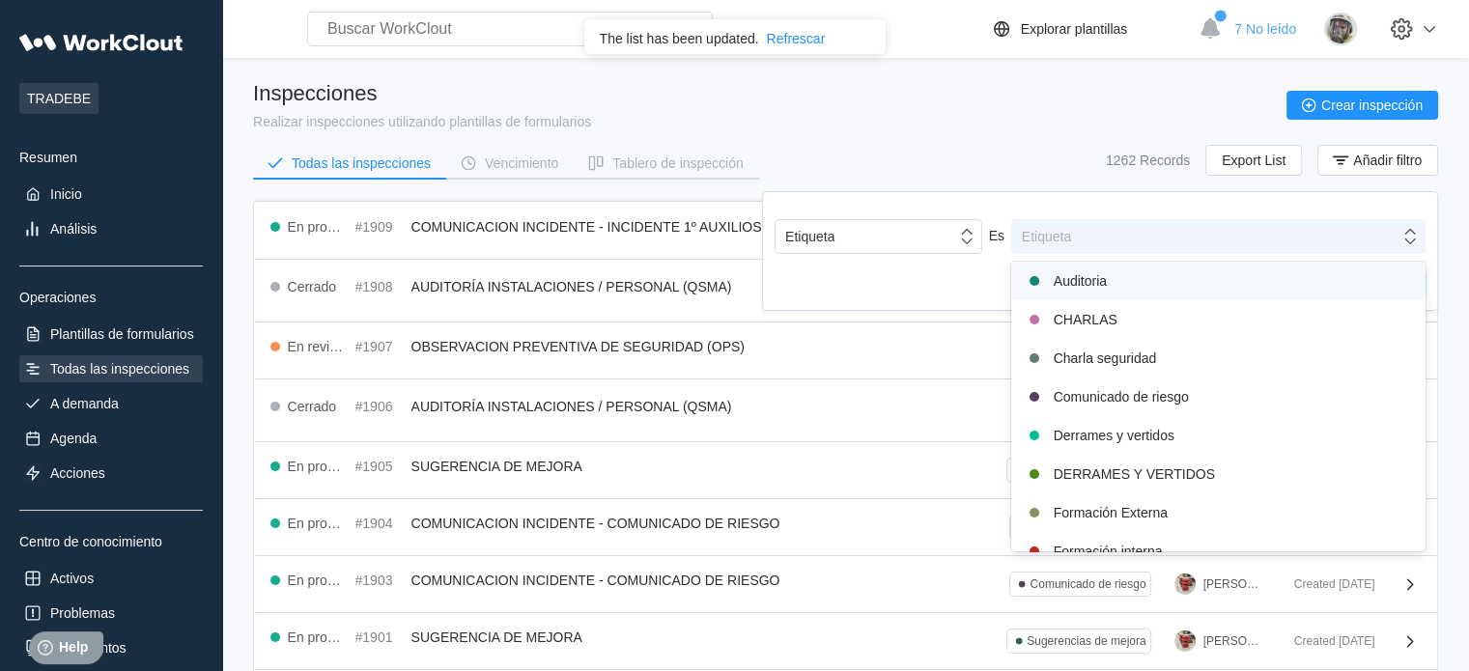
click at [1095, 228] on div "Etiqueta" at bounding box center [1205, 236] width 387 height 27
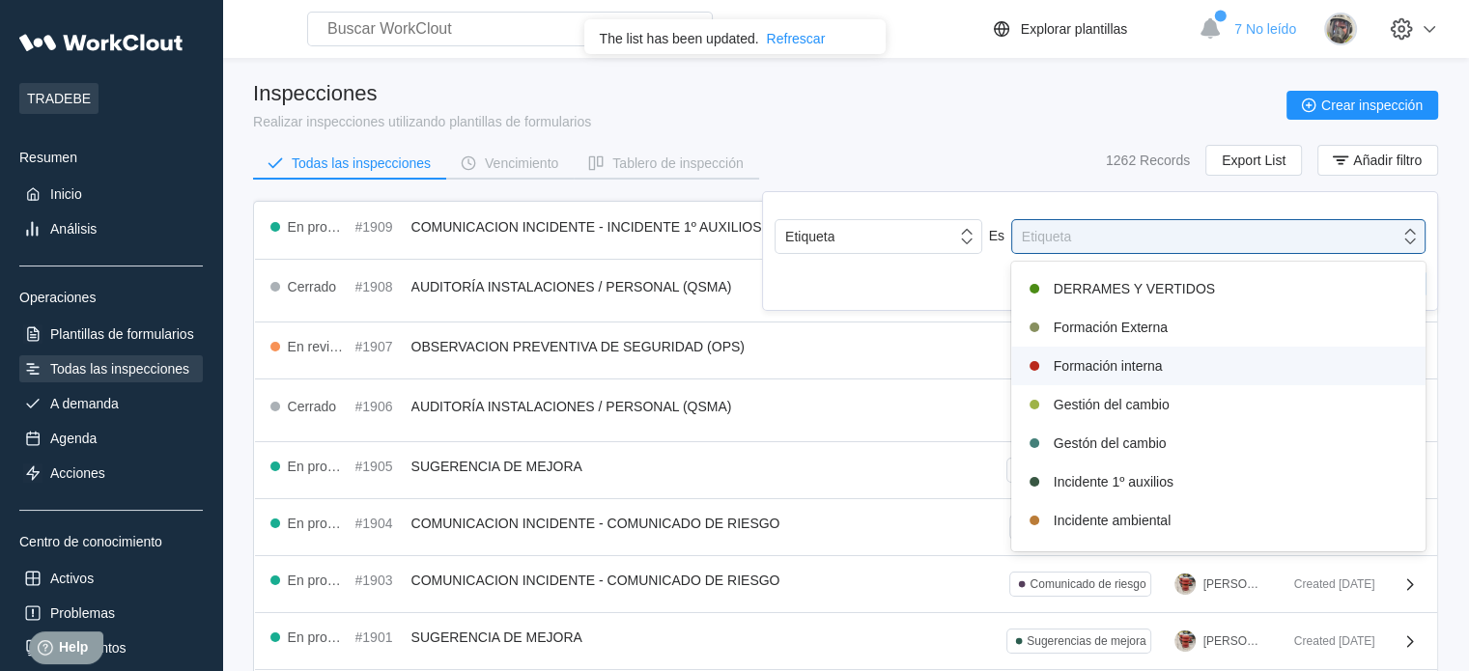
scroll to position [193, 0]
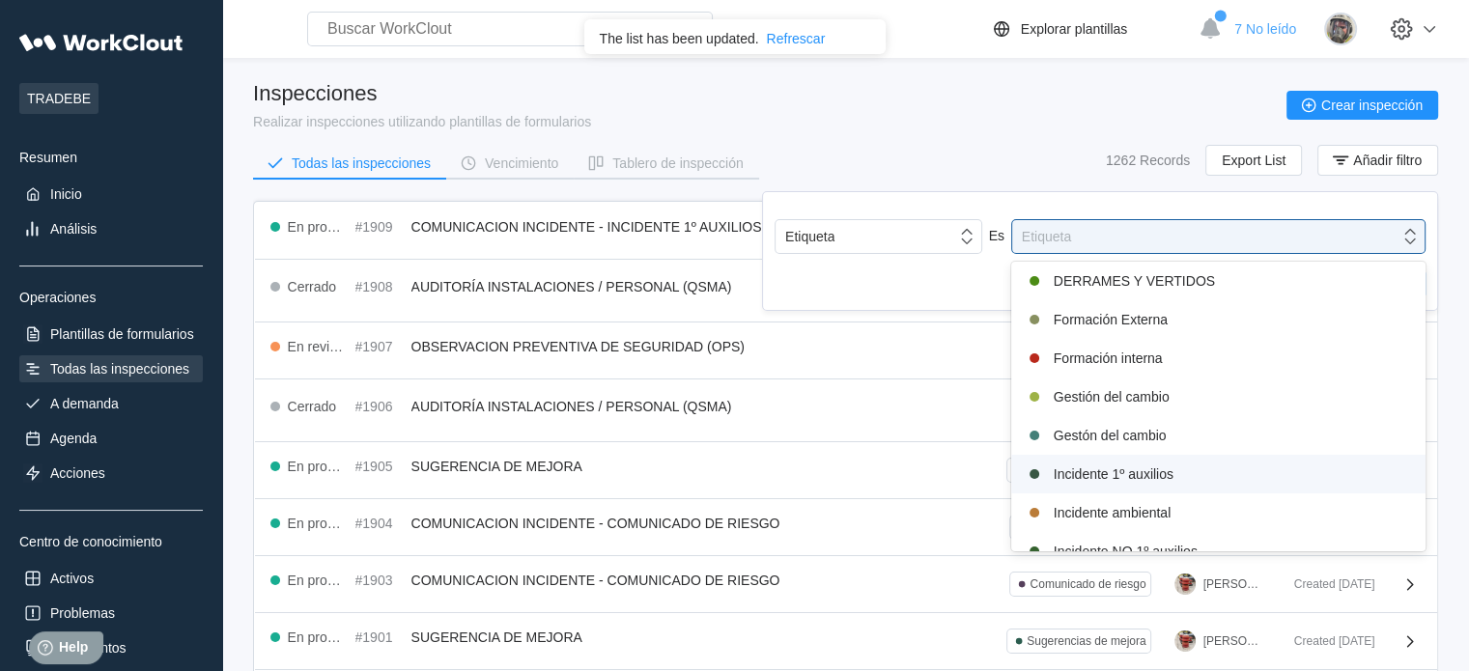
click at [1153, 466] on div "Incidente 1º auxilios" at bounding box center [1218, 474] width 391 height 23
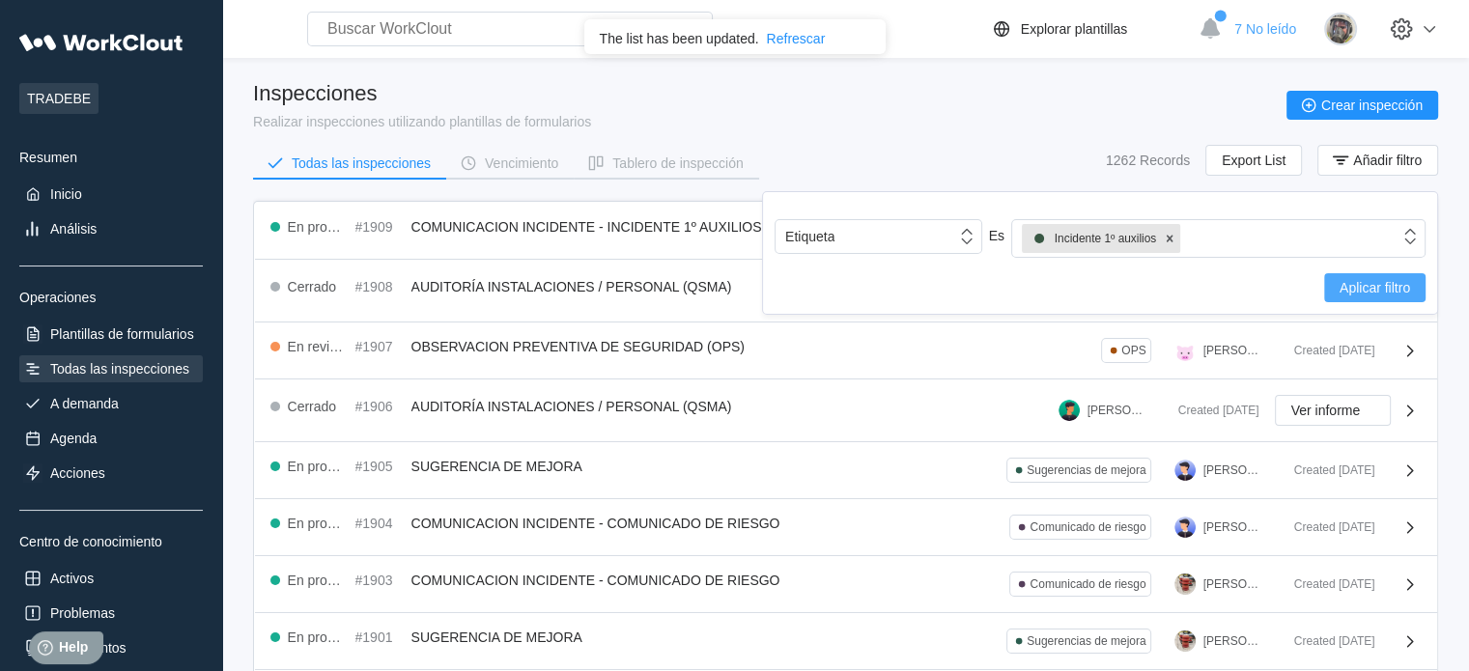
click at [1373, 281] on span "Aplicar filtro" at bounding box center [1375, 288] width 71 height 14
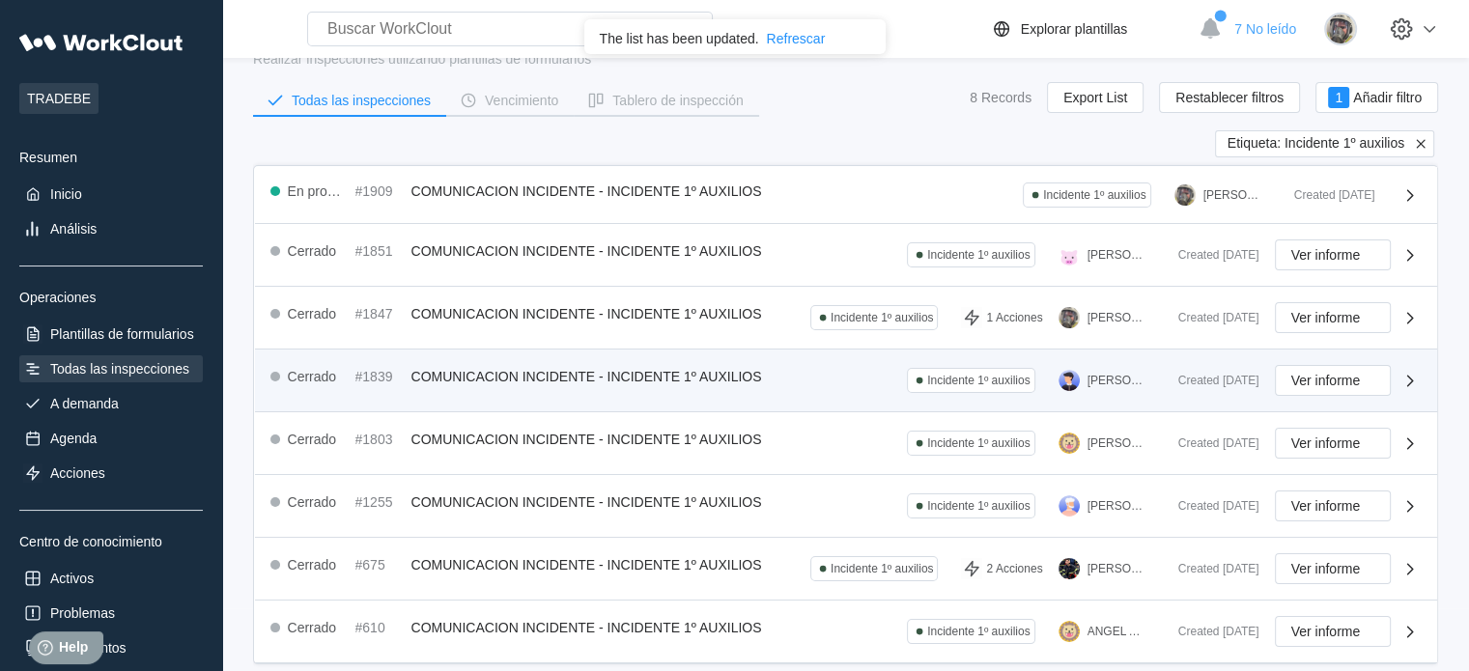
scroll to position [97, 0]
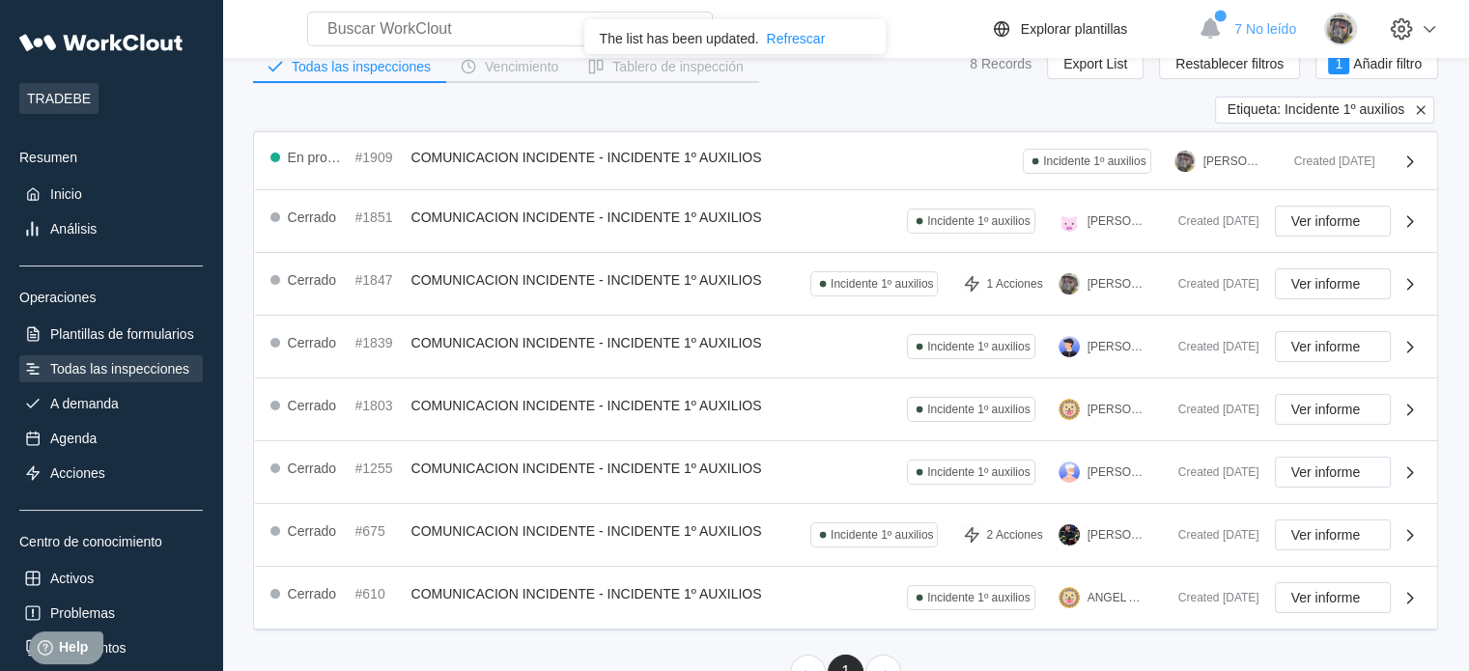
click at [135, 361] on div "Todas las inspecciones" at bounding box center [119, 368] width 139 height 15
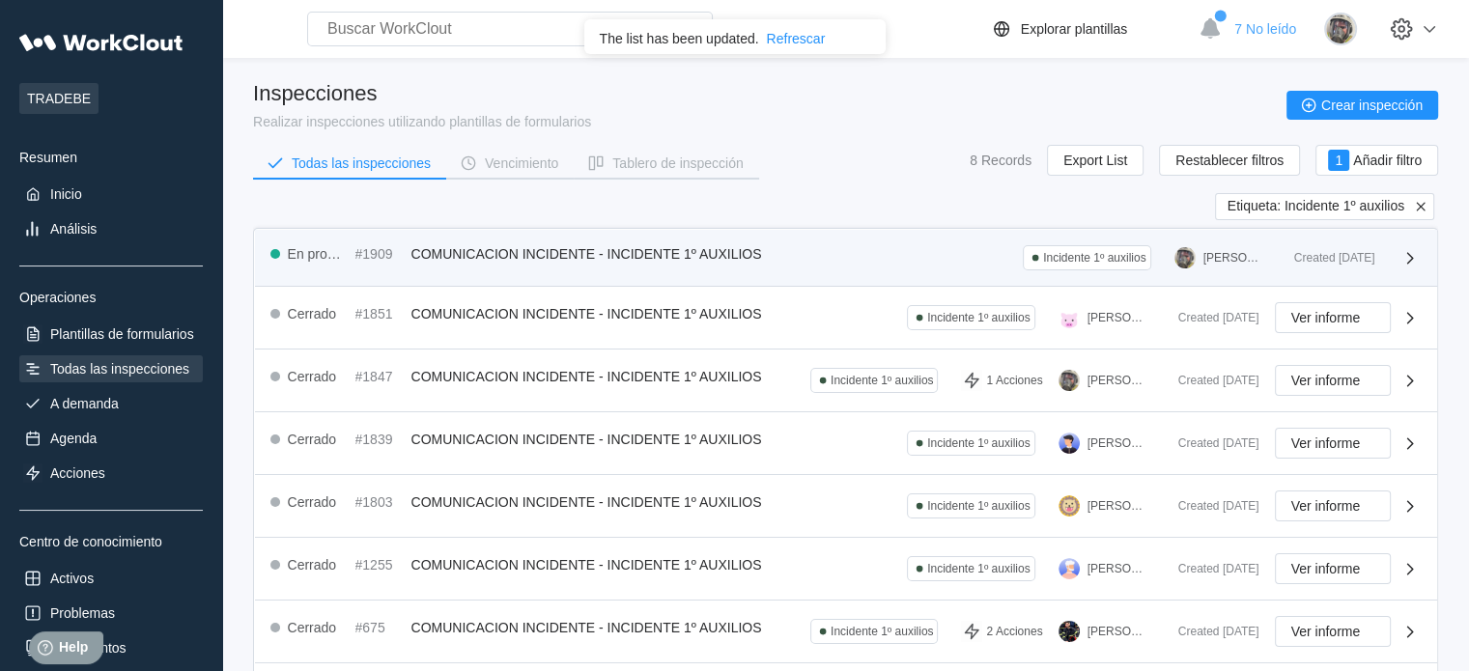
drag, startPoint x: 395, startPoint y: 241, endPoint x: 378, endPoint y: 246, distance: 18.3
click at [378, 246] on div "#1909" at bounding box center [379, 253] width 48 height 15
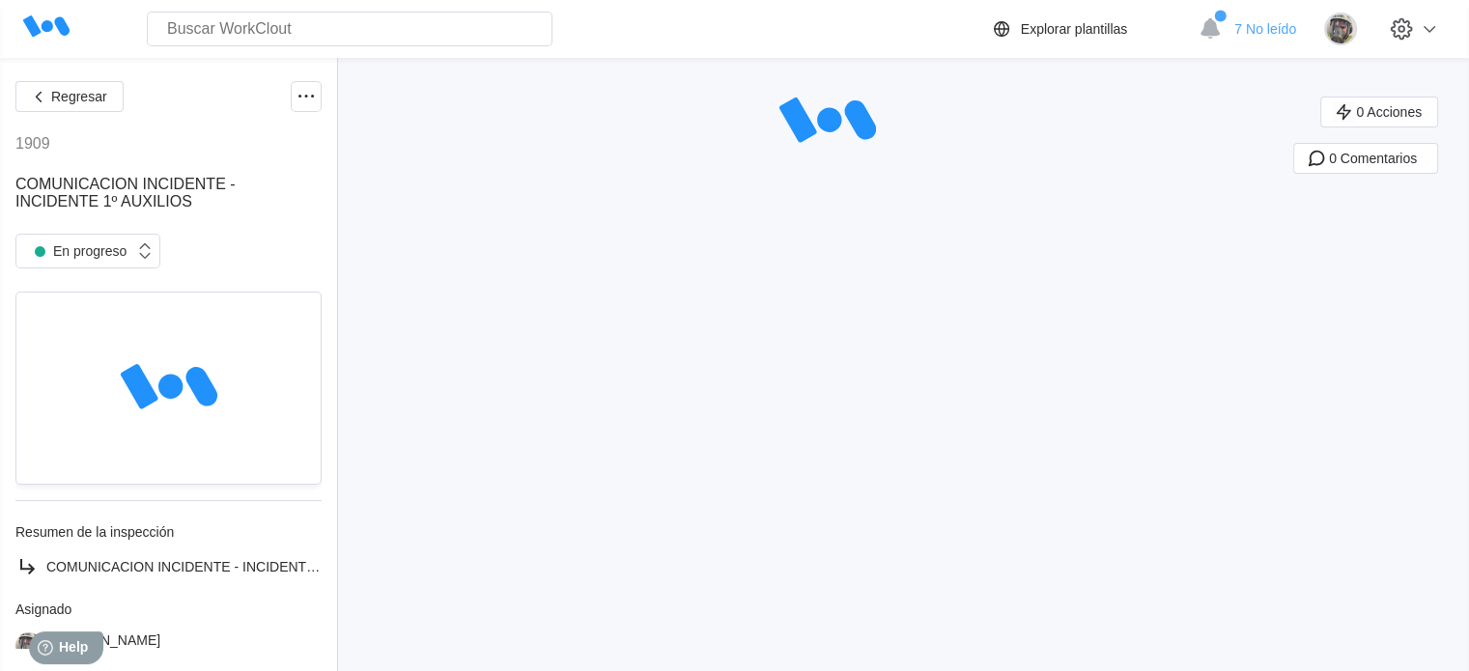
click at [268, 108] on div "Regresar" at bounding box center [168, 96] width 306 height 31
click at [272, 107] on div "Regresar" at bounding box center [168, 96] width 306 height 31
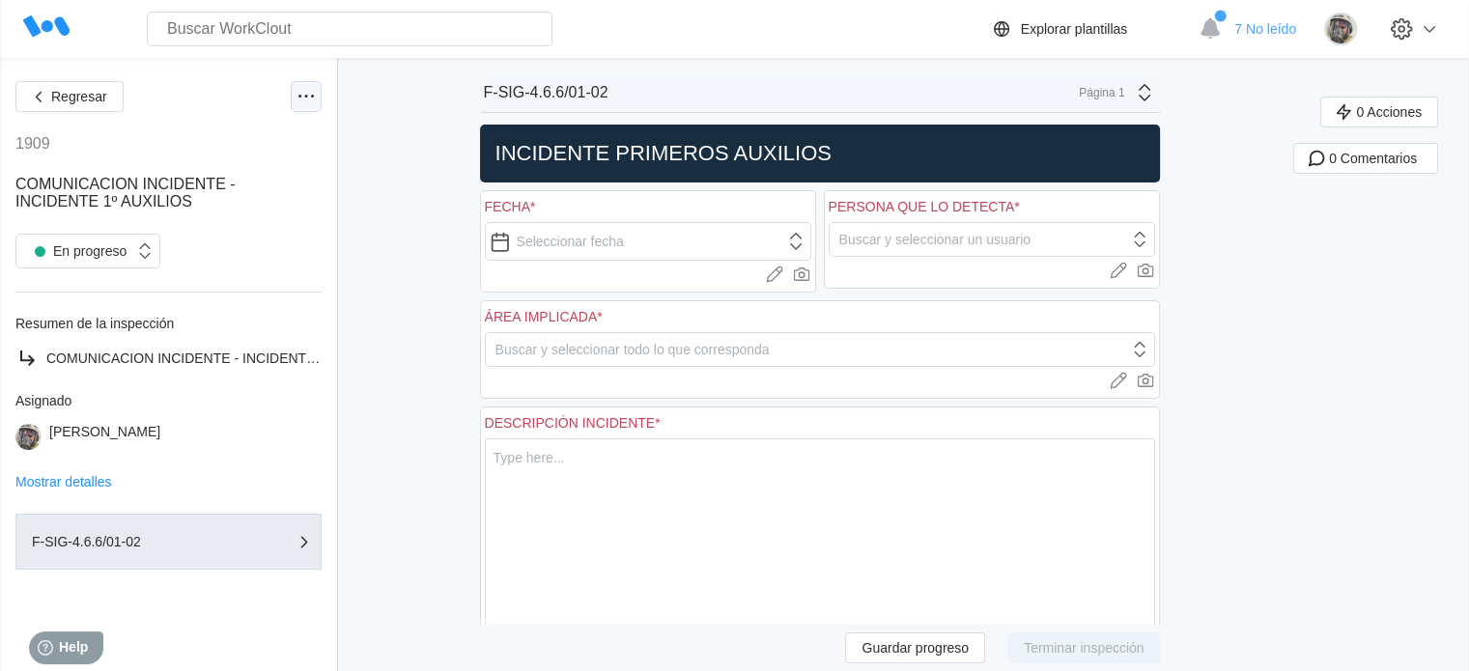
click at [299, 100] on icon at bounding box center [306, 96] width 23 height 23
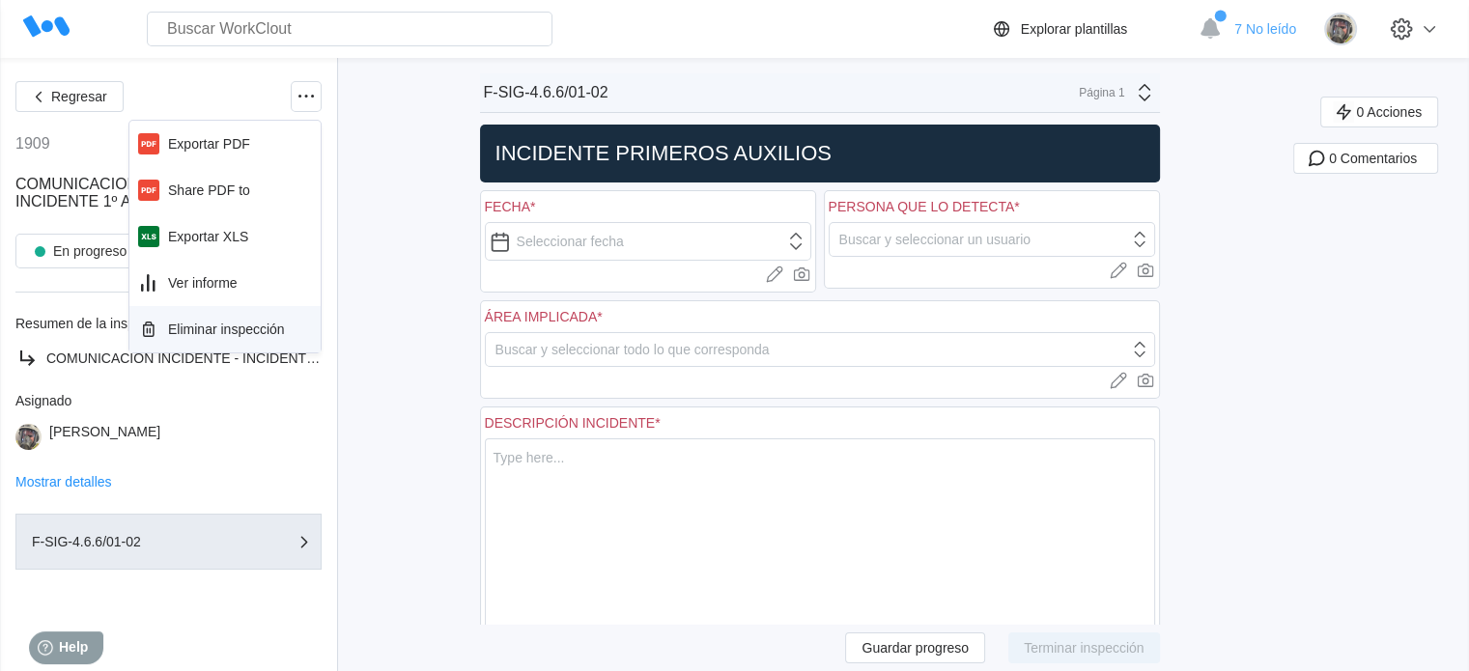
click at [222, 327] on div "Eliminar inspección" at bounding box center [226, 329] width 117 height 15
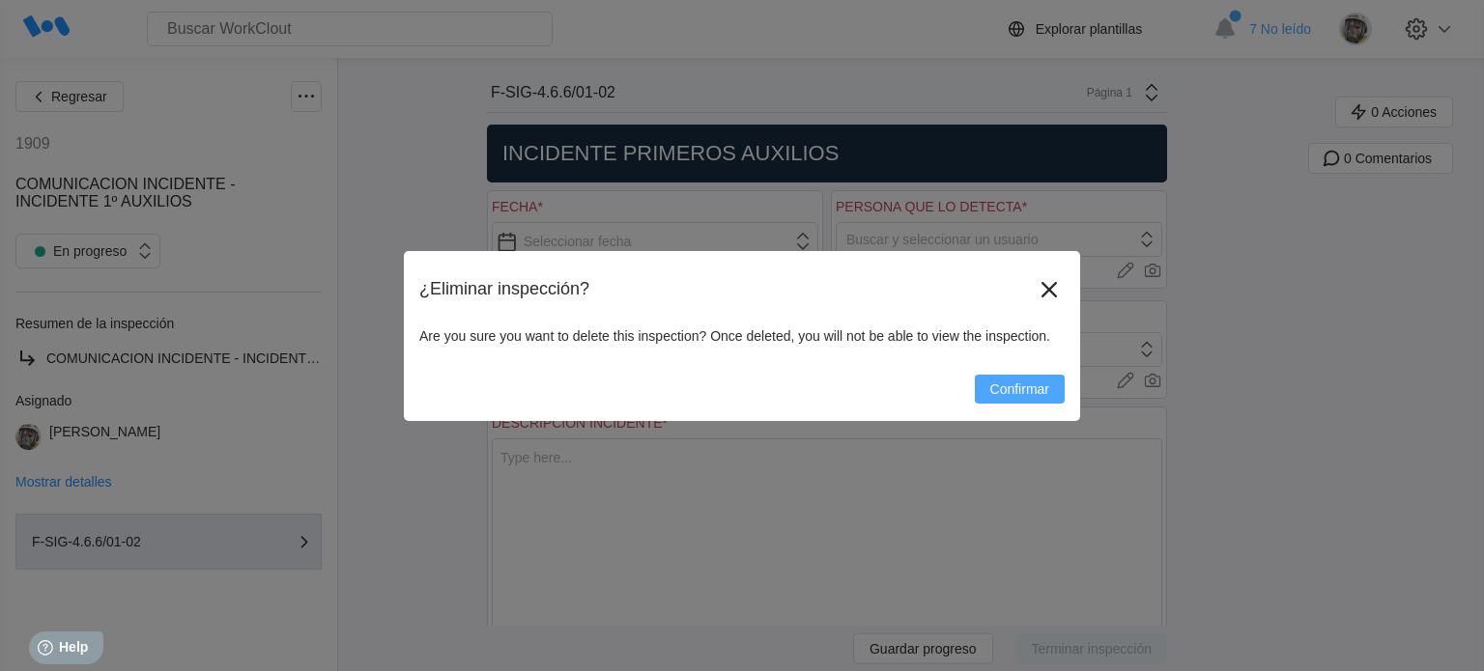
click at [1017, 383] on span "Confirmar" at bounding box center [1019, 390] width 59 height 14
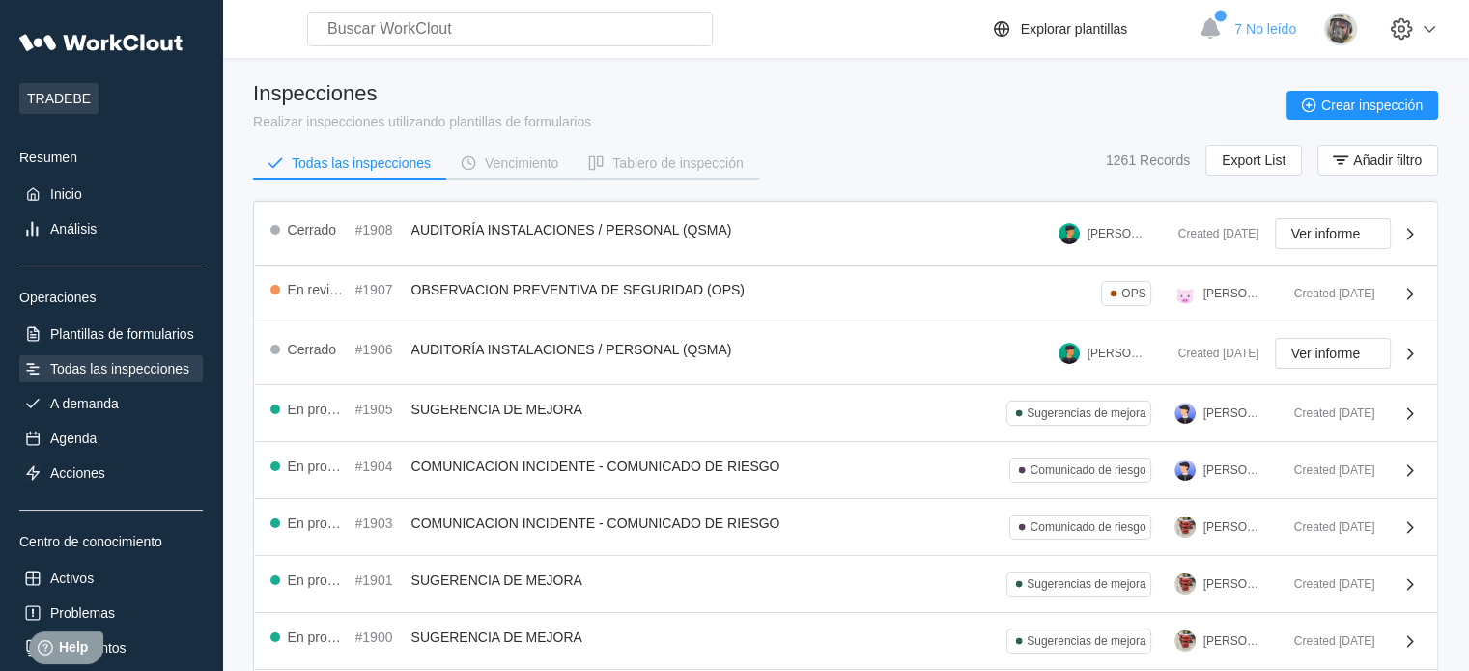
click at [851, 142] on div "Inspecciones Realizar inspecciones utilizando plantillas de formularios Crear i…" at bounding box center [845, 137] width 1185 height 112
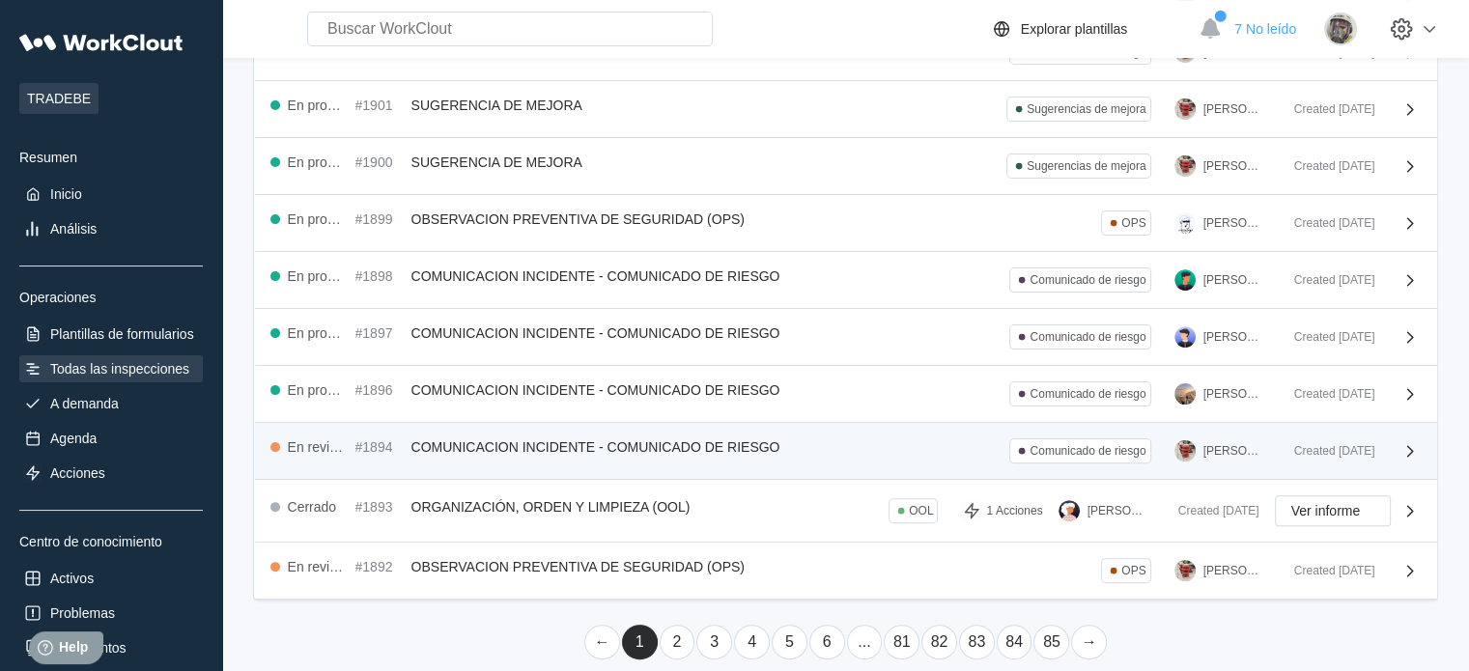
scroll to position [483, 0]
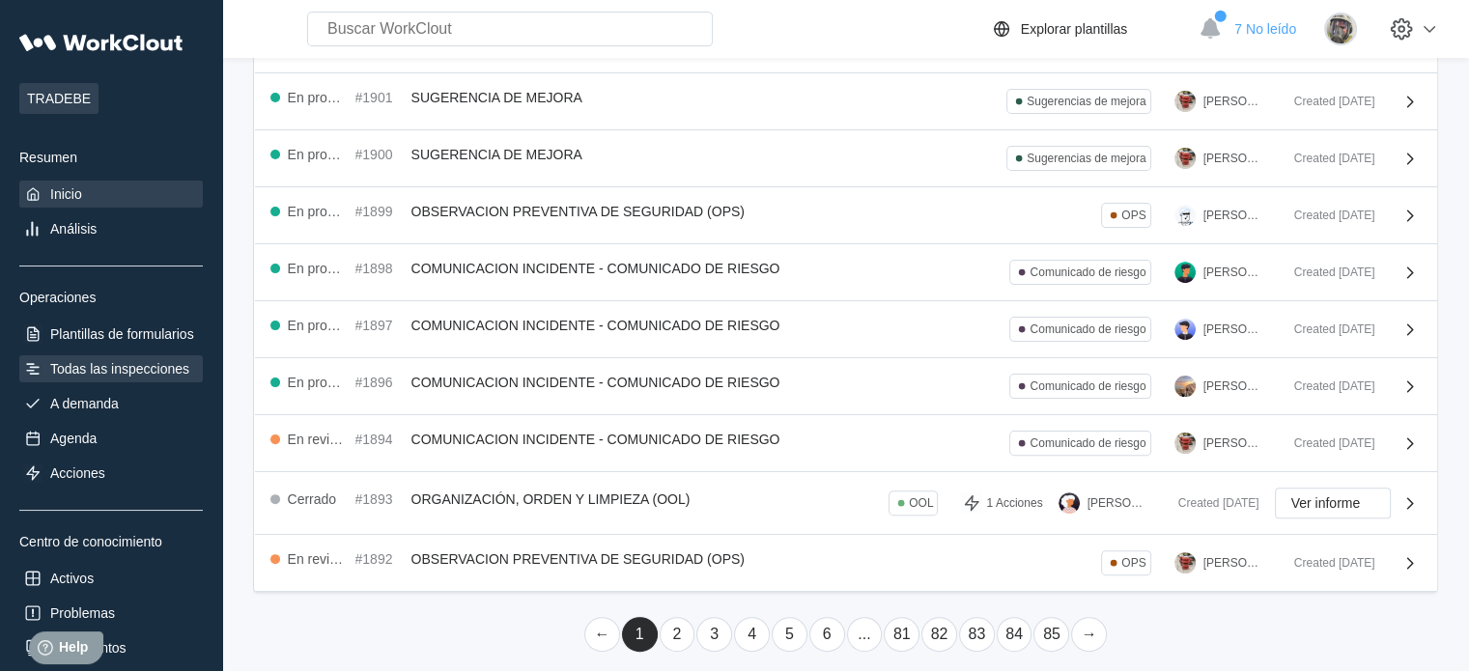
click at [100, 185] on div "Inicio" at bounding box center [111, 194] width 184 height 27
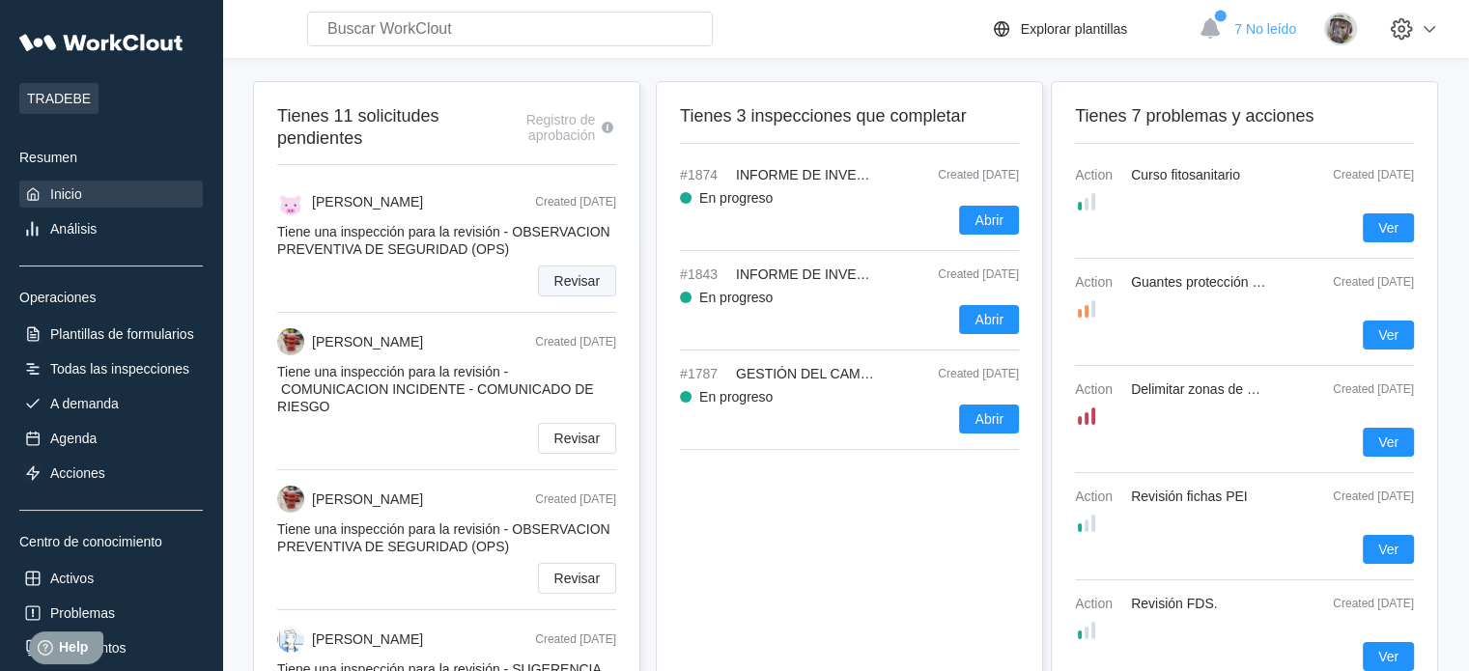
click at [596, 283] on span "Revisar" at bounding box center [576, 281] width 45 height 14
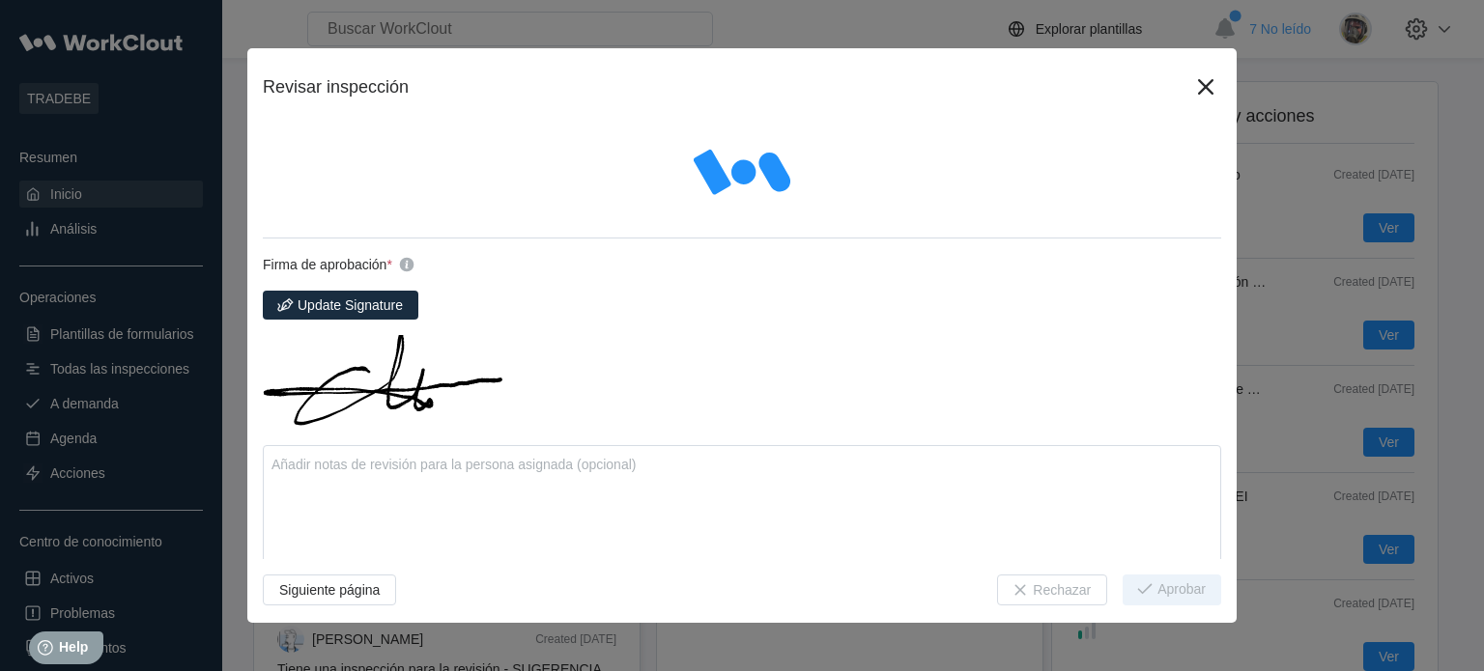
type textarea "x"
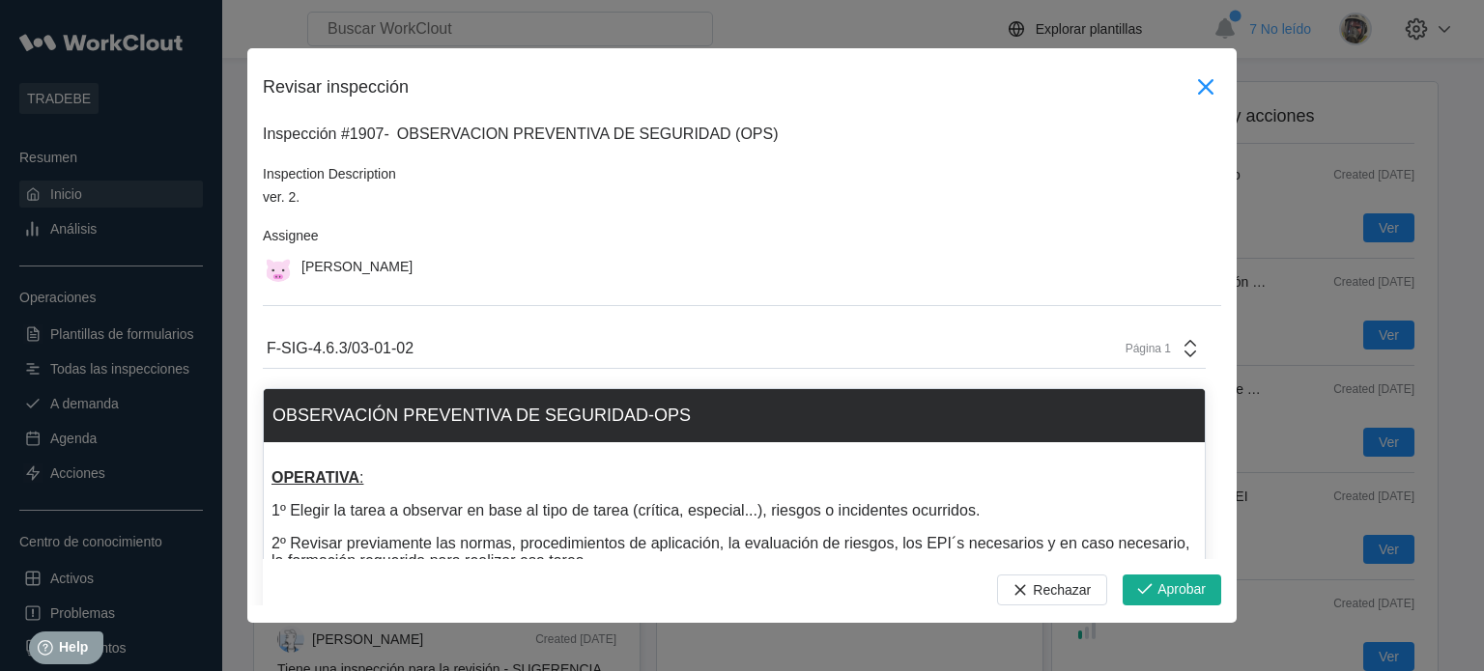
click at [1198, 82] on icon at bounding box center [1205, 86] width 15 height 15
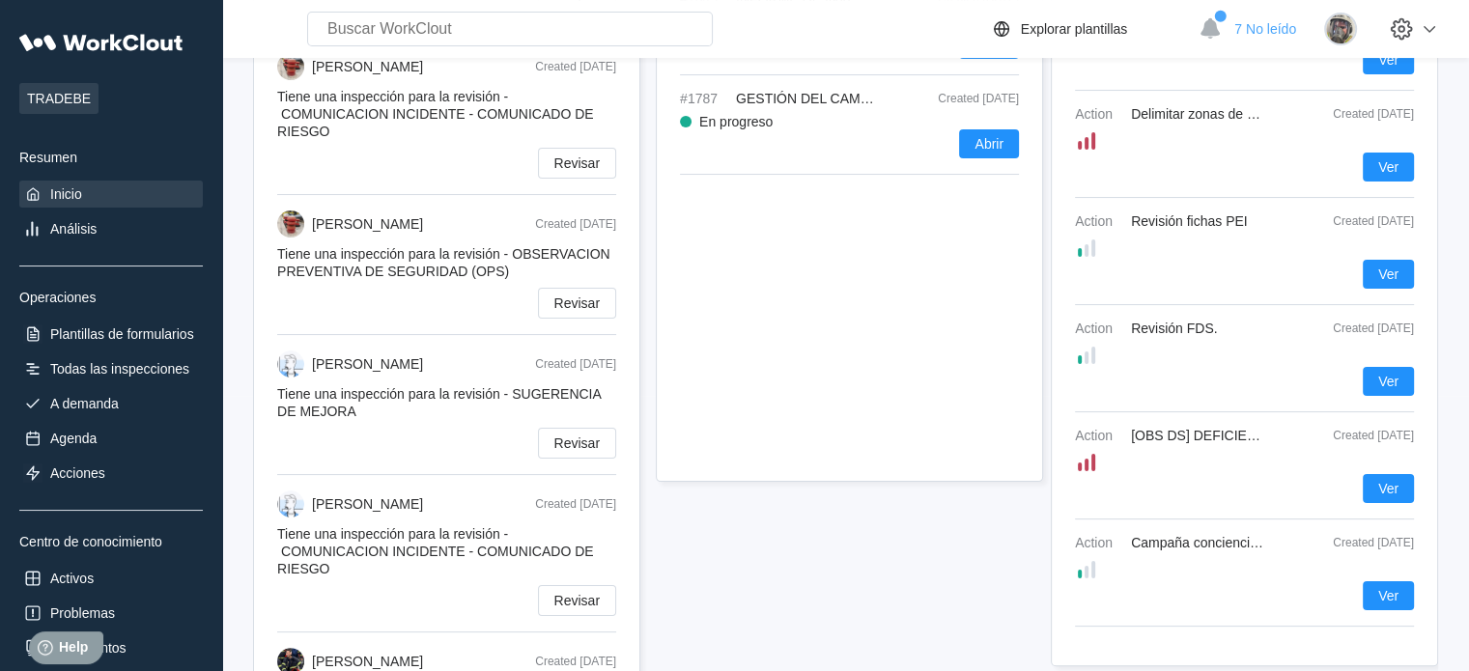
scroll to position [290, 0]
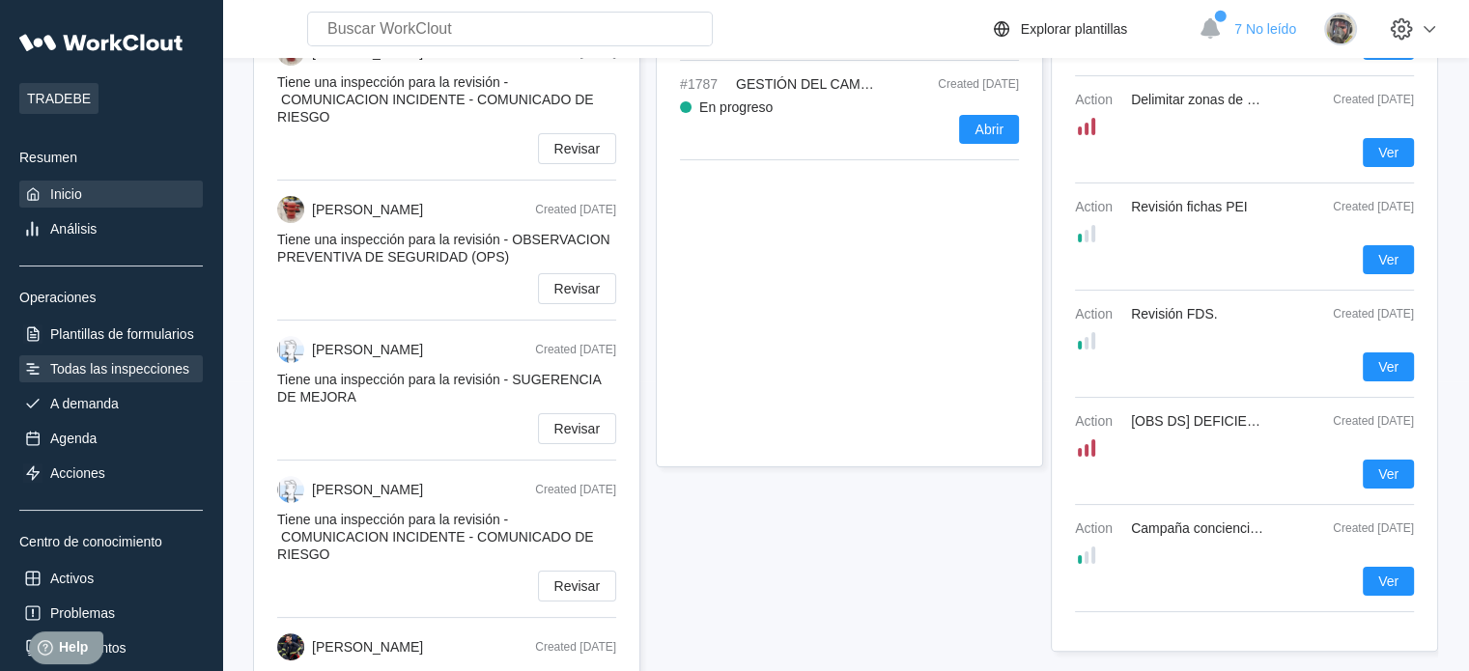
click at [111, 365] on div "Todas las inspecciones" at bounding box center [119, 368] width 139 height 15
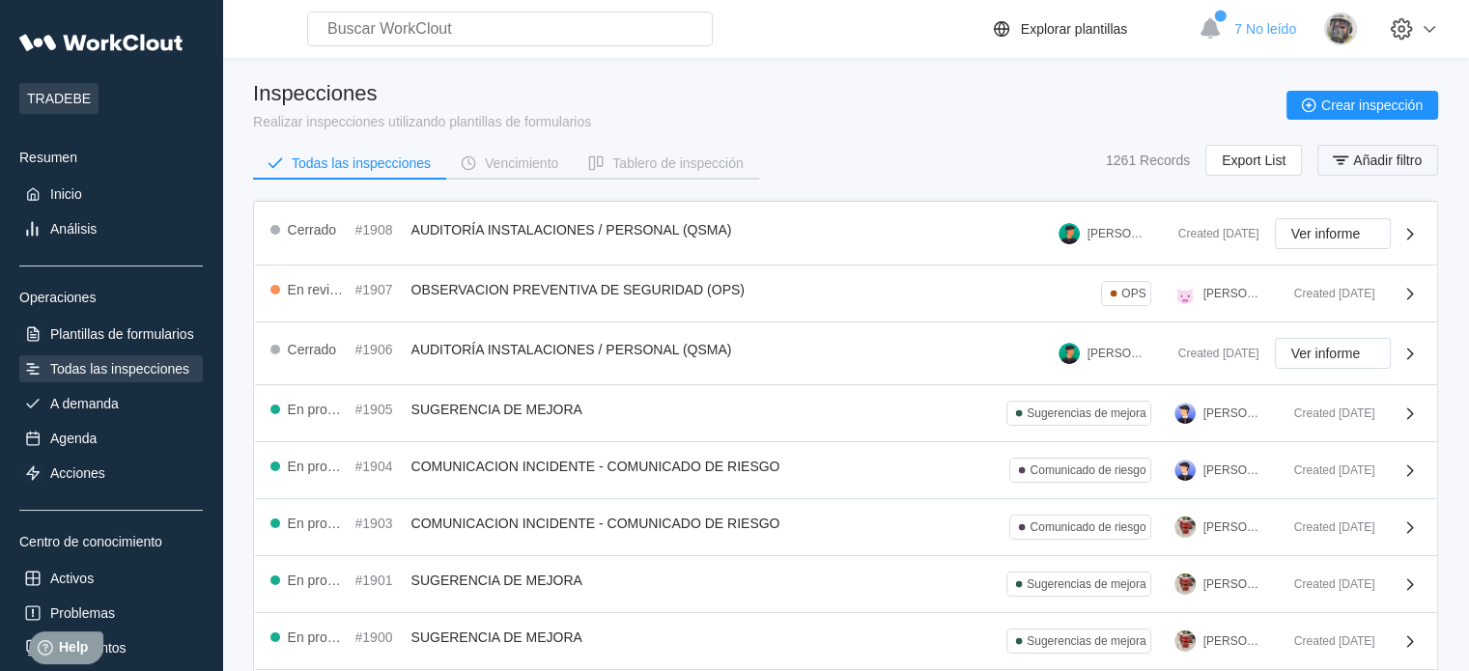
click at [1383, 162] on span "Añadir filtro" at bounding box center [1387, 161] width 69 height 14
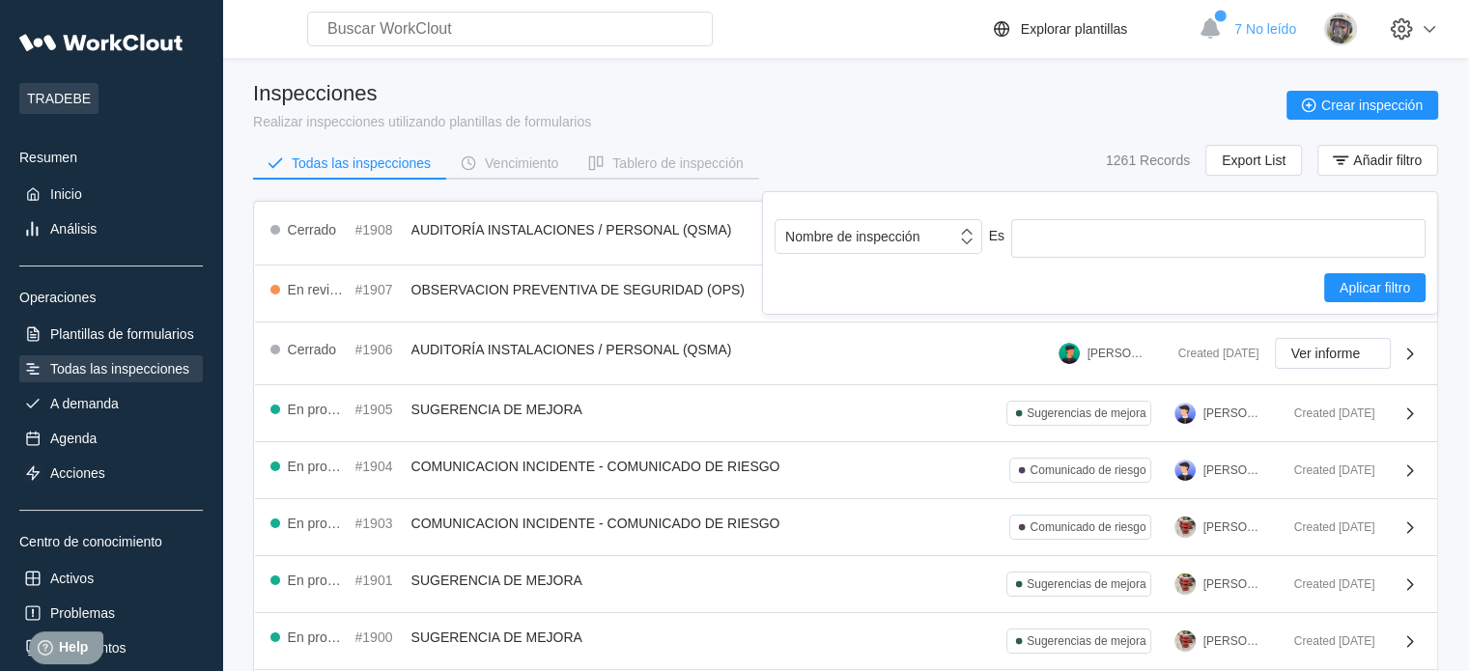
click at [879, 258] on div "Nombre de inspección Es Aplicar filtro" at bounding box center [1100, 260] width 651 height 83
click at [891, 240] on div "Nombre de inspección" at bounding box center [852, 236] width 134 height 15
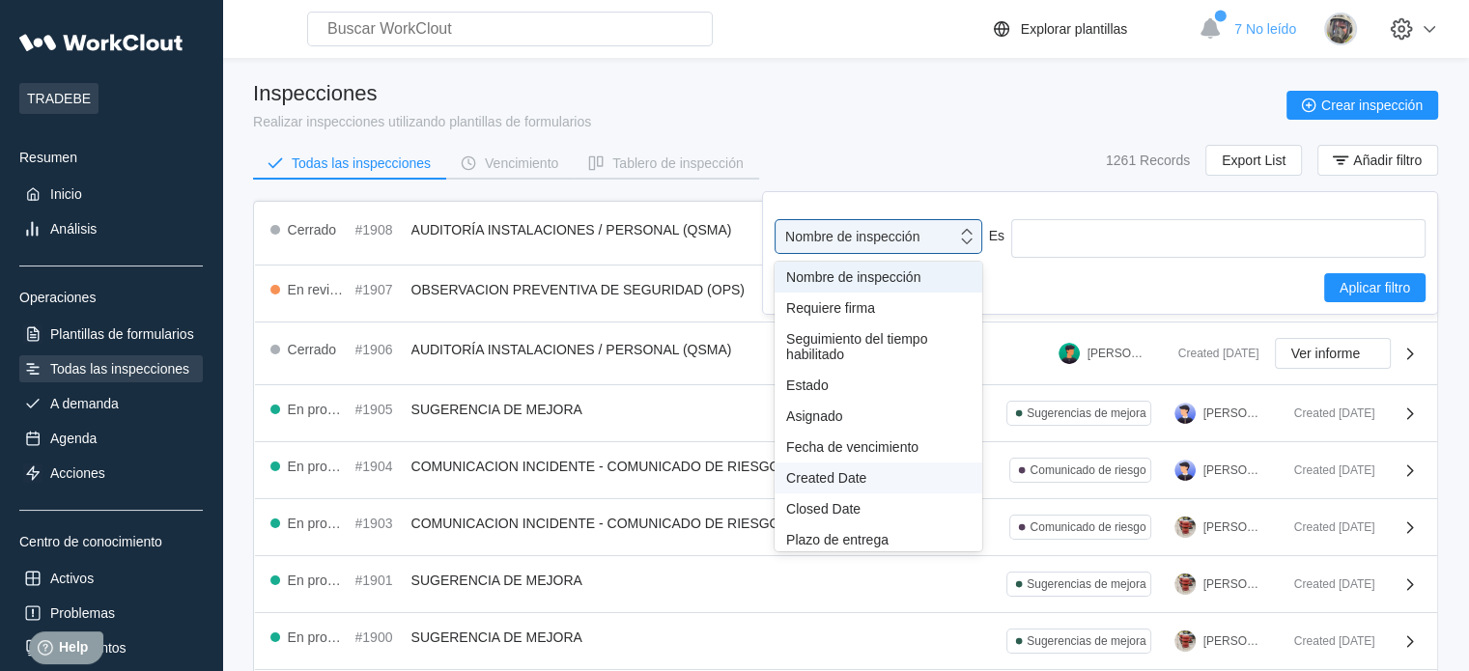
scroll to position [170, 0]
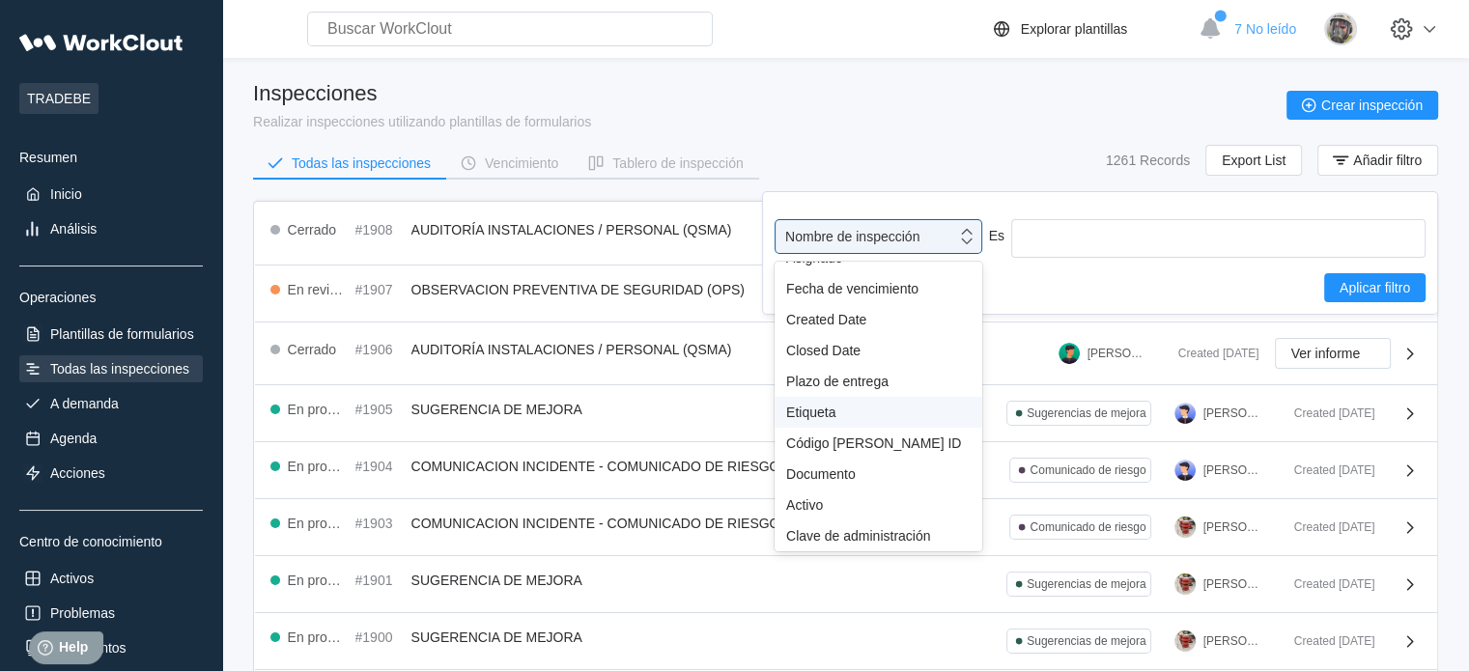
click at [842, 410] on div "Etiqueta" at bounding box center [878, 412] width 185 height 15
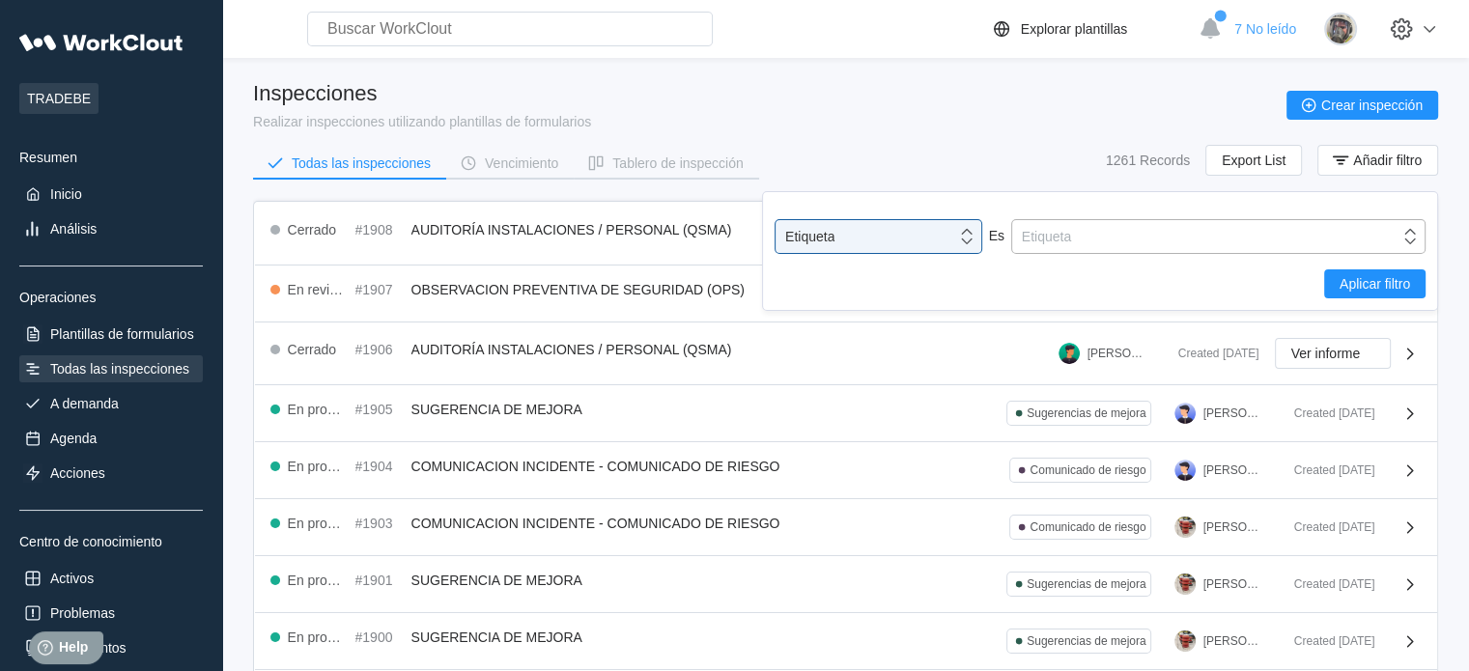
click at [1115, 231] on div "Etiqueta" at bounding box center [1205, 236] width 387 height 27
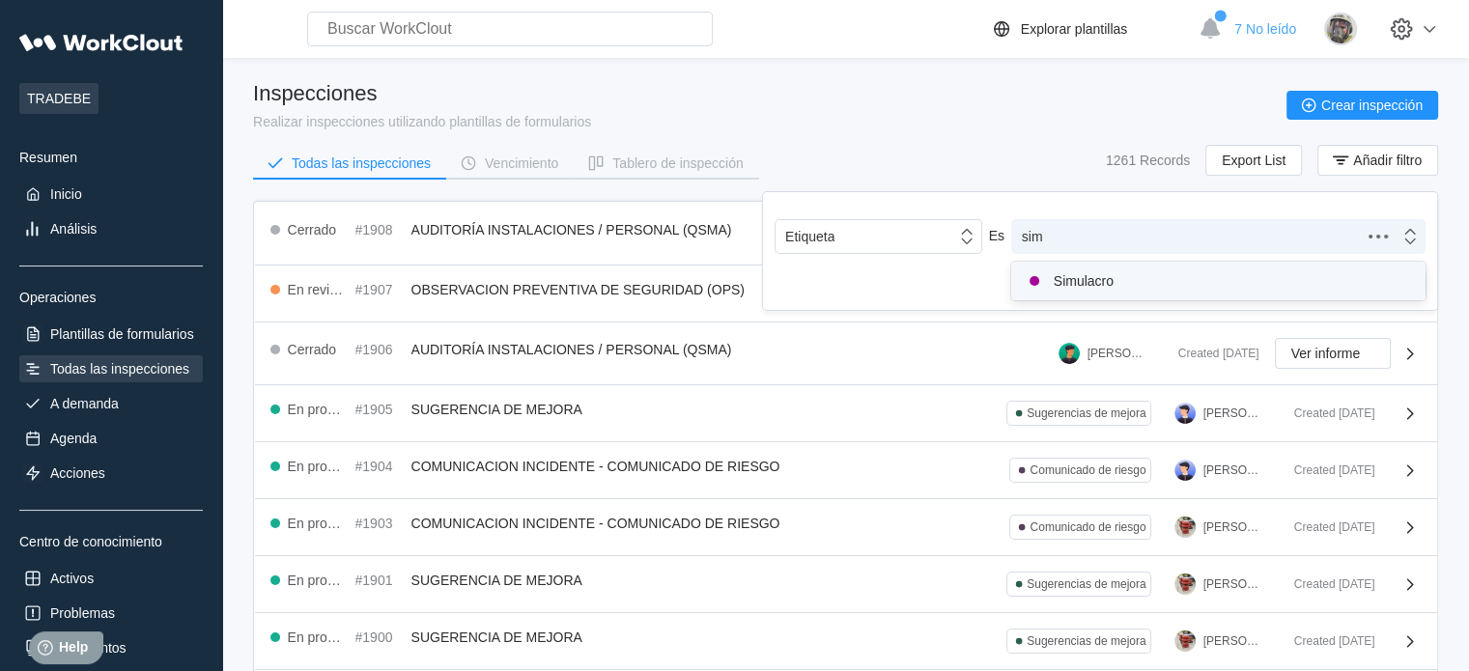
type input "simu"
click at [1183, 277] on div "Simulacro" at bounding box center [1218, 281] width 391 height 23
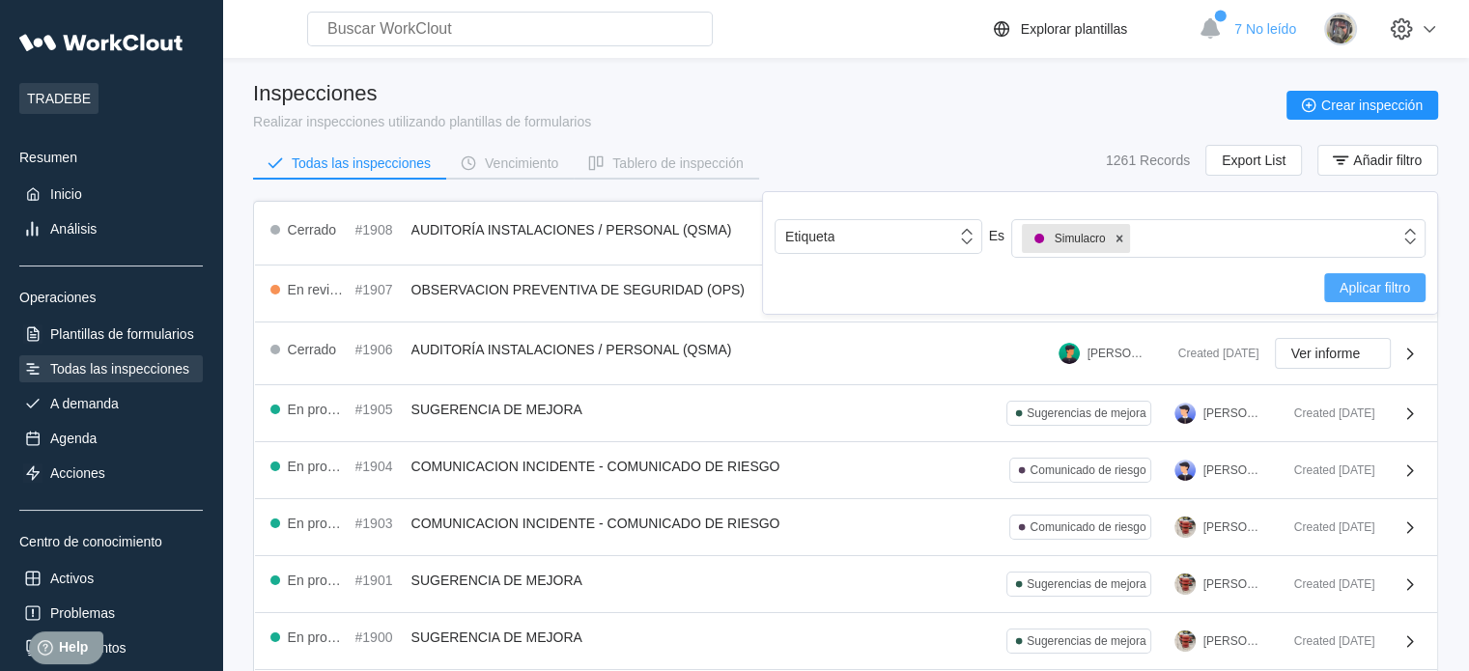
click at [1356, 293] on span "Aplicar filtro" at bounding box center [1375, 288] width 71 height 14
